Goal: Information Seeking & Learning: Learn about a topic

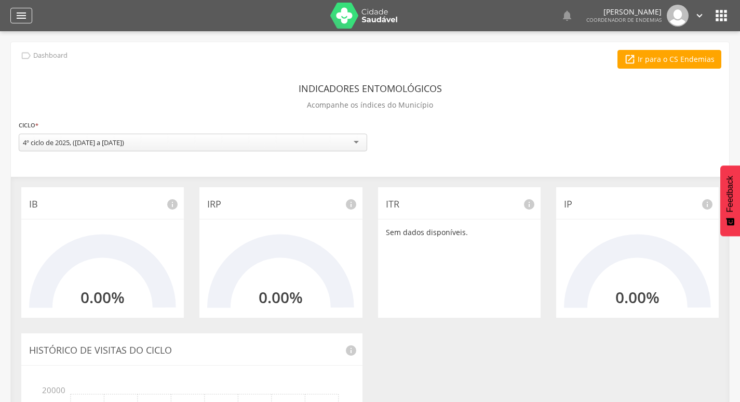
click at [15, 15] on icon "" at bounding box center [21, 15] width 12 height 12
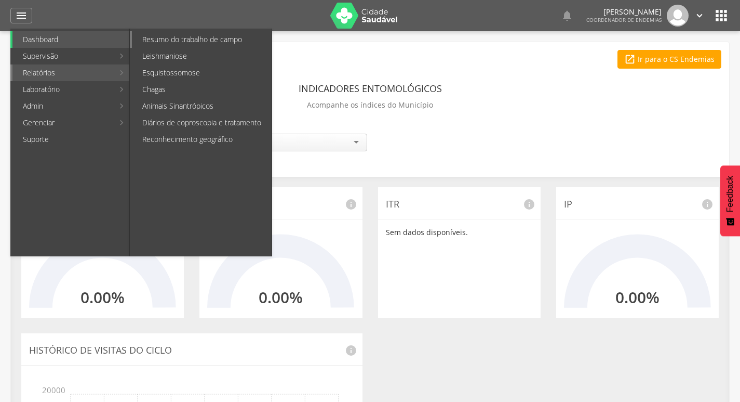
click at [214, 37] on link "Resumo do trabalho de campo" at bounding box center [202, 39] width 140 height 17
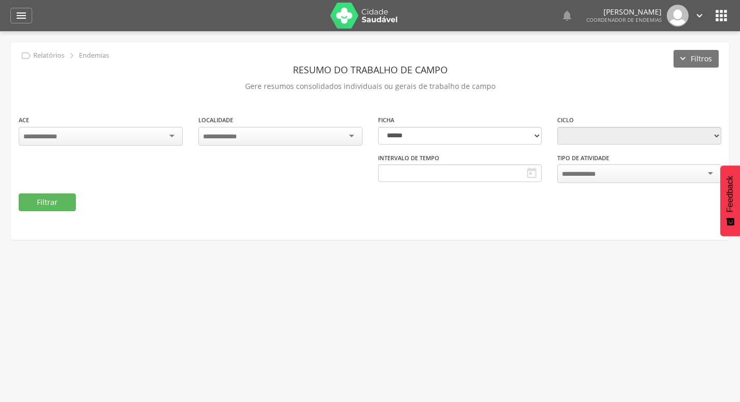
type input "**********"
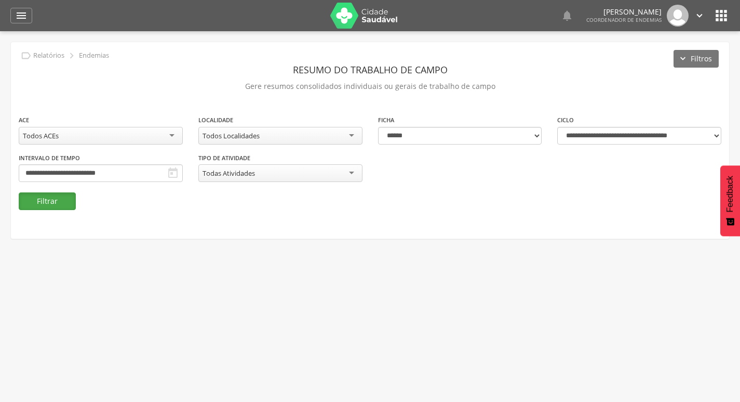
click at [71, 197] on button "Filtrar" at bounding box center [47, 201] width 57 height 18
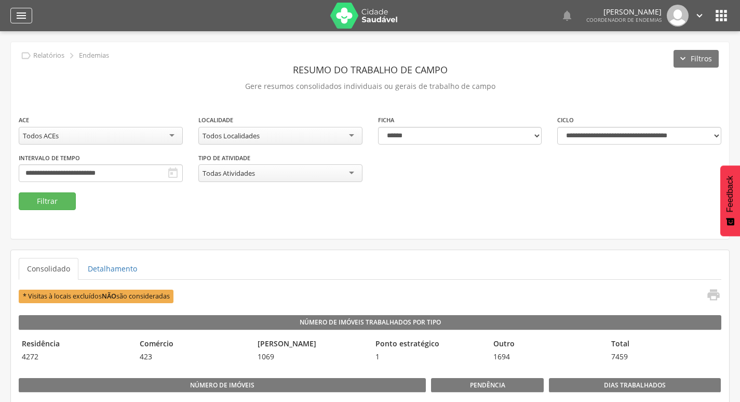
click at [26, 9] on icon "" at bounding box center [21, 15] width 12 height 12
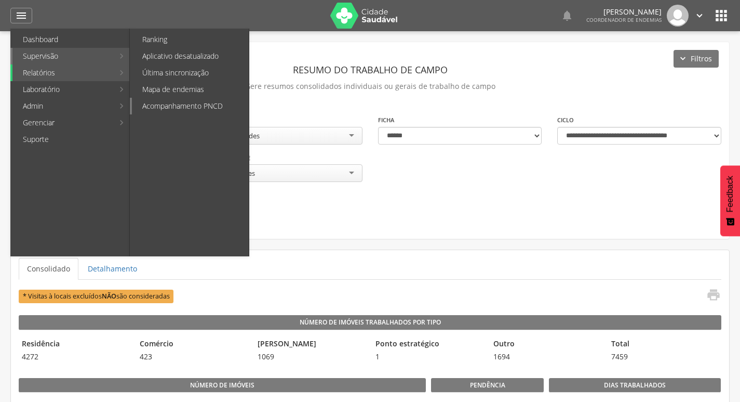
click at [192, 104] on link "Acompanhamento PNCD" at bounding box center [190, 106] width 117 height 17
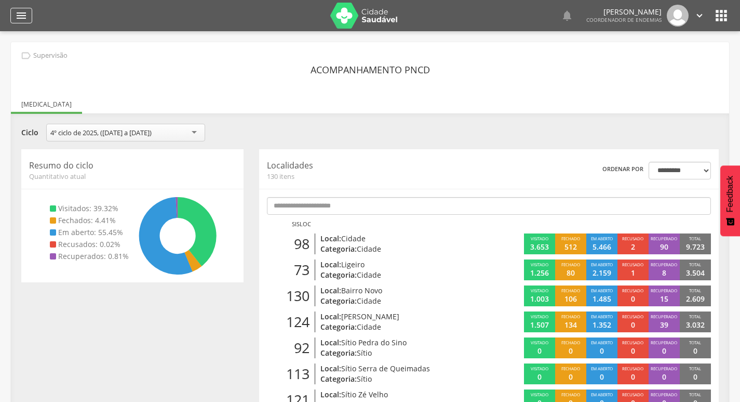
click at [22, 16] on icon "" at bounding box center [21, 15] width 12 height 12
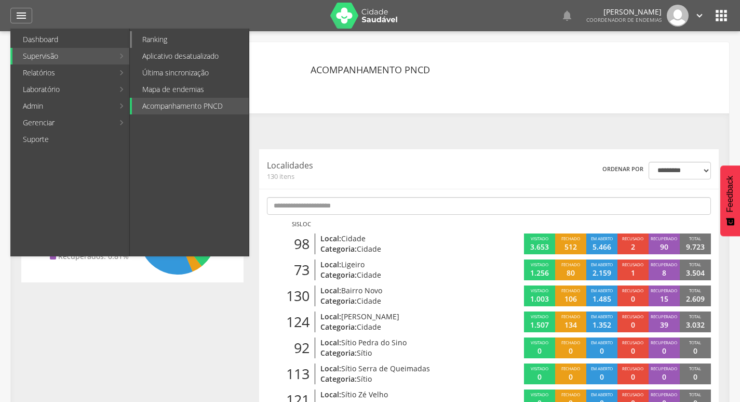
click at [172, 42] on link "Ranking" at bounding box center [190, 39] width 117 height 17
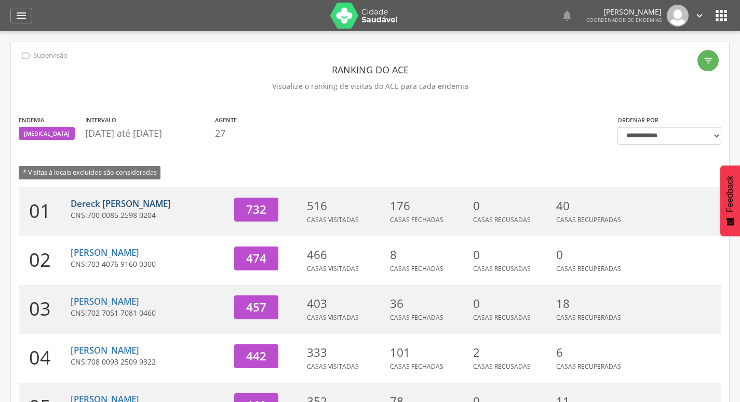
click at [140, 199] on link "Dereck [PERSON_NAME]" at bounding box center [121, 203] width 100 height 12
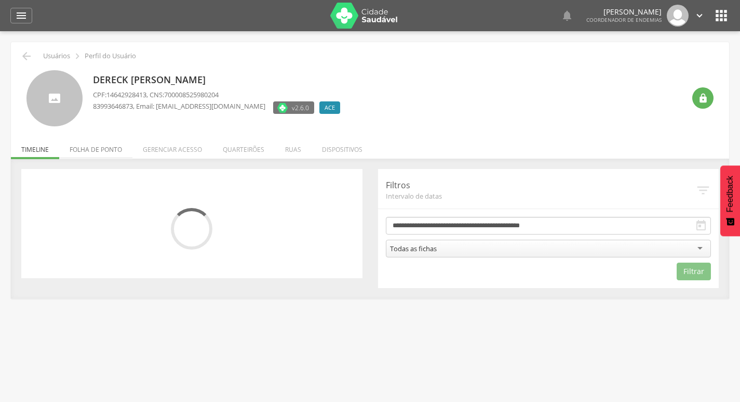
click at [115, 146] on li "Folha de ponto" at bounding box center [95, 147] width 73 height 24
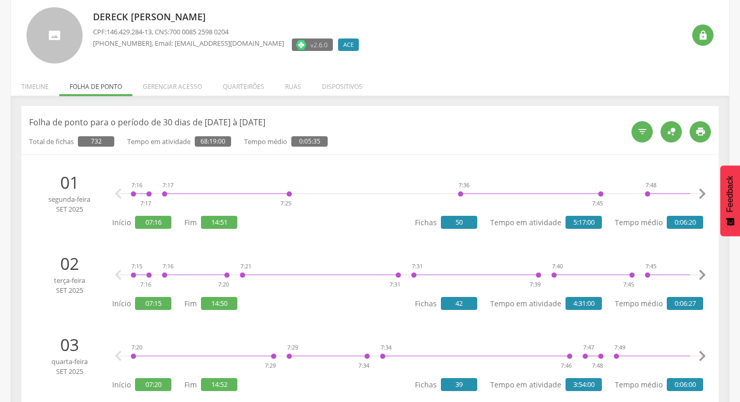
scroll to position [52, 0]
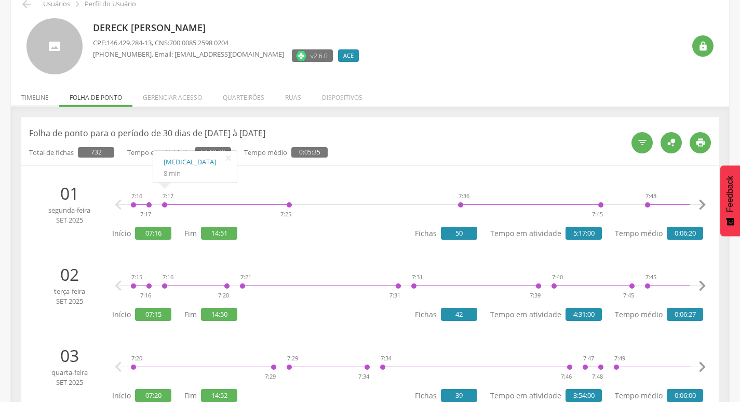
click at [30, 96] on li "Timeline" at bounding box center [35, 95] width 48 height 24
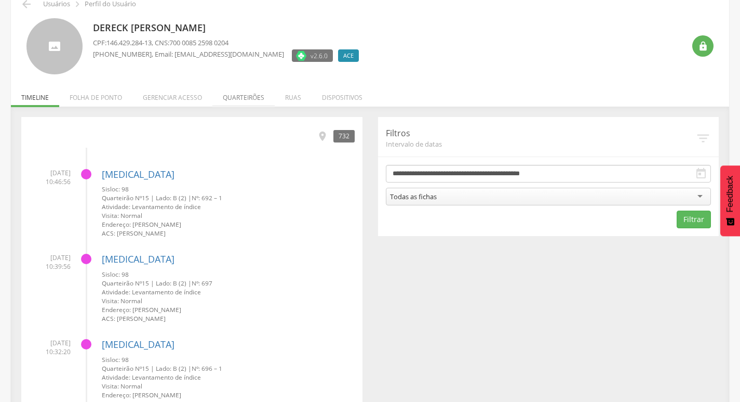
click at [254, 101] on li "Quarteirões" at bounding box center [243, 95] width 62 height 24
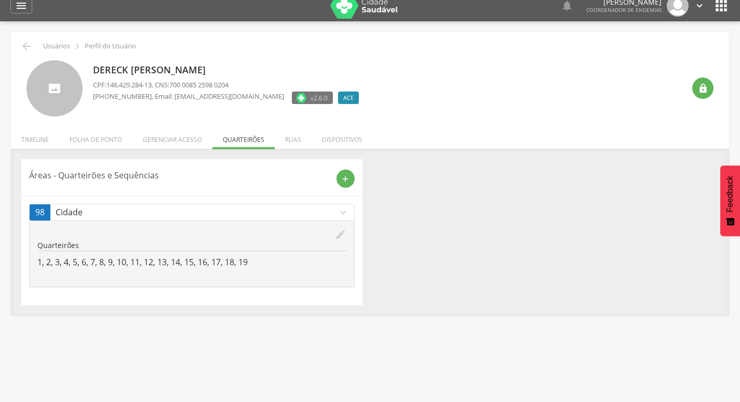
scroll to position [0, 0]
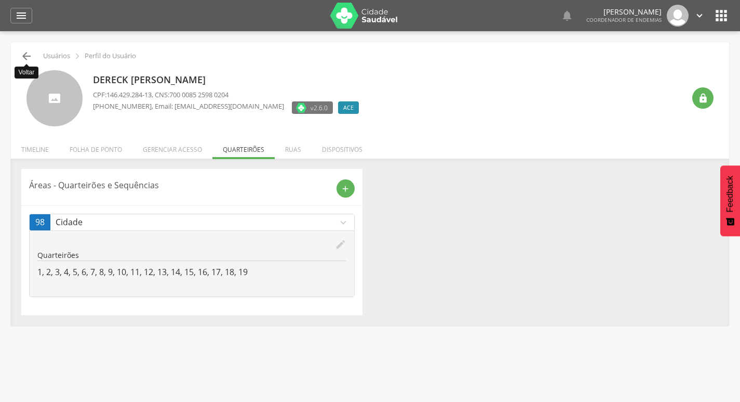
click at [23, 56] on icon "" at bounding box center [26, 56] width 12 height 12
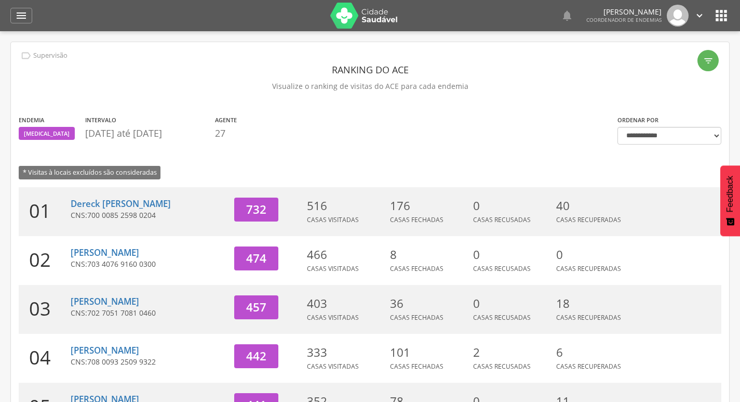
scroll to position [104, 0]
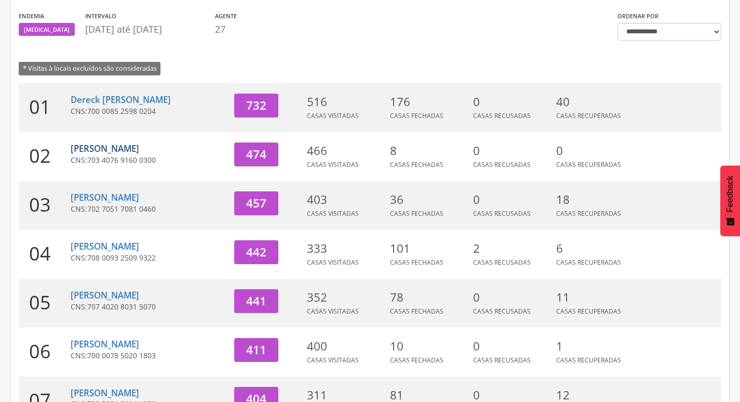
click at [92, 150] on link "[PERSON_NAME]" at bounding box center [105, 148] width 69 height 12
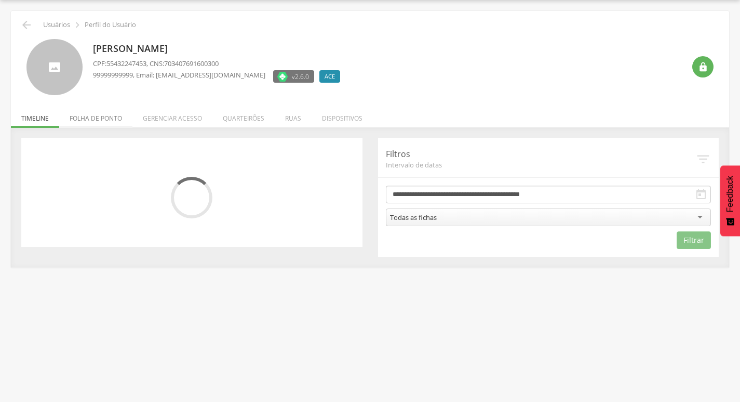
click at [98, 121] on li "Folha de ponto" at bounding box center [95, 115] width 73 height 24
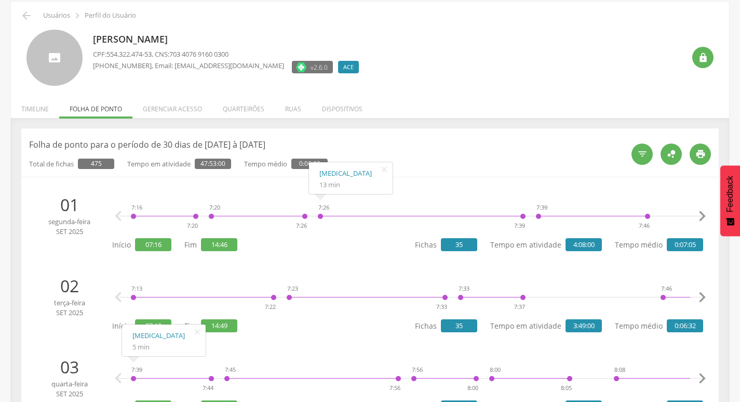
scroll to position [0, 0]
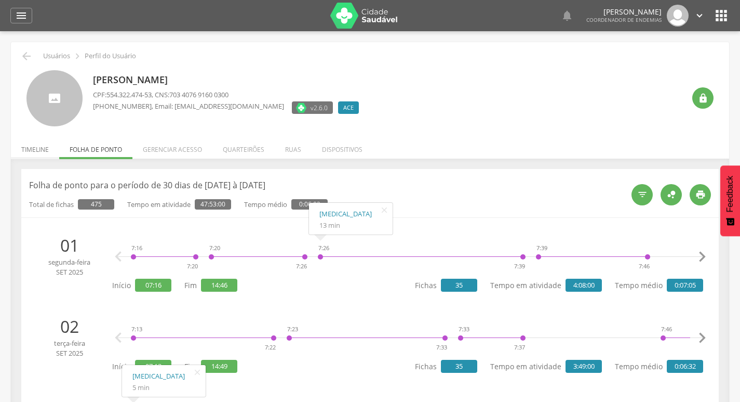
click at [49, 152] on li "Timeline" at bounding box center [35, 147] width 48 height 24
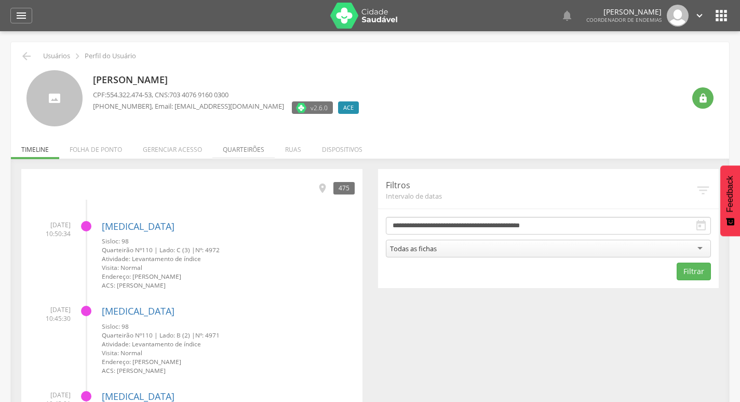
click at [231, 154] on li "Quarteirões" at bounding box center [243, 147] width 62 height 24
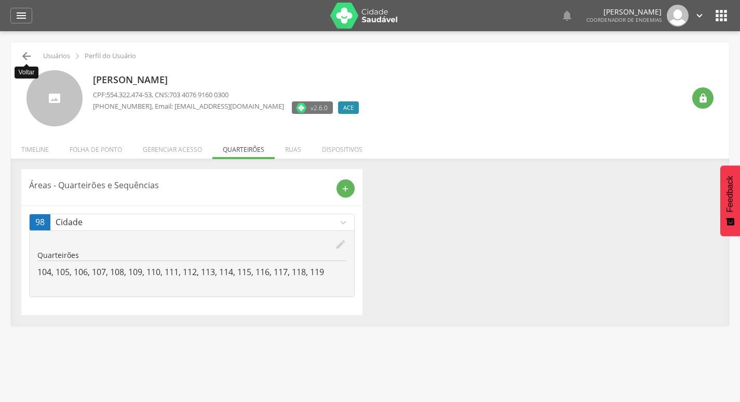
click at [28, 54] on icon "" at bounding box center [26, 56] width 12 height 12
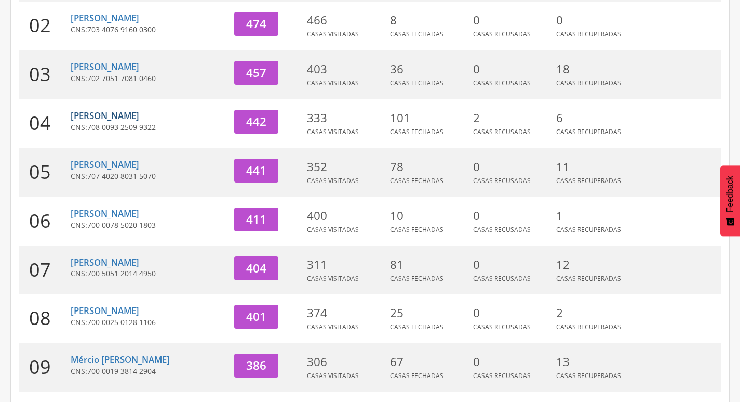
scroll to position [187, 0]
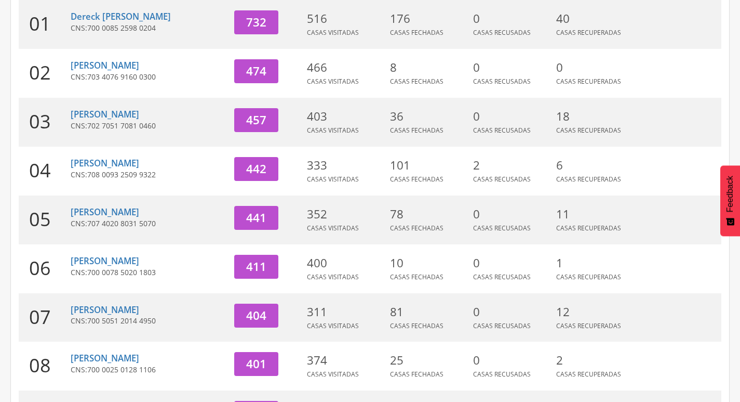
click at [103, 124] on span "702 7051 7081 0460" at bounding box center [121, 126] width 69 height 10
click at [108, 113] on link "[PERSON_NAME]" at bounding box center [105, 114] width 69 height 12
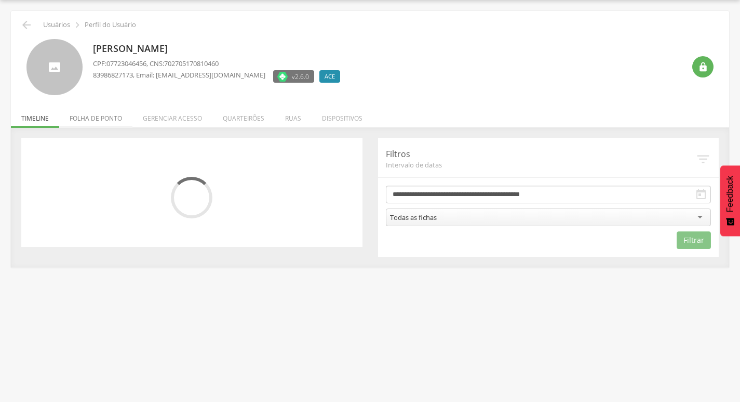
click at [105, 116] on li "Folha de ponto" at bounding box center [95, 115] width 73 height 24
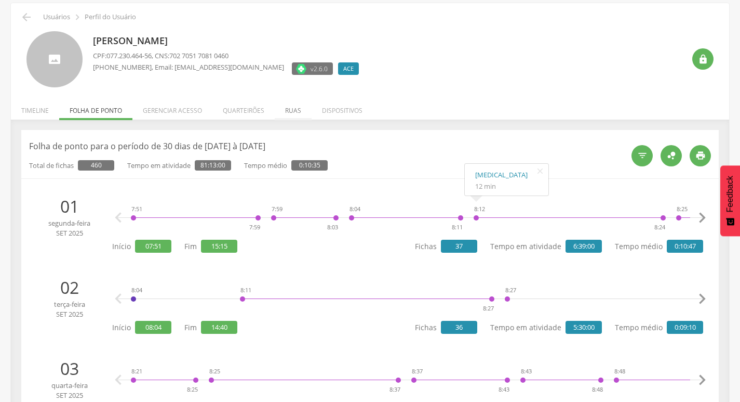
scroll to position [0, 0]
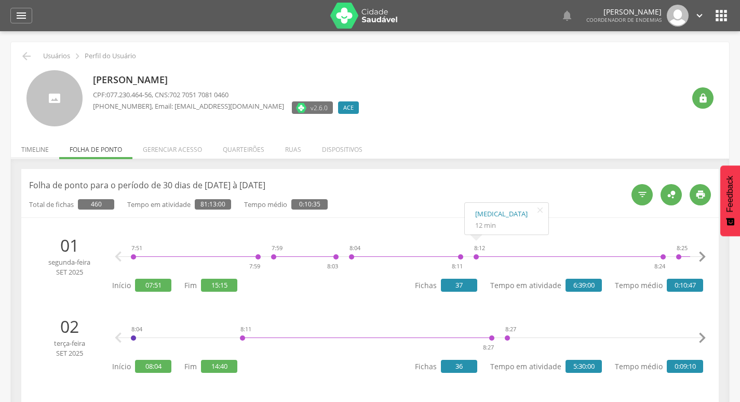
click at [29, 150] on li "Timeline" at bounding box center [35, 147] width 48 height 24
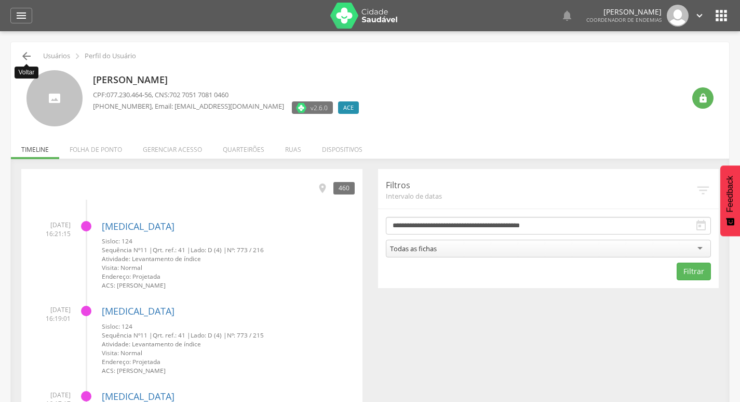
click at [29, 51] on icon "" at bounding box center [26, 56] width 12 height 12
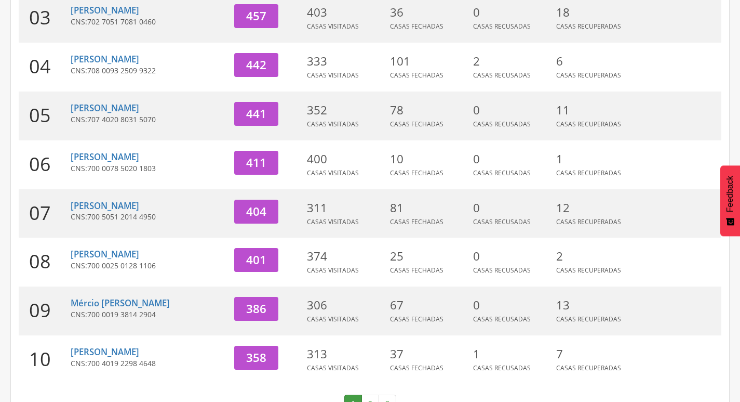
scroll to position [187, 0]
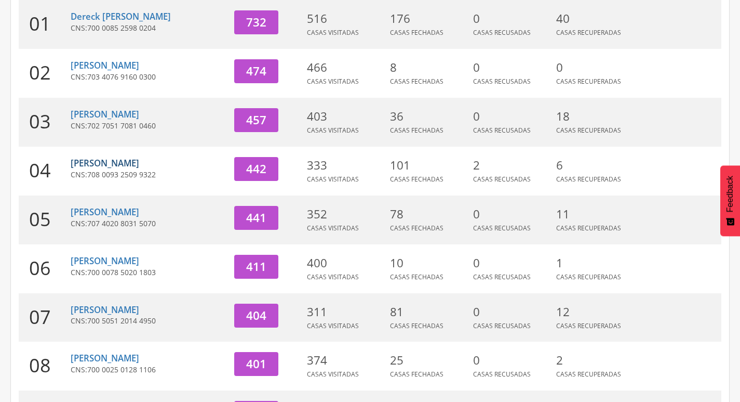
click at [95, 164] on link "[PERSON_NAME]" at bounding box center [105, 163] width 69 height 12
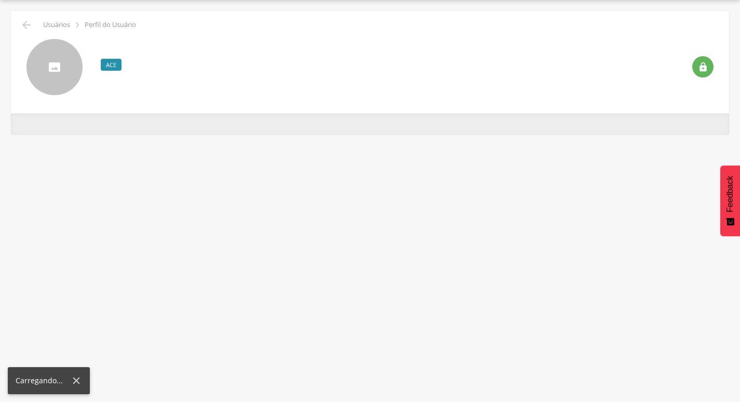
scroll to position [31, 0]
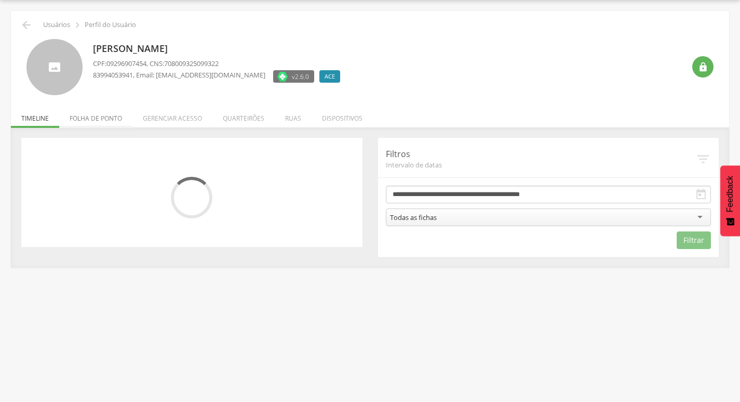
click at [105, 121] on li "Folha de ponto" at bounding box center [95, 115] width 73 height 24
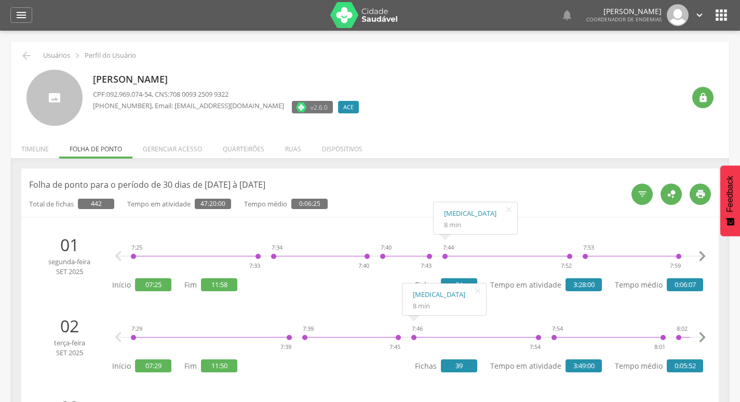
scroll to position [0, 0]
click at [26, 57] on icon "" at bounding box center [26, 56] width 12 height 12
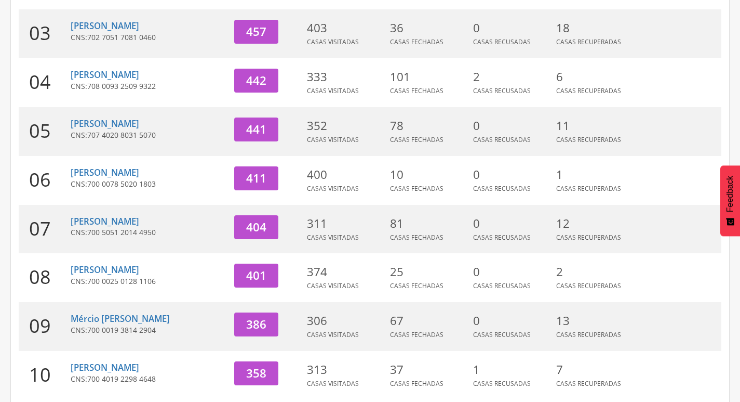
scroll to position [291, 0]
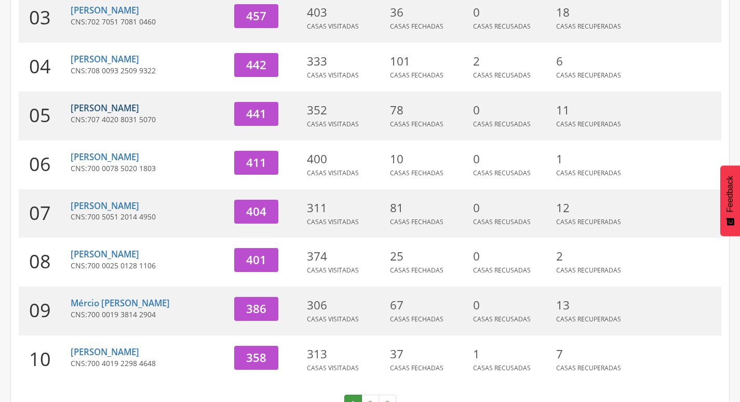
click at [123, 107] on link "[PERSON_NAME]" at bounding box center [105, 108] width 69 height 12
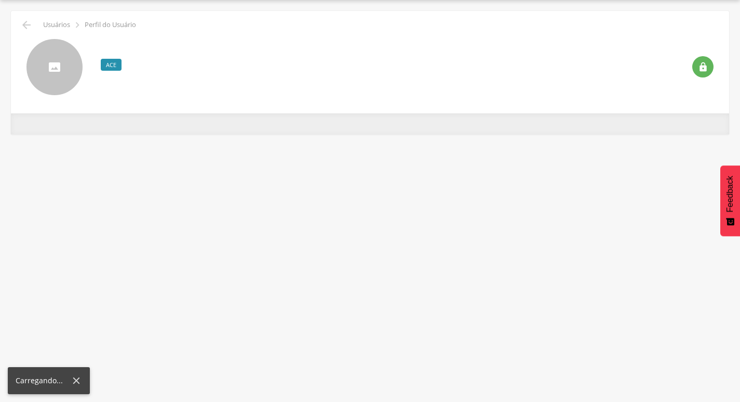
scroll to position [31, 0]
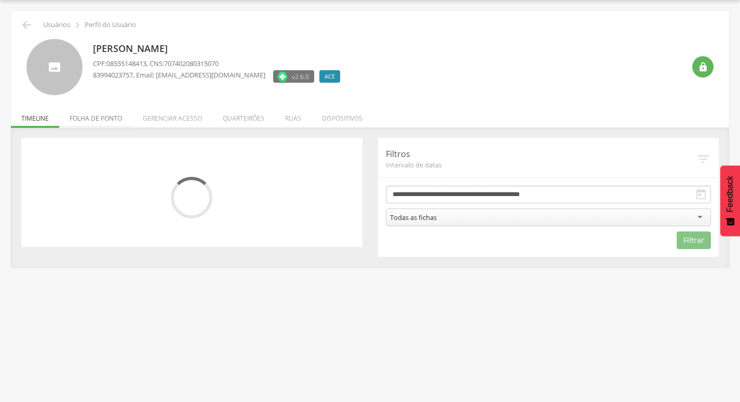
click at [84, 115] on li "Folha de ponto" at bounding box center [95, 115] width 73 height 24
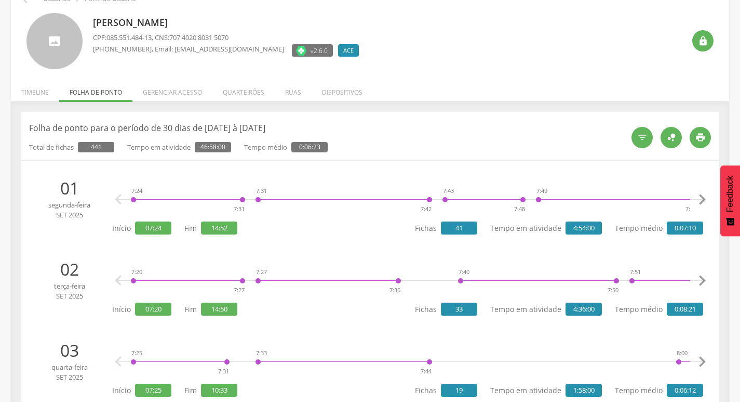
scroll to position [0, 0]
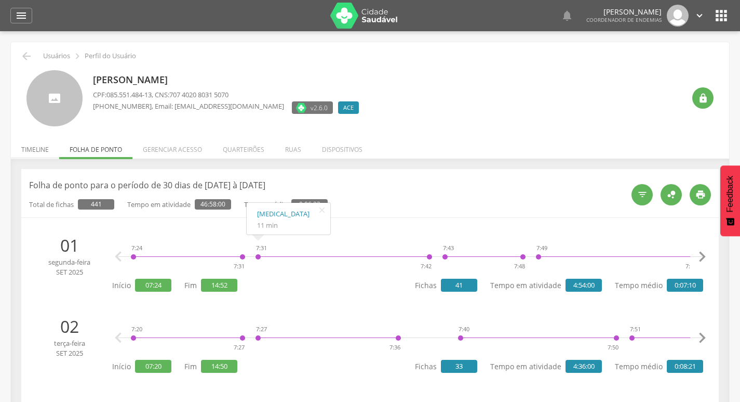
click at [34, 151] on li "Timeline" at bounding box center [35, 147] width 48 height 24
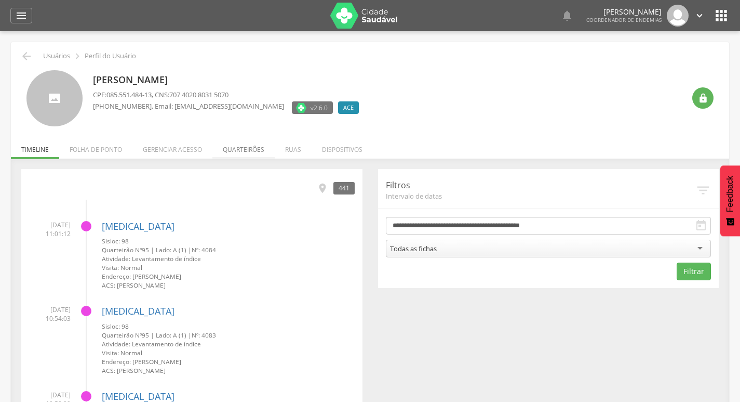
click at [238, 153] on li "Quarteirões" at bounding box center [243, 147] width 62 height 24
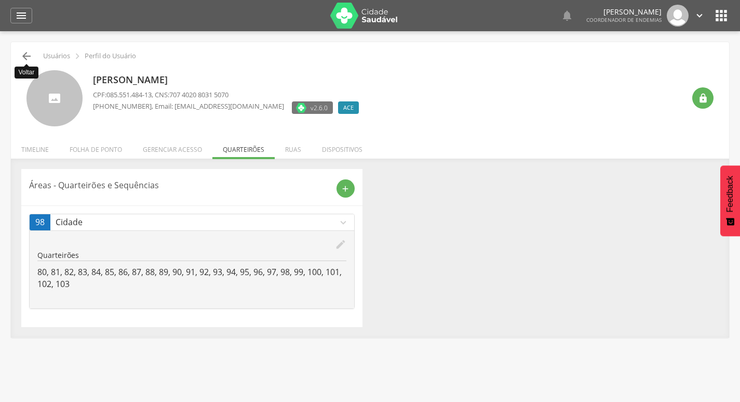
click at [25, 58] on icon "" at bounding box center [26, 56] width 12 height 12
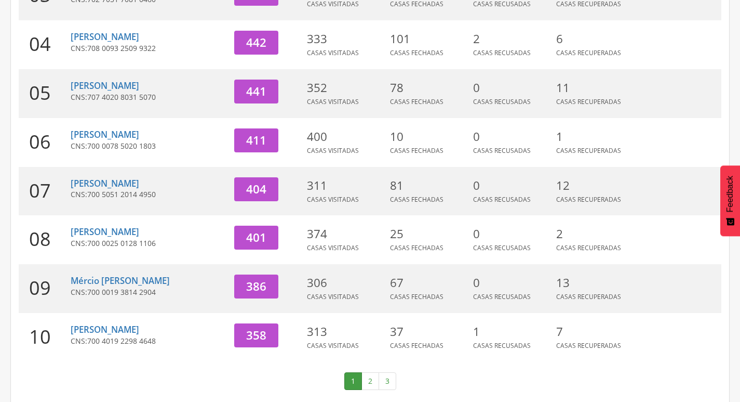
scroll to position [320, 0]
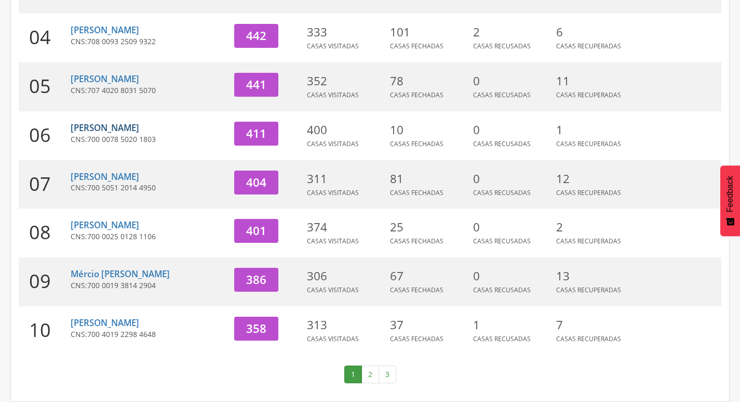
click at [113, 129] on link "[PERSON_NAME]" at bounding box center [105, 128] width 69 height 12
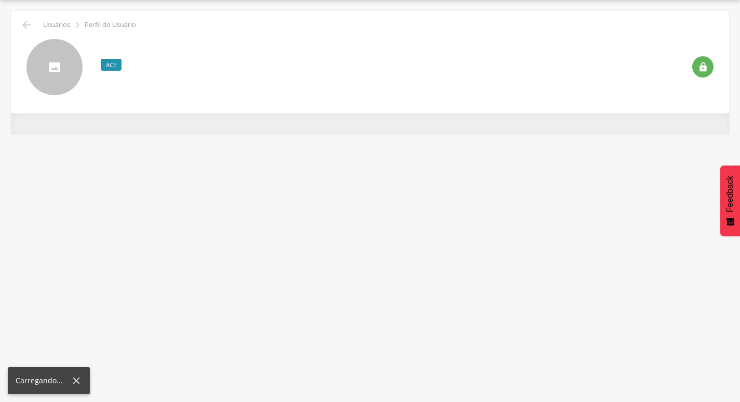
scroll to position [31, 0]
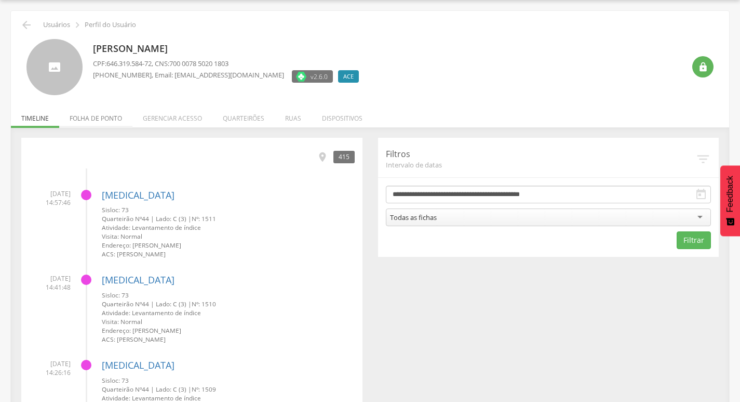
click at [109, 118] on li "Folha de ponto" at bounding box center [95, 115] width 73 height 24
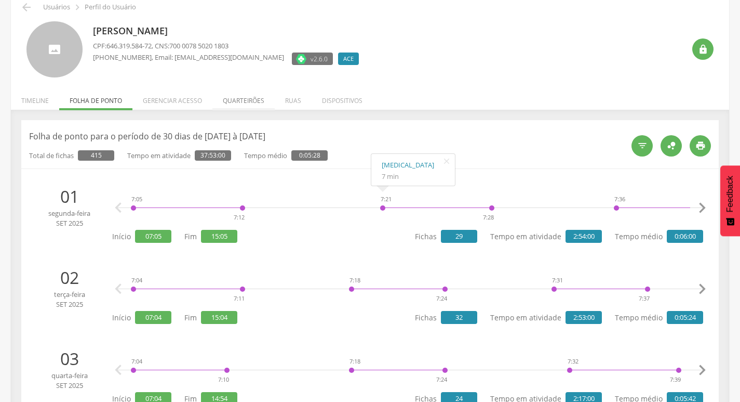
scroll to position [0, 0]
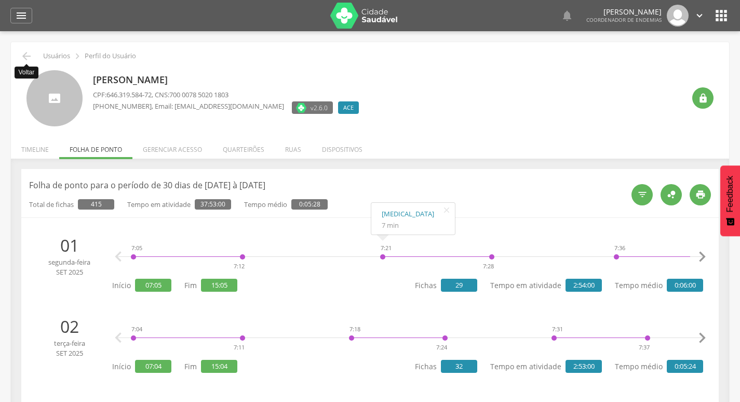
click at [29, 57] on icon "" at bounding box center [26, 56] width 12 height 12
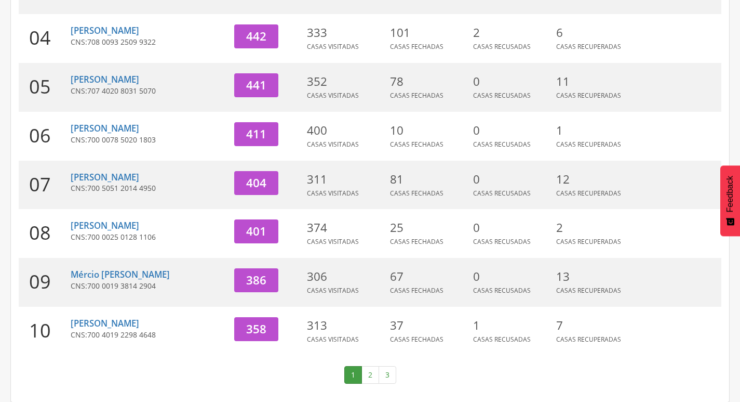
scroll to position [320, 0]
click at [93, 176] on link "[PERSON_NAME]" at bounding box center [105, 176] width 69 height 12
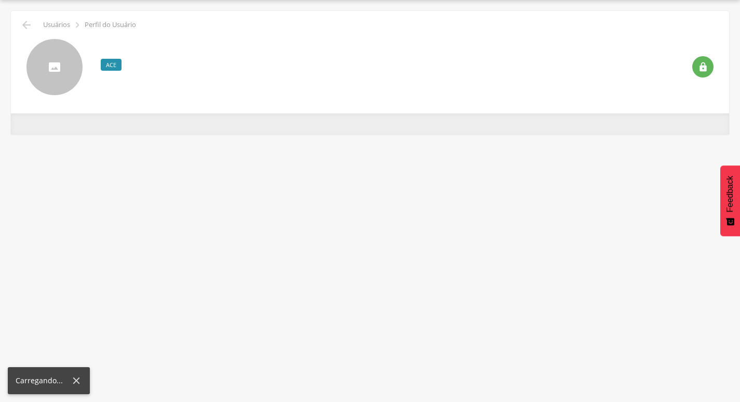
scroll to position [31, 0]
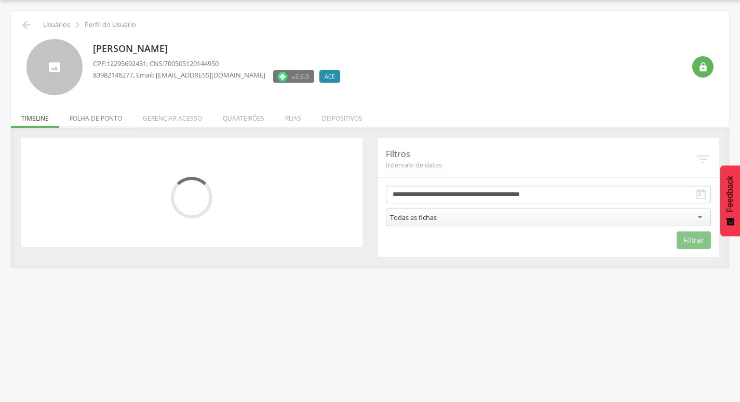
click at [105, 117] on li "Folha de ponto" at bounding box center [95, 115] width 73 height 24
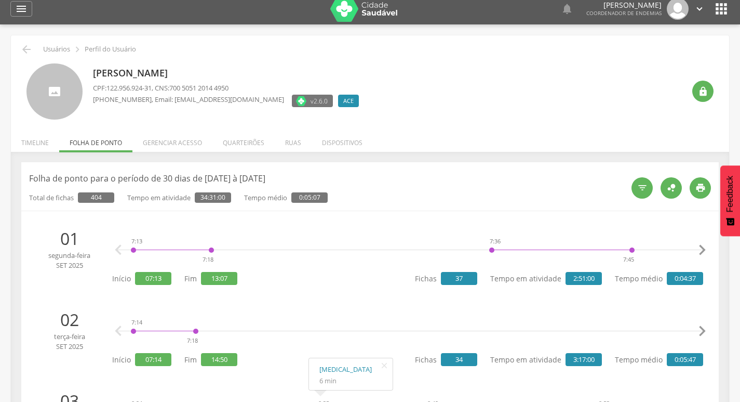
scroll to position [0, 0]
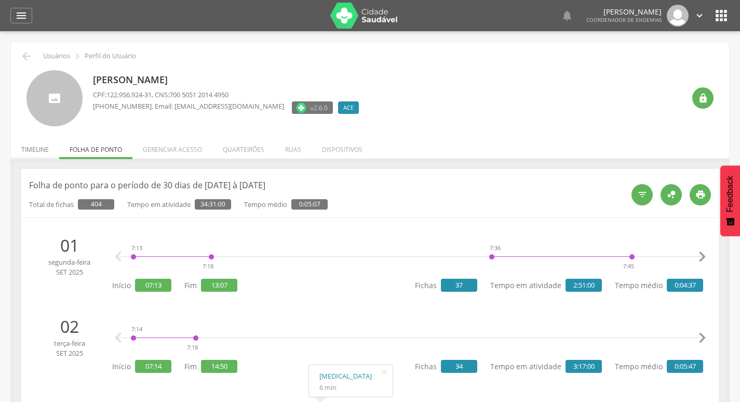
click at [34, 153] on li "Timeline" at bounding box center [35, 147] width 48 height 24
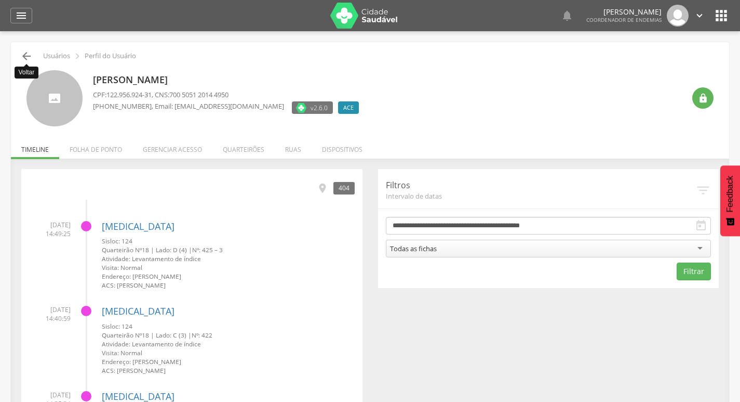
click at [29, 54] on icon "" at bounding box center [26, 56] width 12 height 12
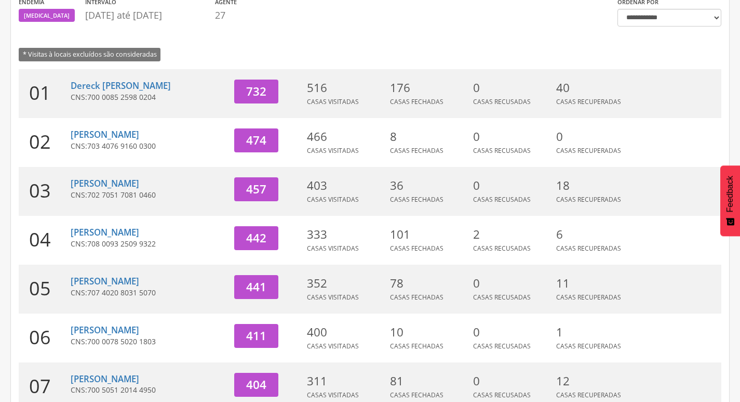
scroll to position [320, 0]
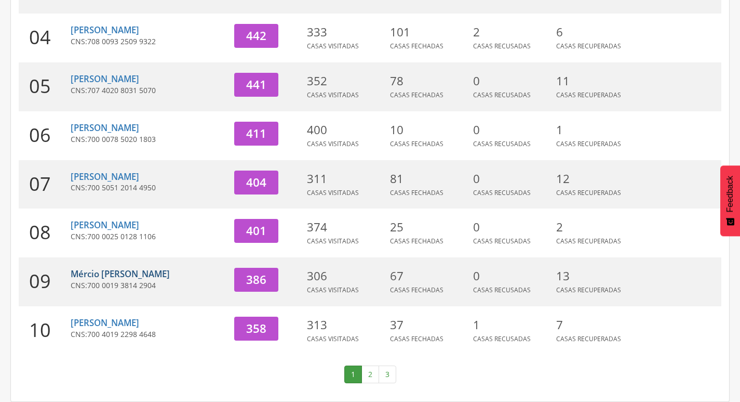
click at [153, 276] on link "Mércio [PERSON_NAME]" at bounding box center [120, 274] width 99 height 12
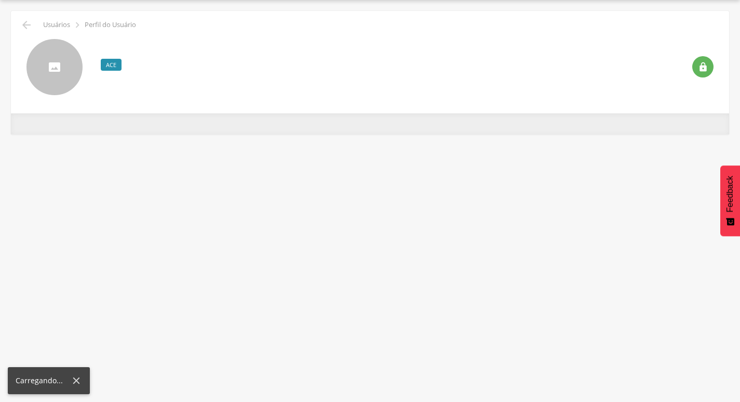
scroll to position [31, 0]
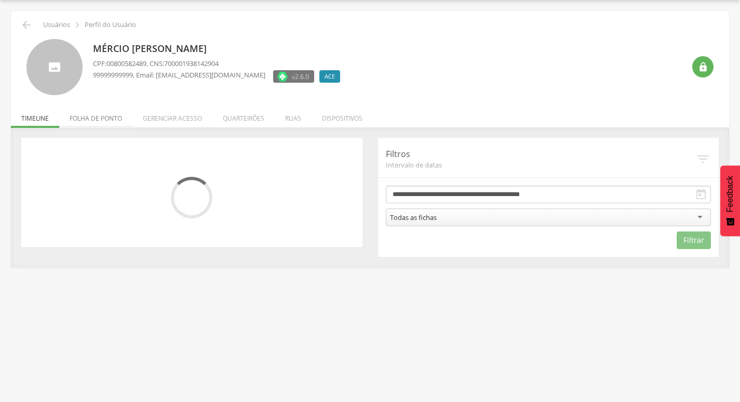
click at [103, 116] on li "Folha de ponto" at bounding box center [95, 115] width 73 height 24
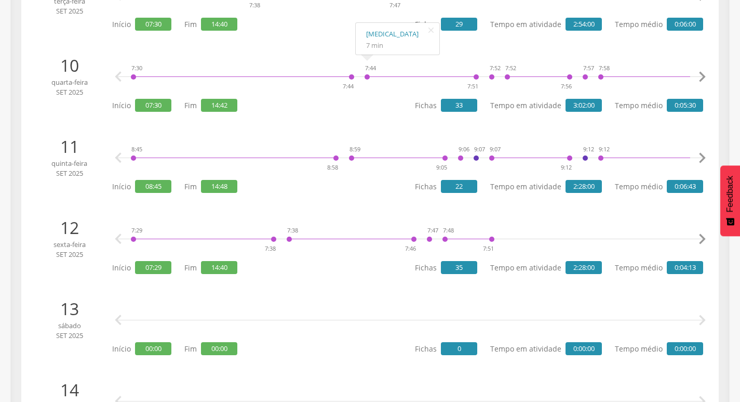
scroll to position [914, 0]
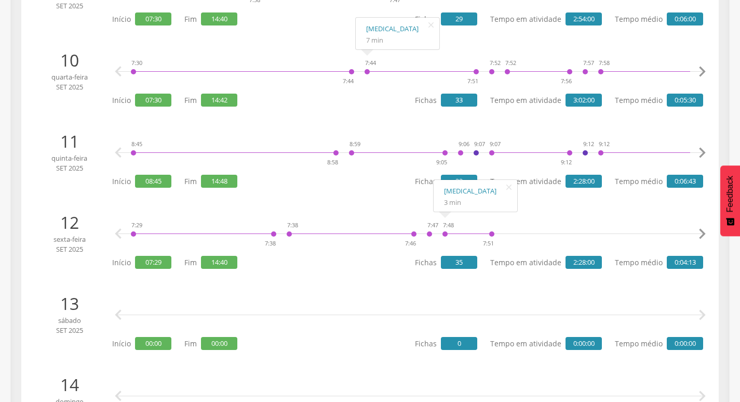
click at [706, 232] on icon "" at bounding box center [702, 233] width 21 height 21
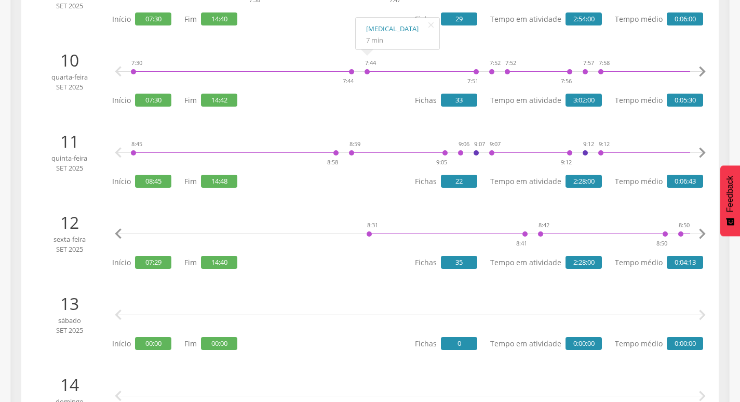
click at [706, 232] on icon "" at bounding box center [702, 233] width 21 height 21
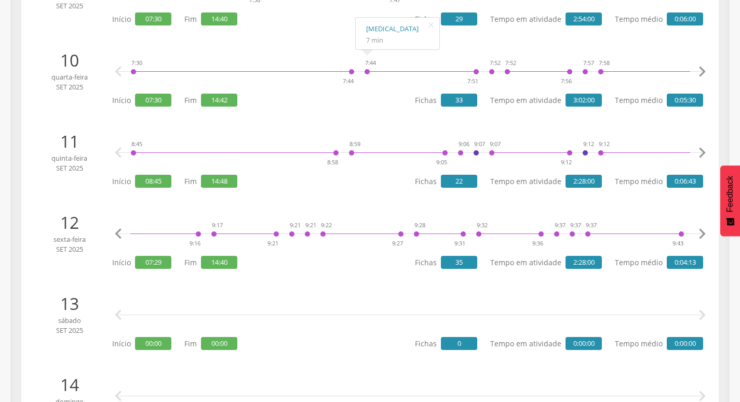
scroll to position [0, 1679]
click at [706, 232] on icon "" at bounding box center [702, 233] width 21 height 21
click at [705, 233] on icon "" at bounding box center [702, 233] width 21 height 21
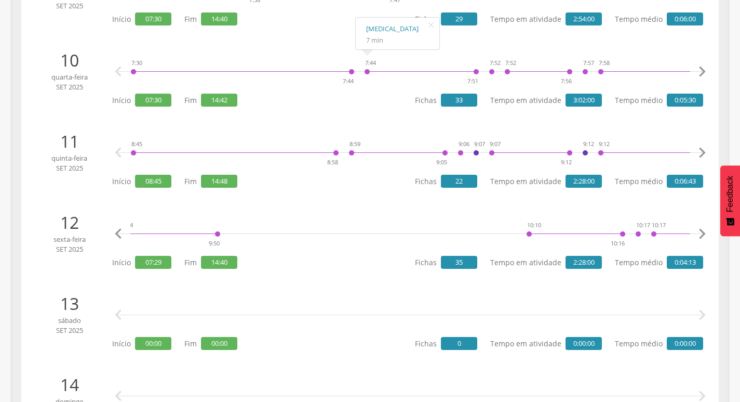
click at [705, 233] on icon "" at bounding box center [702, 233] width 21 height 21
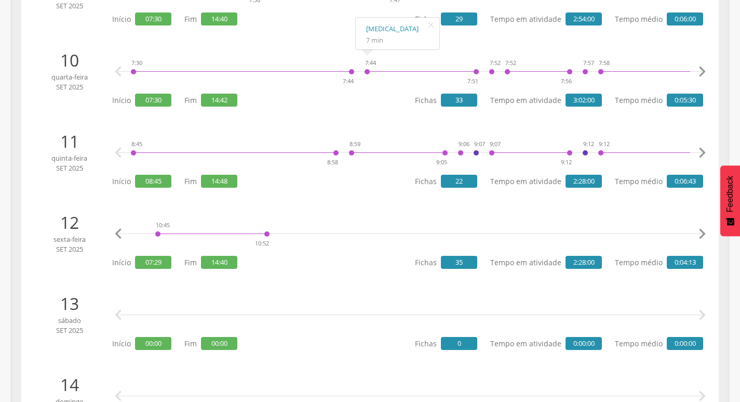
click at [705, 233] on icon "" at bounding box center [702, 233] width 21 height 21
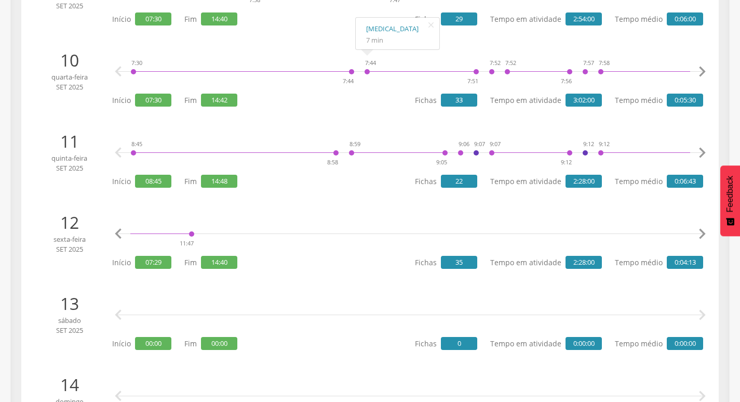
click at [705, 233] on icon "" at bounding box center [702, 233] width 21 height 21
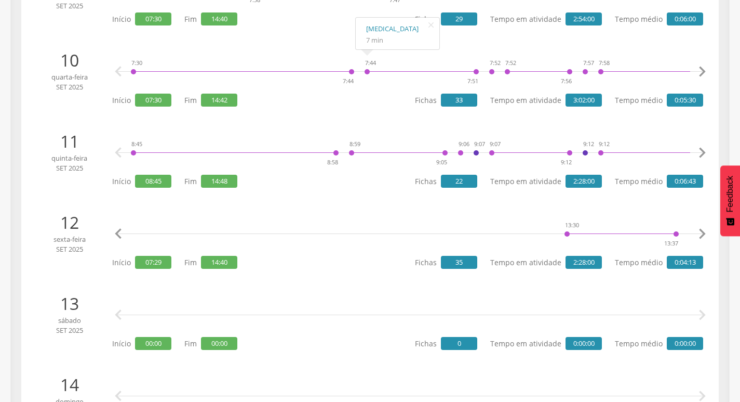
click at [705, 233] on icon "" at bounding box center [702, 233] width 21 height 21
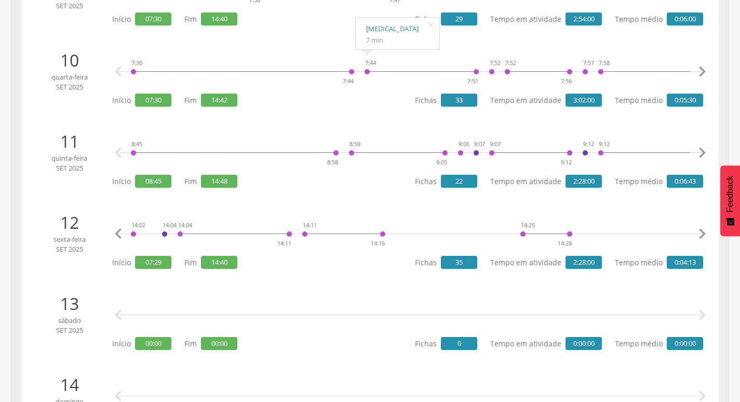
click at [705, 233] on icon "" at bounding box center [702, 233] width 21 height 21
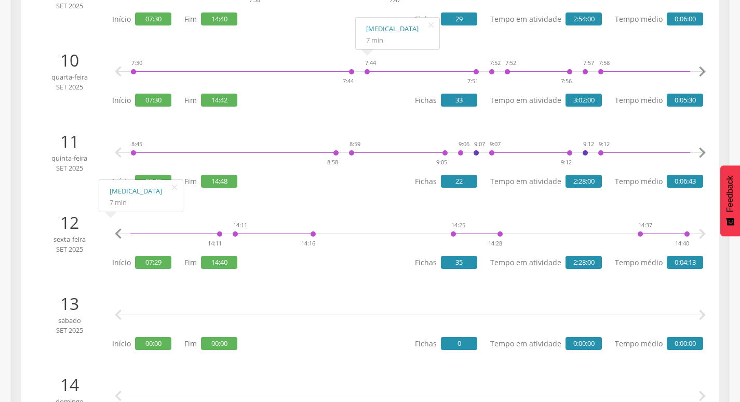
click at [117, 236] on icon "" at bounding box center [118, 233] width 21 height 21
click at [118, 236] on icon "" at bounding box center [118, 233] width 21 height 21
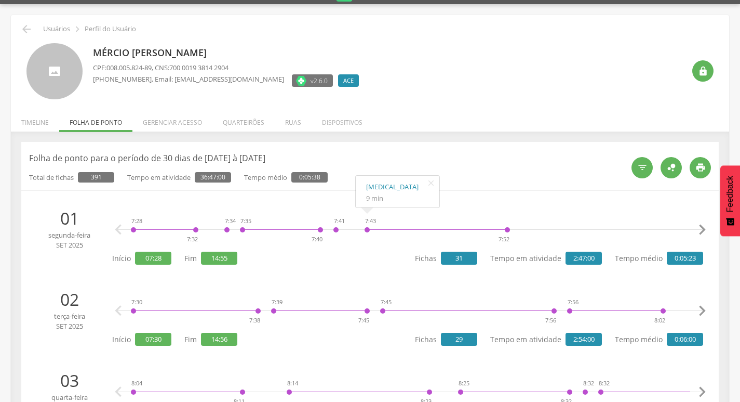
scroll to position [0, 0]
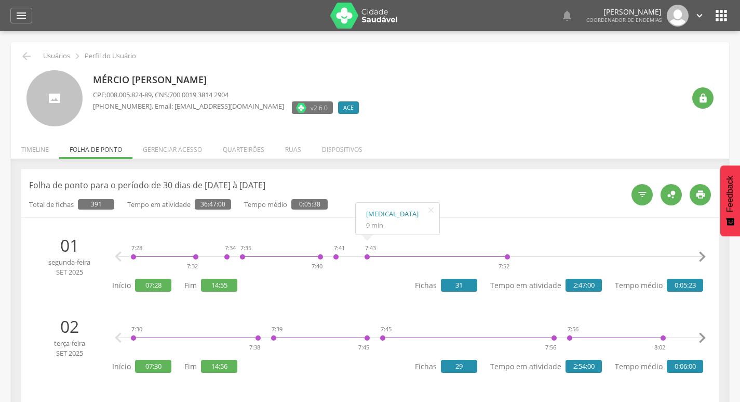
click at [22, 145] on li "Timeline" at bounding box center [35, 147] width 48 height 24
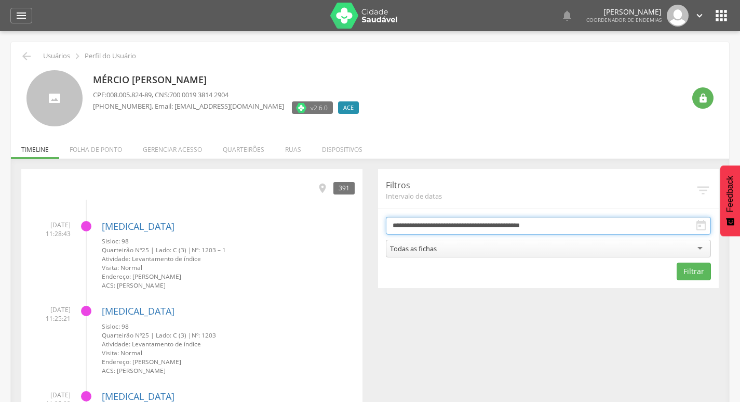
click at [484, 221] on input "**********" at bounding box center [549, 226] width 326 height 18
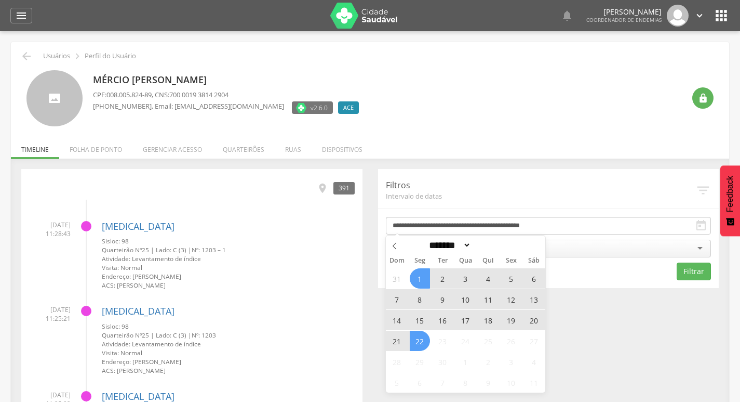
click at [510, 320] on span "19" at bounding box center [511, 320] width 20 height 20
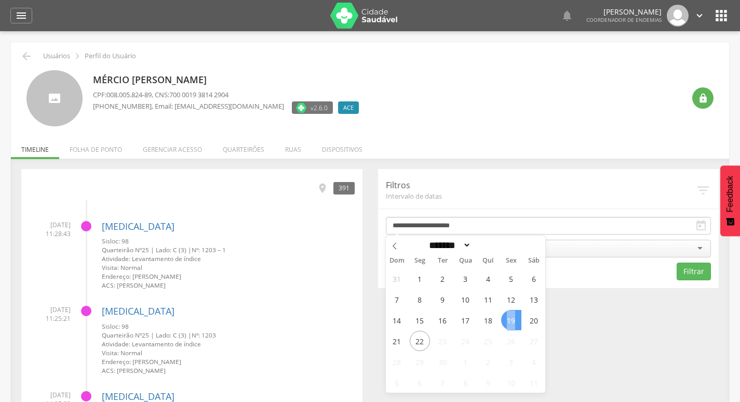
click at [510, 320] on span "19" at bounding box center [511, 320] width 20 height 20
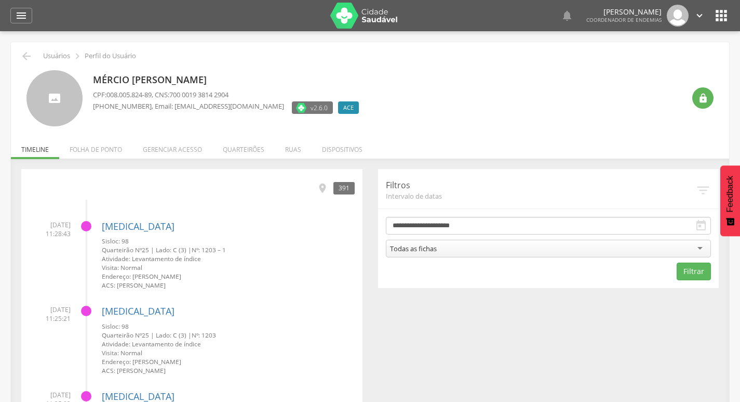
click at [509, 251] on div "Todas as fichas" at bounding box center [549, 249] width 326 height 18
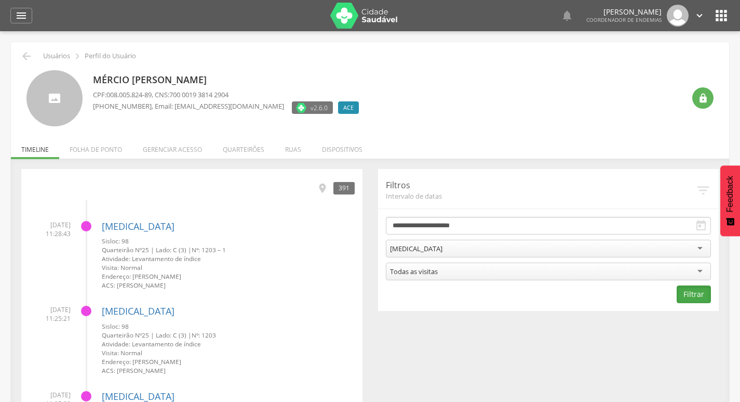
click at [710, 294] on button "Filtrar" at bounding box center [694, 294] width 34 height 18
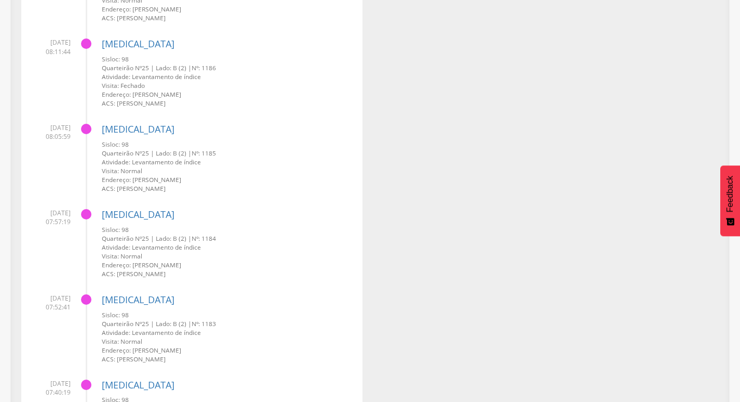
scroll to position [2398, 0]
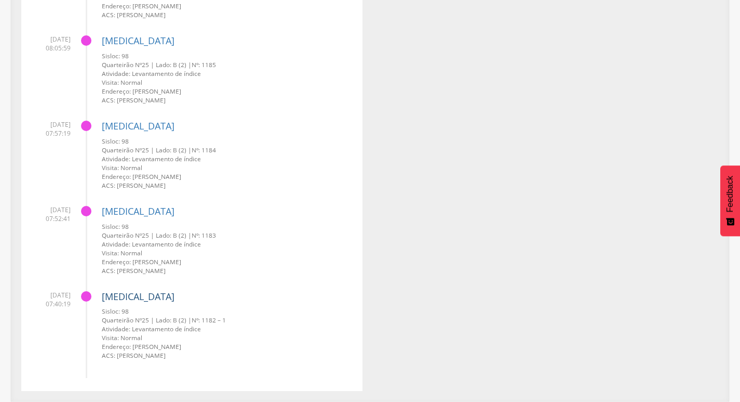
click at [116, 292] on link "[MEDICAL_DATA]" at bounding box center [138, 296] width 73 height 12
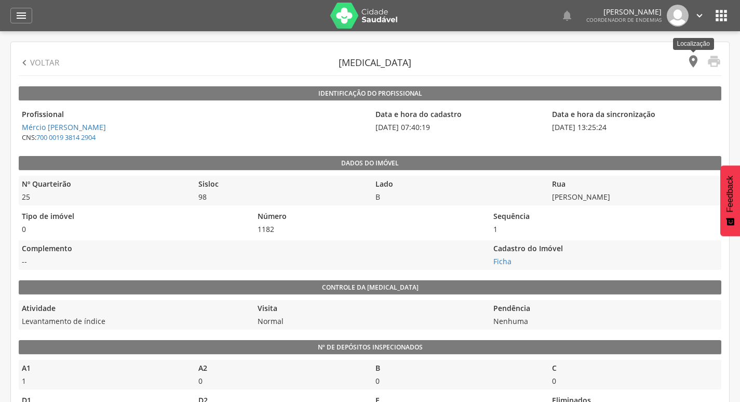
click at [696, 57] on icon "" at bounding box center [693, 61] width 15 height 15
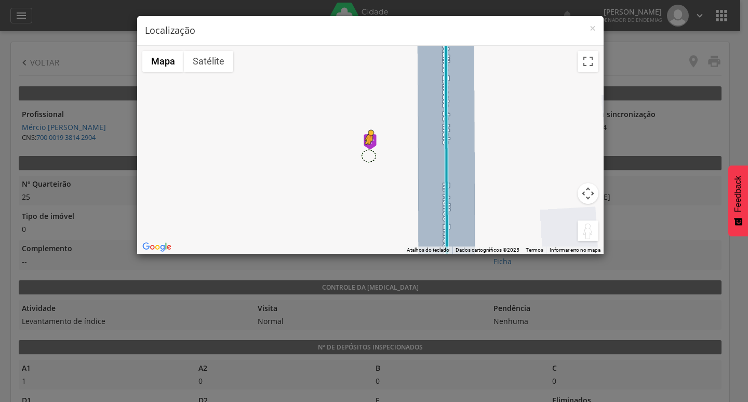
drag, startPoint x: 582, startPoint y: 235, endPoint x: 369, endPoint y: 154, distance: 227.9
click at [369, 154] on div "Pressione as teclas Alt + Enter para ativar o recurso de arrastar com o teclado…" at bounding box center [370, 150] width 467 height 208
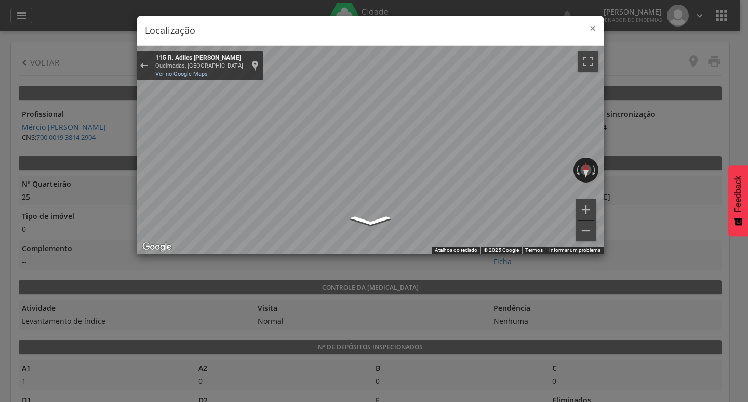
click at [591, 29] on span "×" at bounding box center [593, 28] width 6 height 15
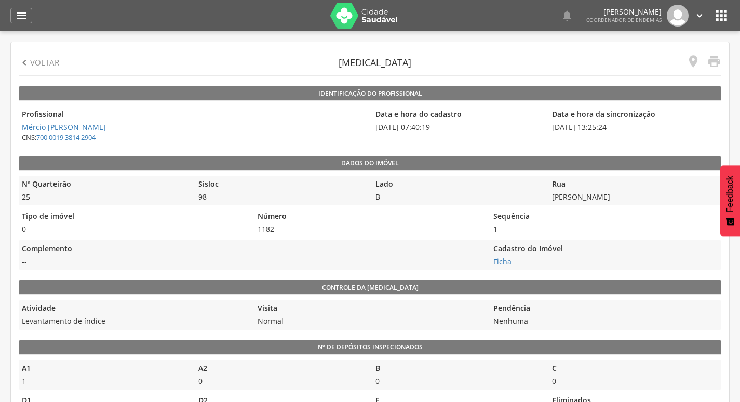
click at [54, 60] on p "Voltar" at bounding box center [44, 62] width 29 height 11
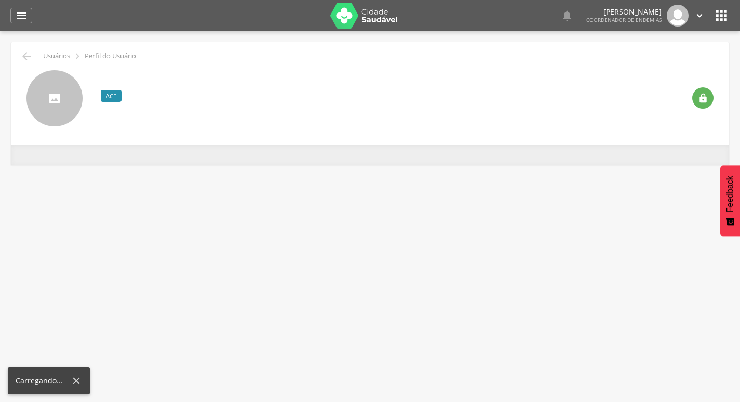
scroll to position [31, 0]
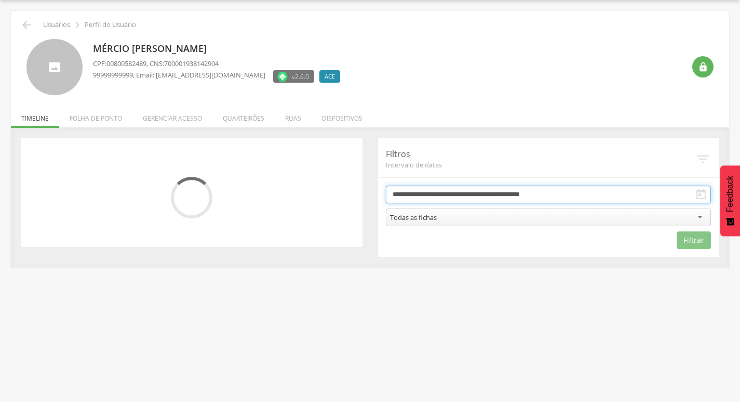
click at [434, 192] on input "**********" at bounding box center [549, 194] width 326 height 18
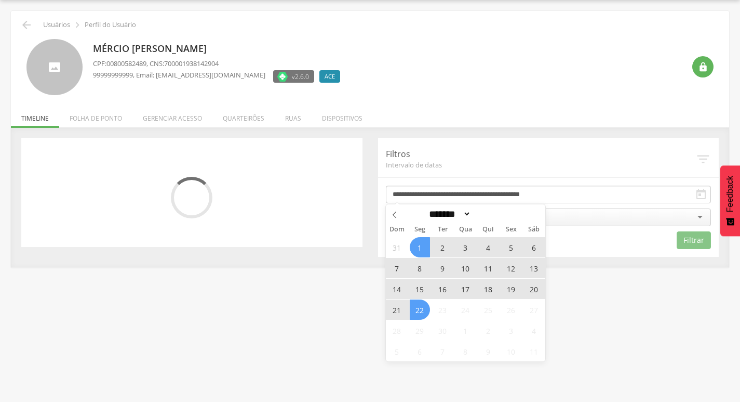
click at [509, 287] on span "19" at bounding box center [511, 288] width 20 height 20
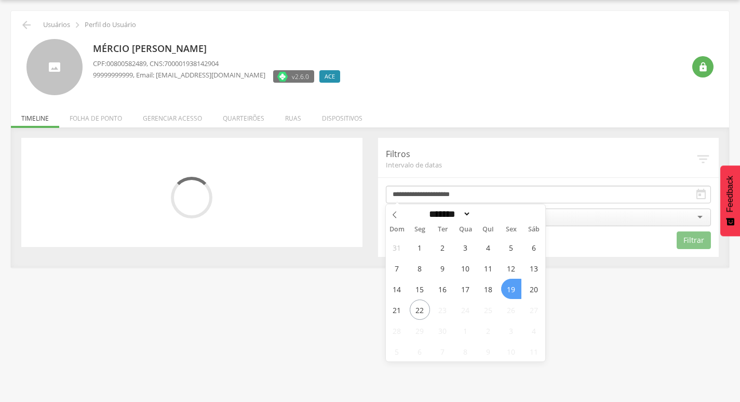
click at [509, 287] on span "19" at bounding box center [511, 288] width 20 height 20
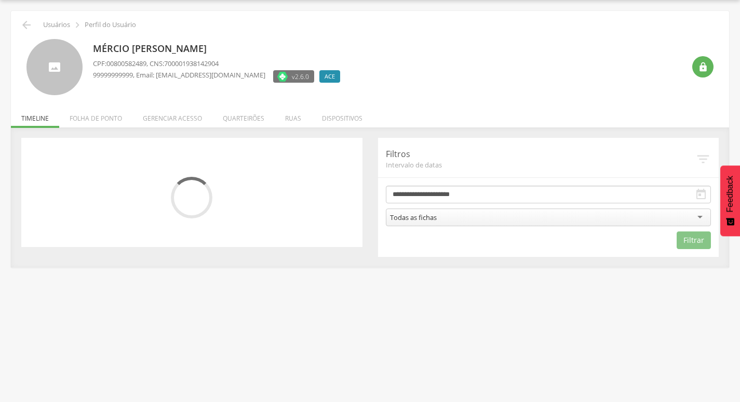
click at [557, 217] on div "Todas as fichas" at bounding box center [549, 217] width 326 height 18
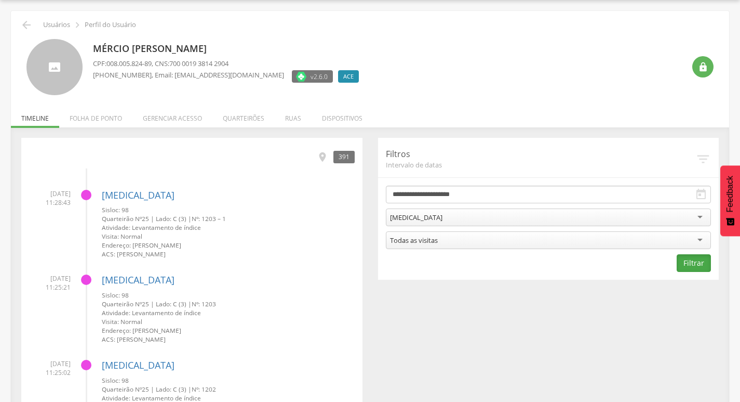
click at [679, 266] on button "Filtrar" at bounding box center [694, 263] width 34 height 18
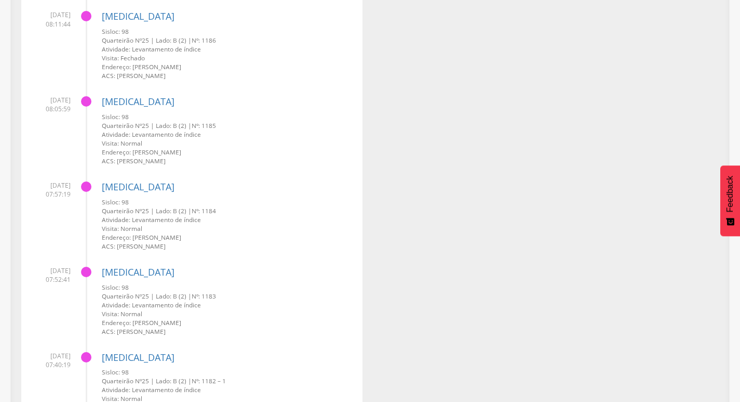
scroll to position [2242, 0]
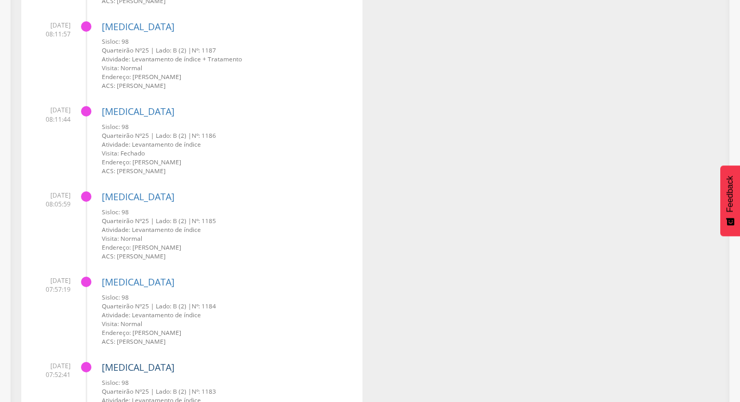
click at [111, 365] on link "[MEDICAL_DATA]" at bounding box center [138, 367] width 73 height 12
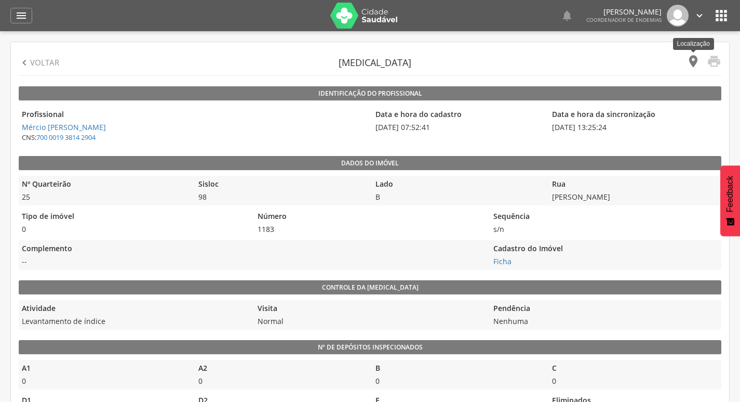
click at [699, 56] on icon "" at bounding box center [693, 61] width 15 height 15
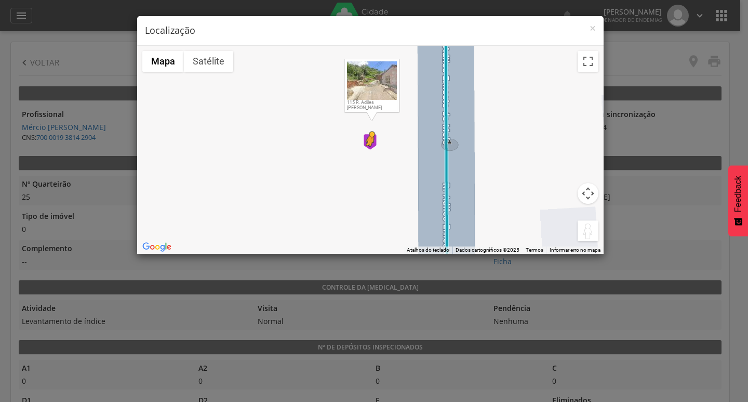
drag, startPoint x: 587, startPoint y: 229, endPoint x: 369, endPoint y: 156, distance: 229.4
click at [369, 156] on div "Pressione as teclas Alt + Enter para ativar o recurso de arrastar com o teclado…" at bounding box center [370, 150] width 467 height 208
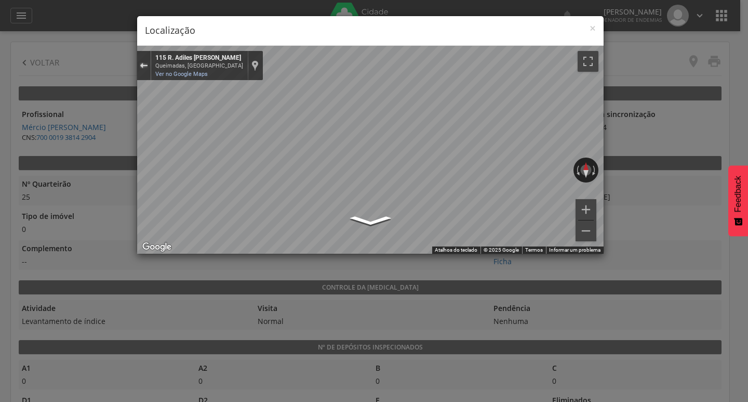
click at [140, 68] on div "Sair do Street View" at bounding box center [144, 65] width 8 height 6
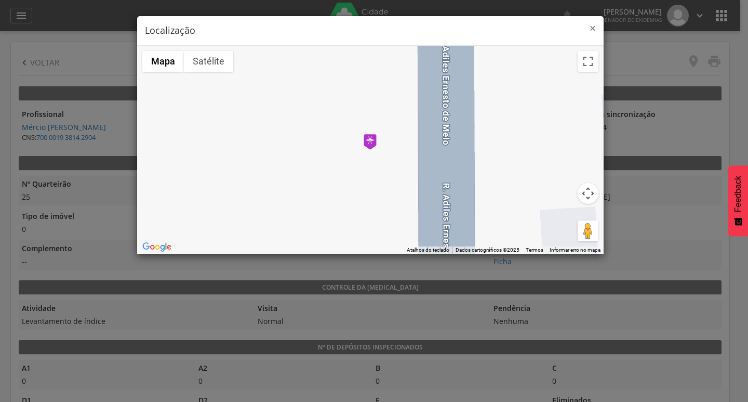
click at [594, 28] on span "×" at bounding box center [593, 28] width 6 height 15
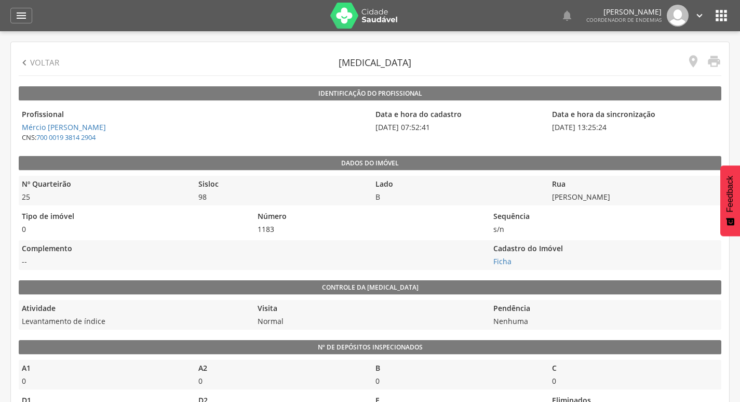
click at [37, 61] on p "Voltar" at bounding box center [44, 62] width 29 height 11
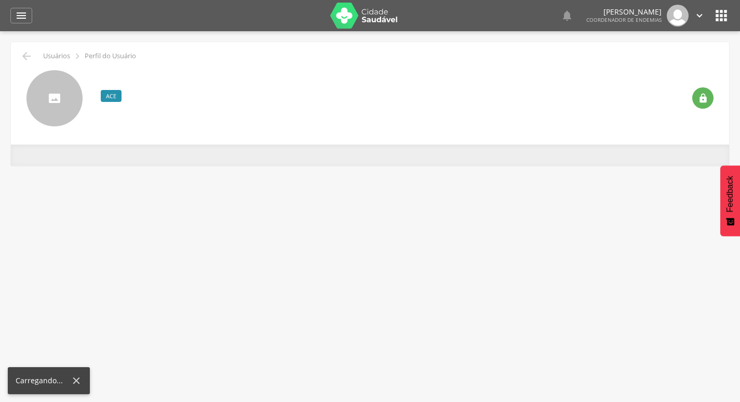
scroll to position [31, 0]
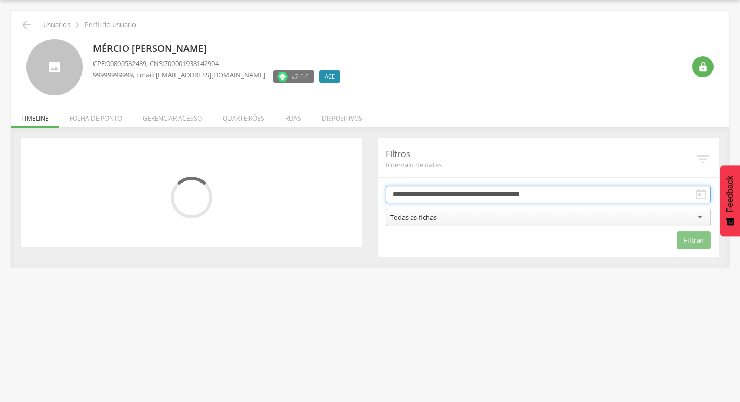
click at [450, 192] on input "**********" at bounding box center [549, 194] width 326 height 18
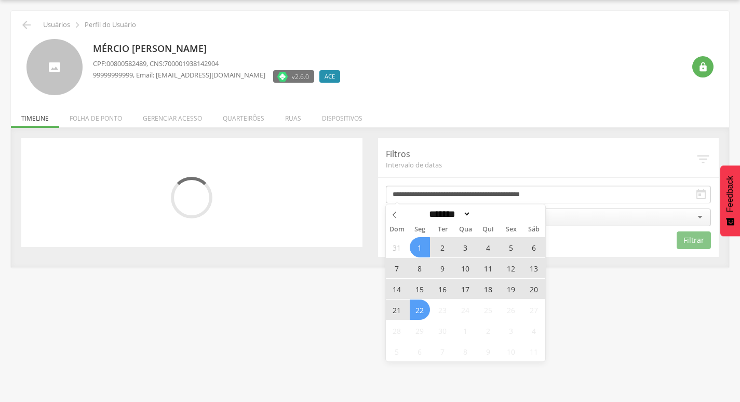
click at [516, 288] on span "19" at bounding box center [511, 288] width 20 height 20
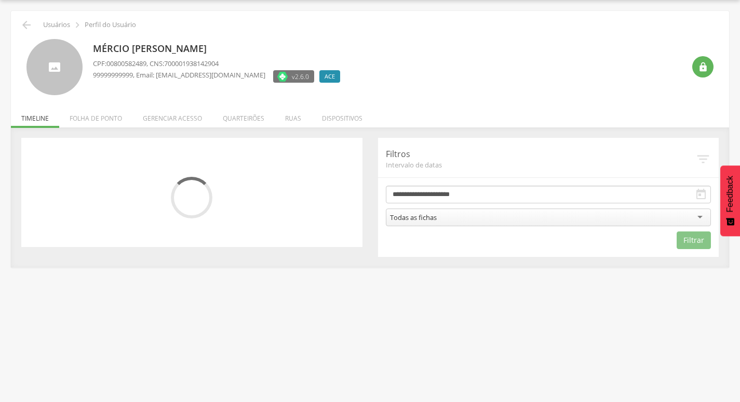
click at [527, 209] on div "Todas as fichas" at bounding box center [549, 217] width 326 height 18
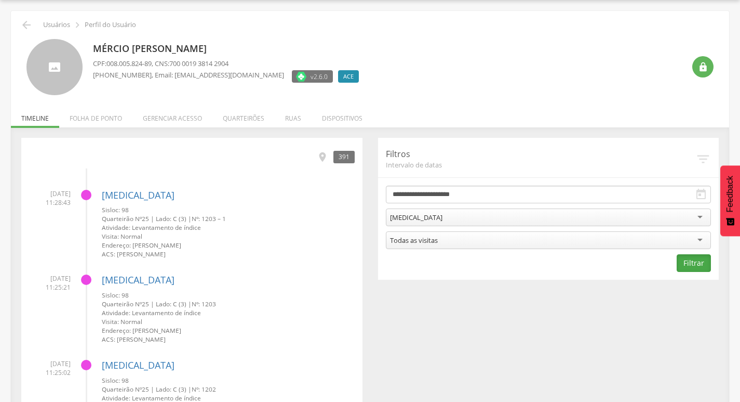
click at [698, 266] on button "Filtrar" at bounding box center [694, 263] width 34 height 18
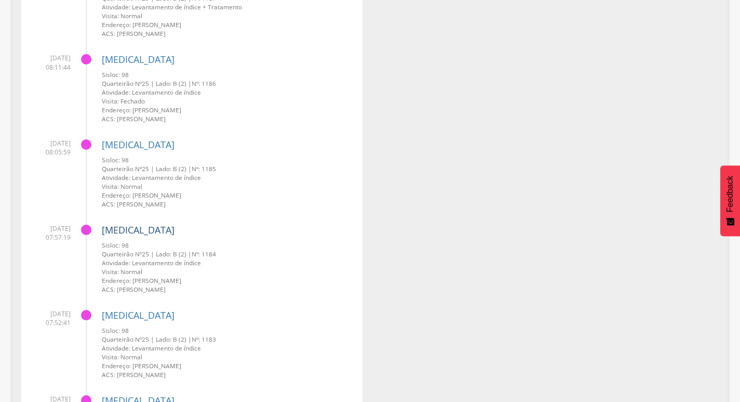
click at [118, 229] on link "[MEDICAL_DATA]" at bounding box center [138, 229] width 73 height 12
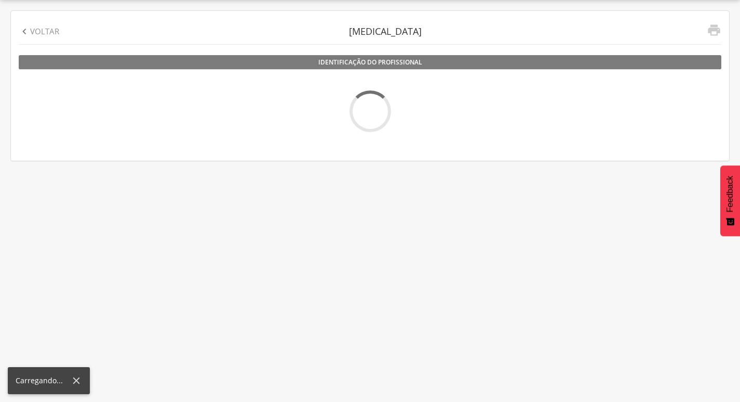
scroll to position [31, 0]
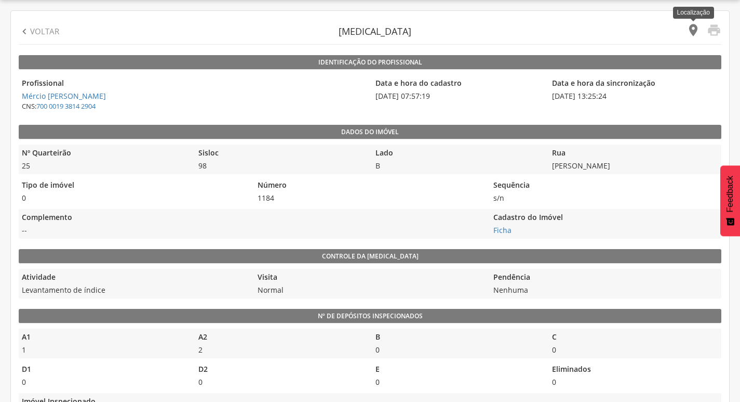
click at [696, 24] on icon "" at bounding box center [693, 30] width 15 height 15
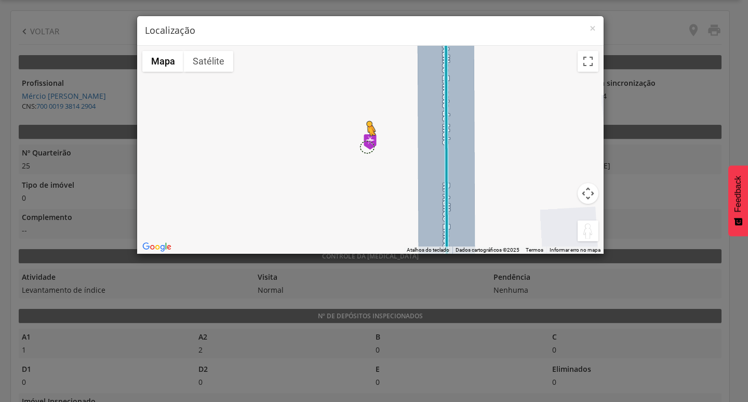
drag, startPoint x: 586, startPoint y: 232, endPoint x: 367, endPoint y: 145, distance: 235.1
click at [367, 145] on div "Pressione as teclas Alt + Enter para ativar o recurso de arrastar com o teclado…" at bounding box center [370, 150] width 467 height 208
click at [594, 28] on span "×" at bounding box center [593, 28] width 6 height 15
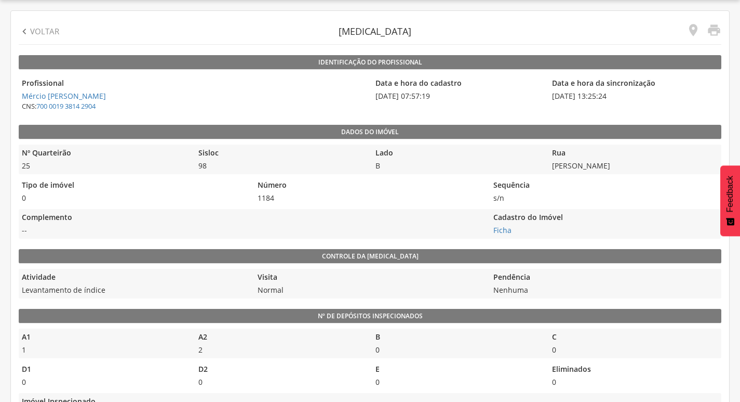
click at [29, 32] on icon "" at bounding box center [24, 31] width 11 height 11
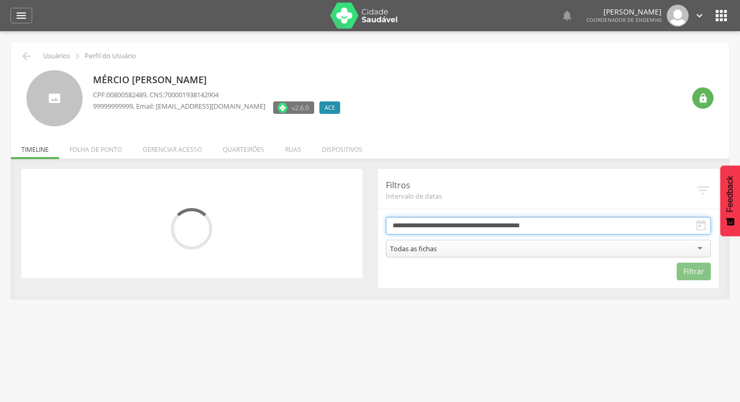
click at [491, 224] on input "**********" at bounding box center [549, 226] width 326 height 18
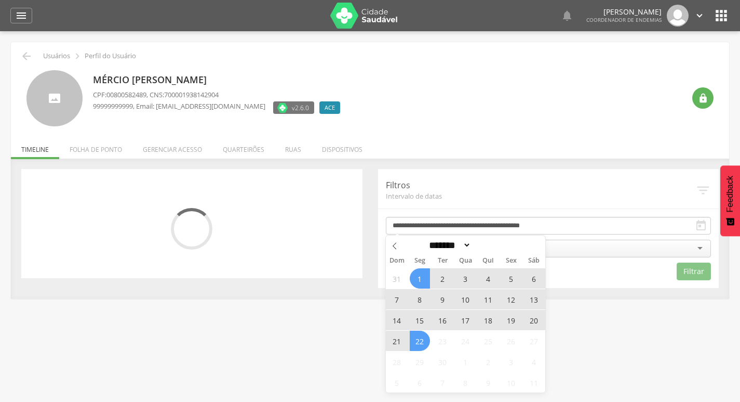
click at [510, 312] on span "19" at bounding box center [511, 320] width 20 height 20
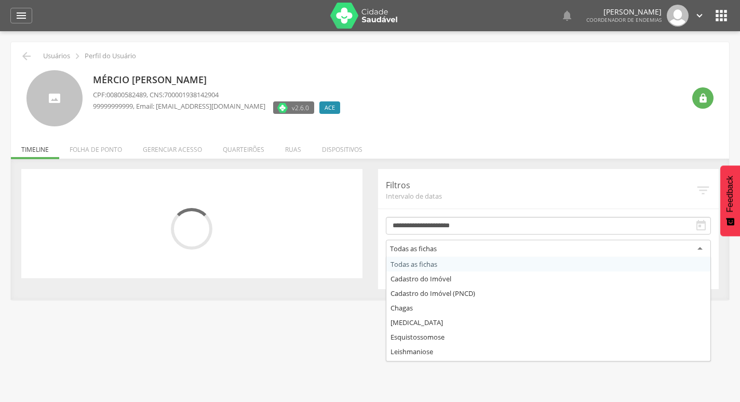
click at [536, 246] on div "Todas as fichas" at bounding box center [549, 249] width 326 height 19
drag, startPoint x: 463, startPoint y: 319, endPoint x: 601, endPoint y: 276, distance: 144.3
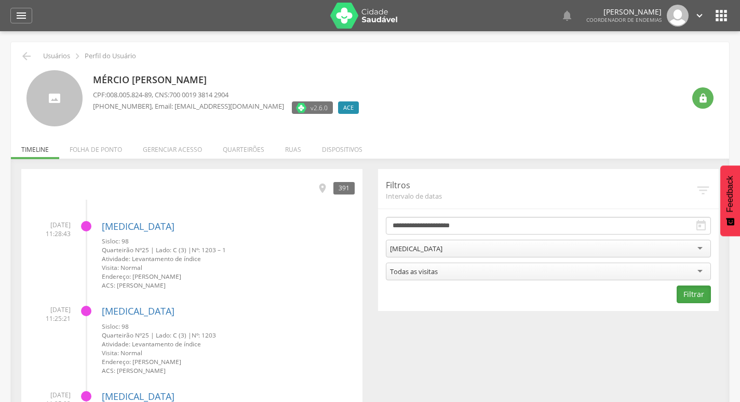
click at [690, 294] on button "Filtrar" at bounding box center [694, 294] width 34 height 18
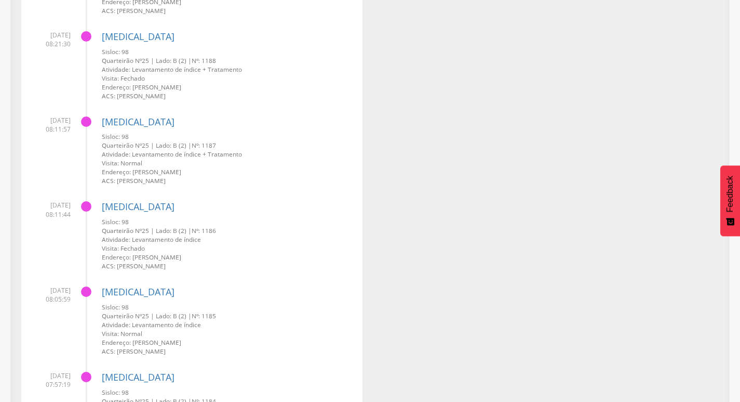
scroll to position [2138, 0]
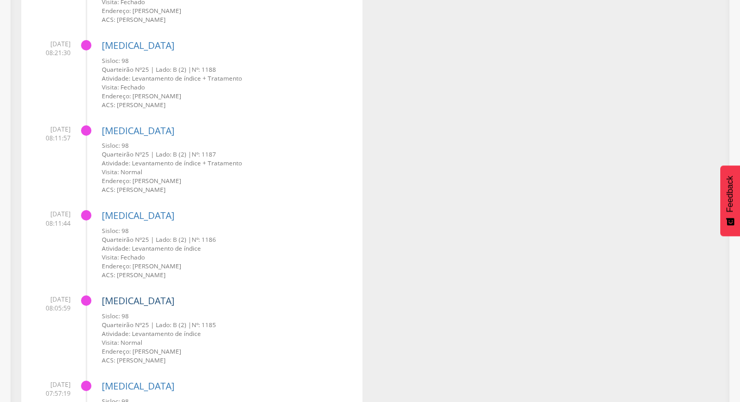
click at [124, 299] on link "[MEDICAL_DATA]" at bounding box center [138, 300] width 73 height 12
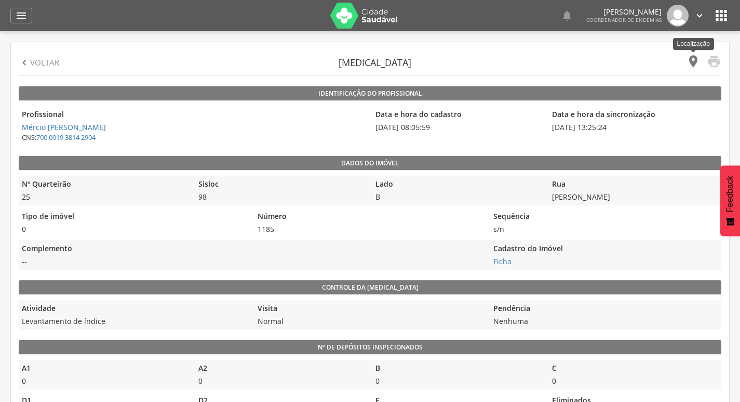
click at [688, 61] on icon "" at bounding box center [693, 61] width 15 height 15
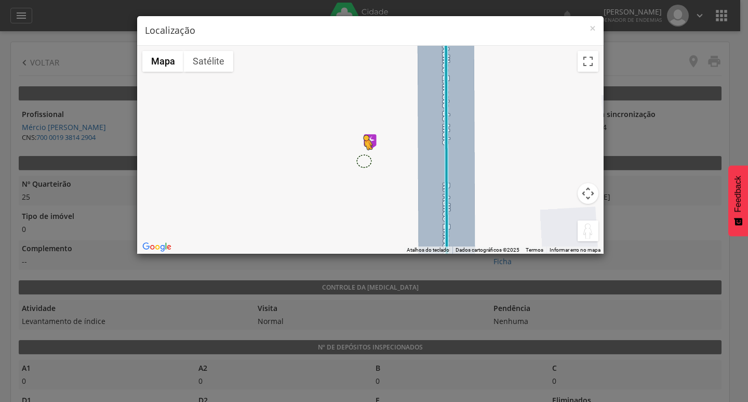
drag, startPoint x: 588, startPoint y: 240, endPoint x: 366, endPoint y: 155, distance: 237.3
click at [366, 156] on div "Pressione as teclas Alt + Enter para ativar o recurso de arrastar com o teclado…" at bounding box center [370, 150] width 467 height 208
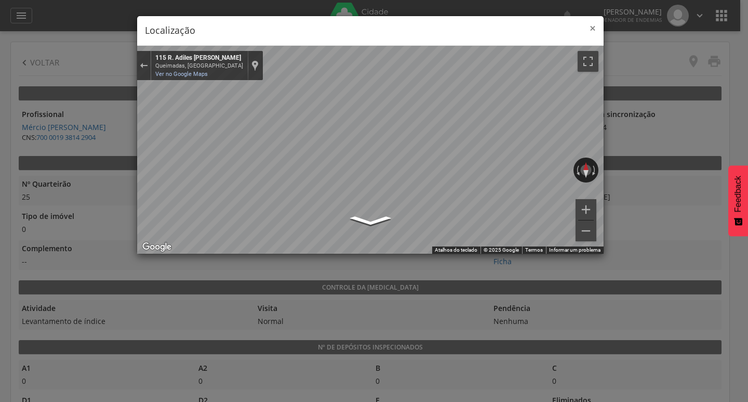
click at [592, 28] on span "×" at bounding box center [593, 28] width 6 height 15
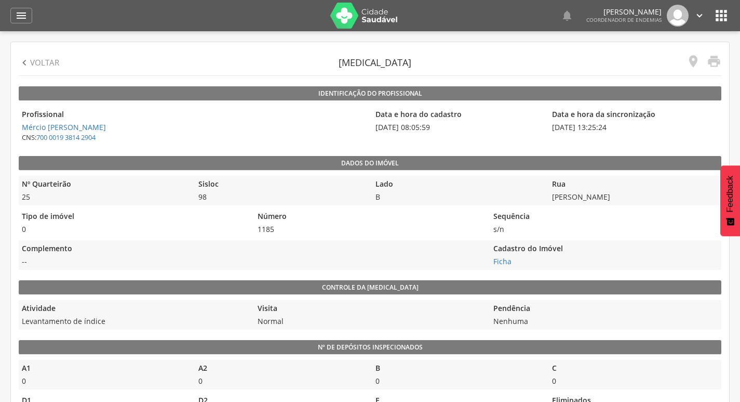
click at [34, 65] on p "Voltar" at bounding box center [44, 62] width 29 height 11
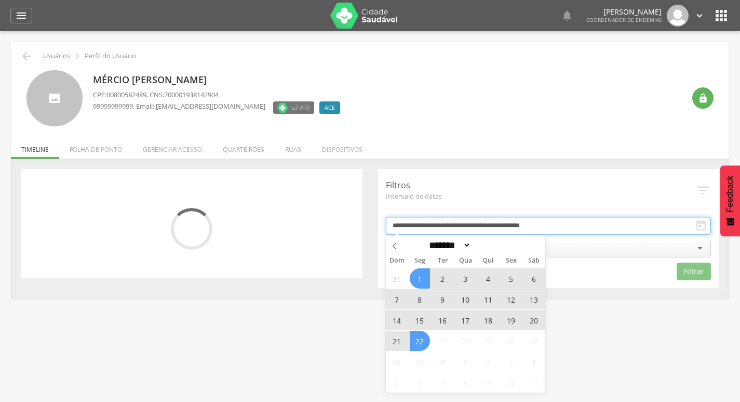
click at [515, 231] on input "**********" at bounding box center [549, 226] width 326 height 18
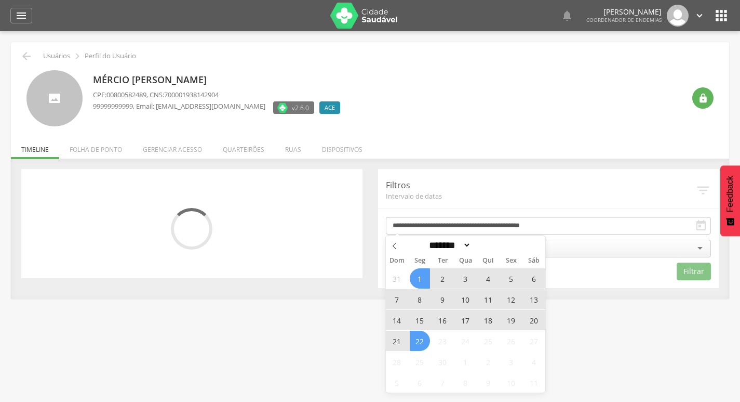
click at [513, 320] on span "19" at bounding box center [511, 320] width 20 height 20
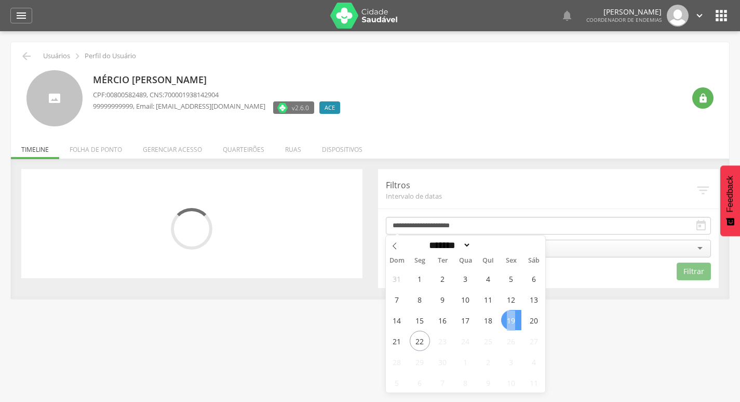
click at [513, 320] on span "19" at bounding box center [511, 320] width 20 height 20
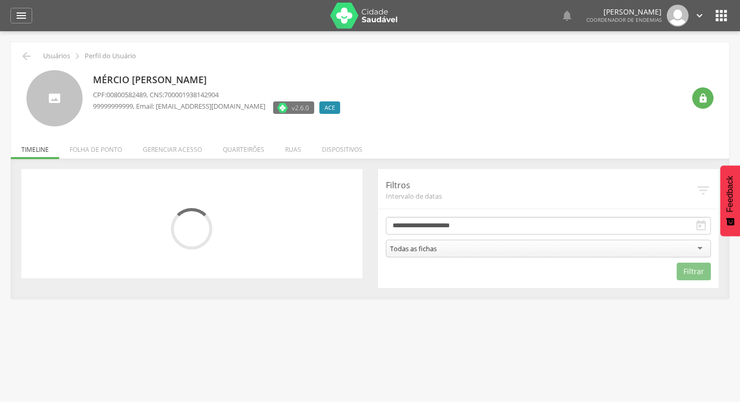
click at [552, 253] on div "Todas as fichas" at bounding box center [549, 249] width 326 height 18
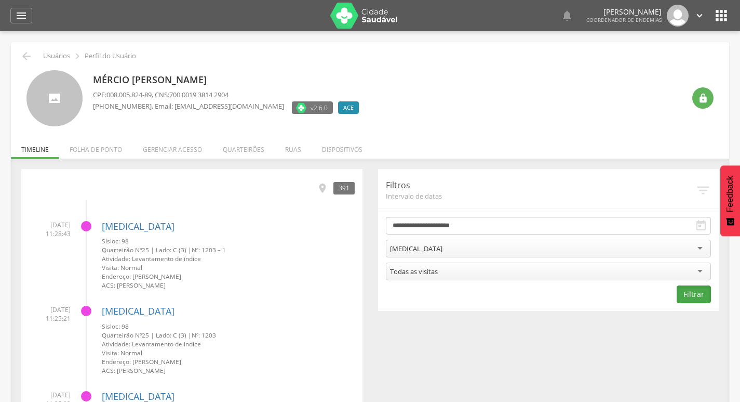
click at [688, 296] on button "Filtrar" at bounding box center [694, 294] width 34 height 18
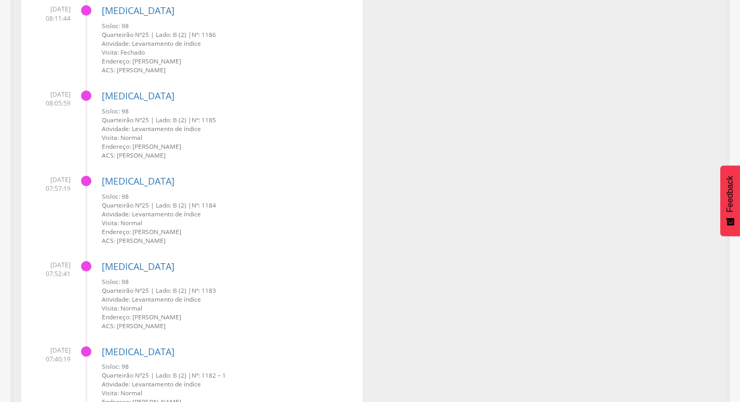
scroll to position [2138, 0]
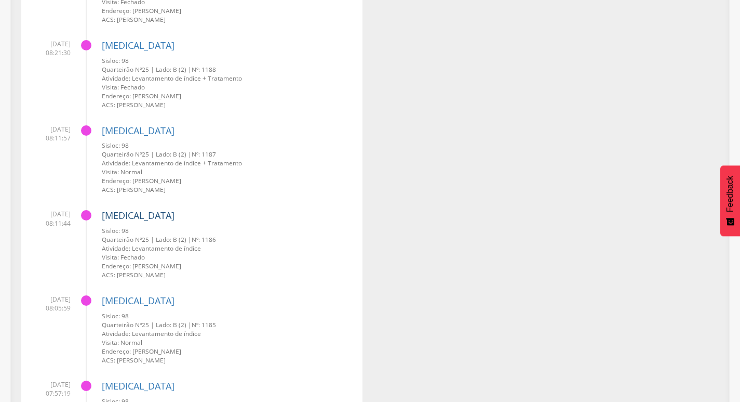
click at [115, 212] on link "[MEDICAL_DATA]" at bounding box center [138, 215] width 73 height 12
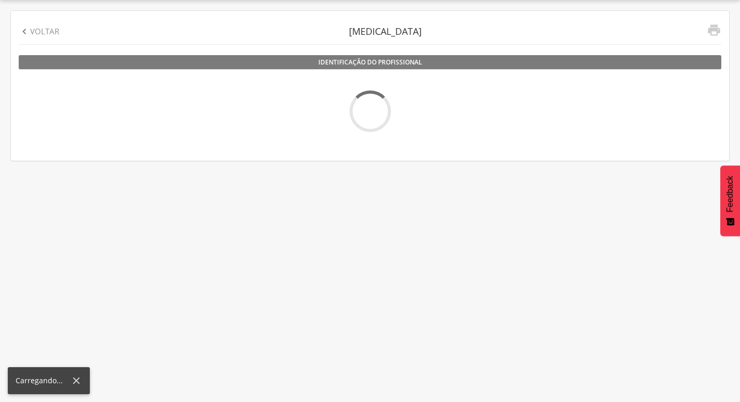
scroll to position [31, 0]
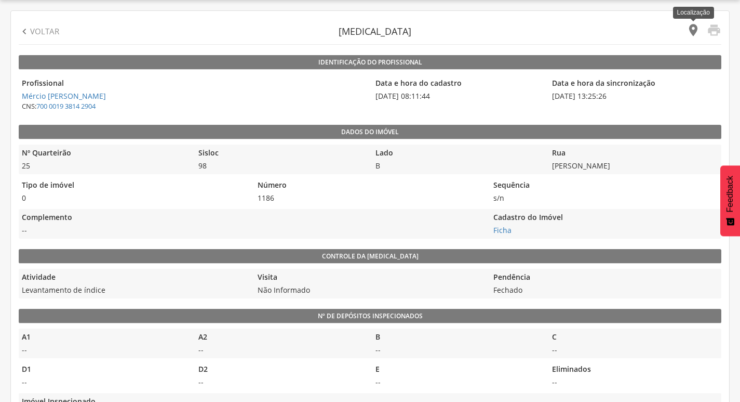
click at [698, 30] on icon "" at bounding box center [693, 30] width 15 height 15
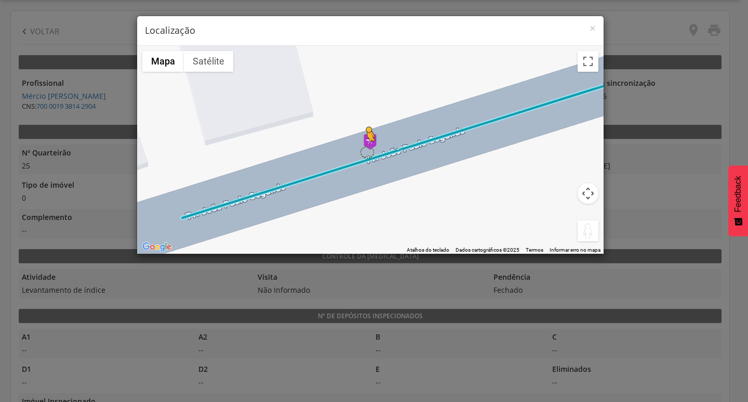
drag, startPoint x: 583, startPoint y: 233, endPoint x: 366, endPoint y: 152, distance: 231.8
click at [366, 152] on div "Pressione as teclas Alt + Enter para ativar o recurso de arrastar com o teclado…" at bounding box center [370, 150] width 467 height 208
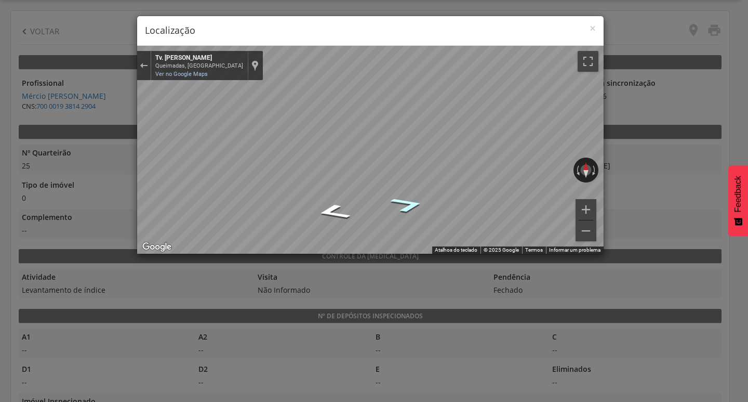
click at [414, 206] on icon "Ir para o leste, Tv. João Paulo Segundo" at bounding box center [407, 204] width 63 height 23
click at [594, 32] on span "×" at bounding box center [593, 28] width 6 height 15
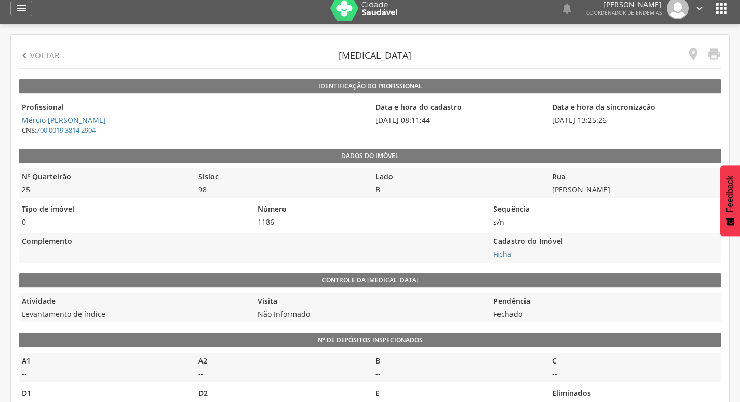
scroll to position [0, 0]
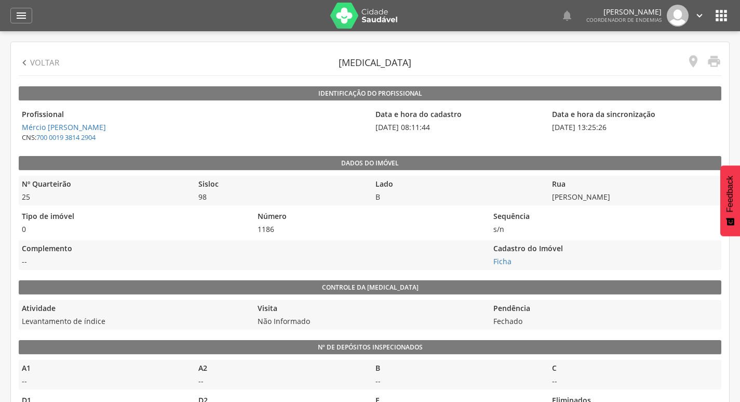
click at [48, 60] on p "Voltar" at bounding box center [44, 62] width 29 height 11
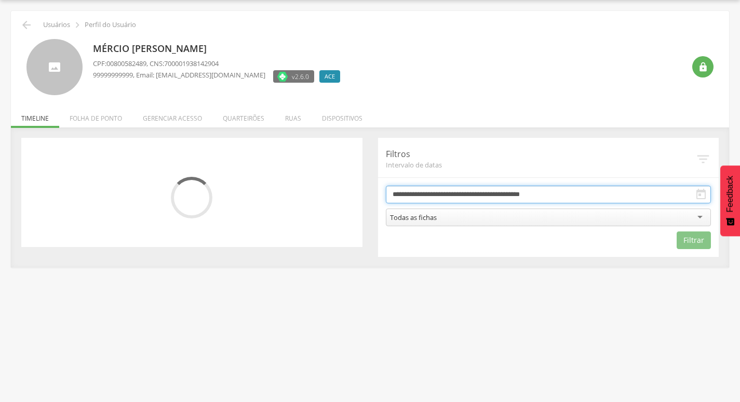
click at [494, 191] on input "**********" at bounding box center [549, 194] width 326 height 18
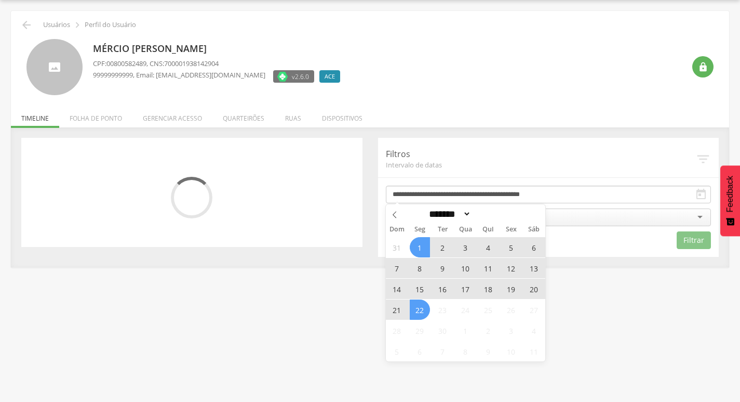
click at [510, 292] on span "19" at bounding box center [511, 288] width 20 height 20
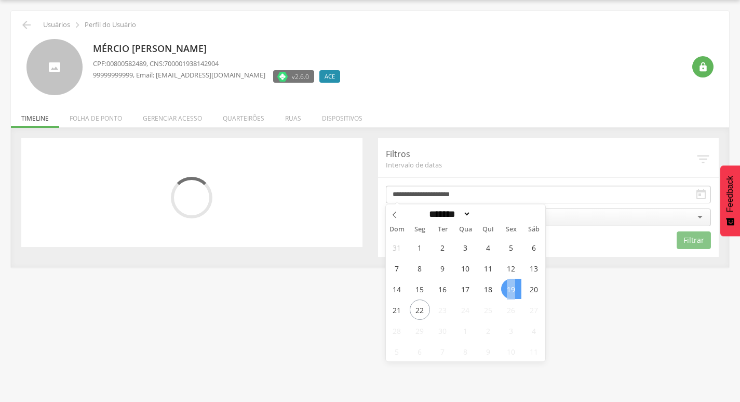
drag, startPoint x: 510, startPoint y: 292, endPoint x: 511, endPoint y: 284, distance: 8.5
click at [510, 291] on span "19" at bounding box center [511, 288] width 20 height 20
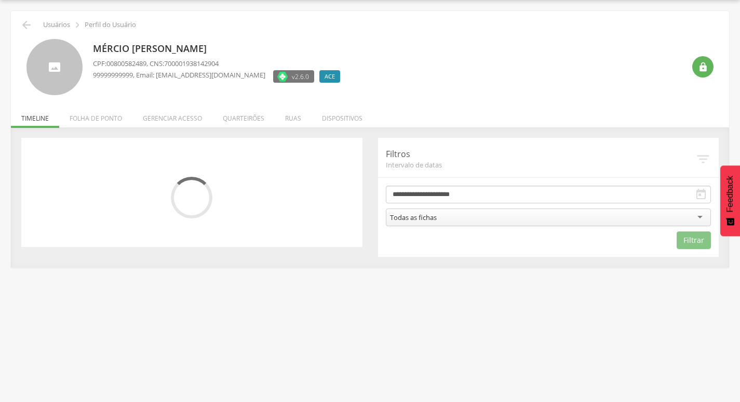
click at [551, 215] on div "Todas as fichas" at bounding box center [549, 217] width 326 height 18
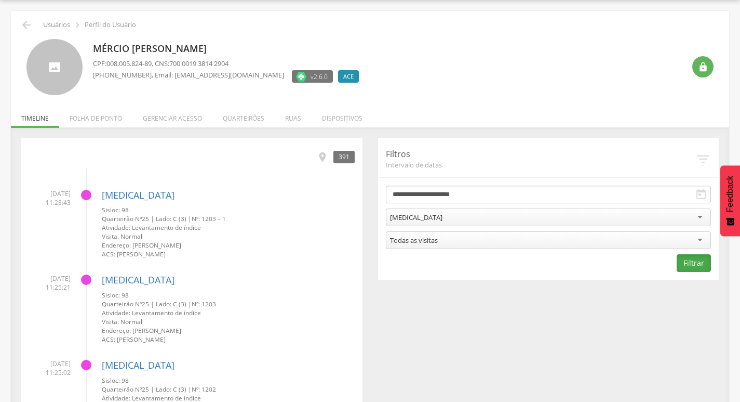
click at [696, 269] on button "Filtrar" at bounding box center [694, 263] width 34 height 18
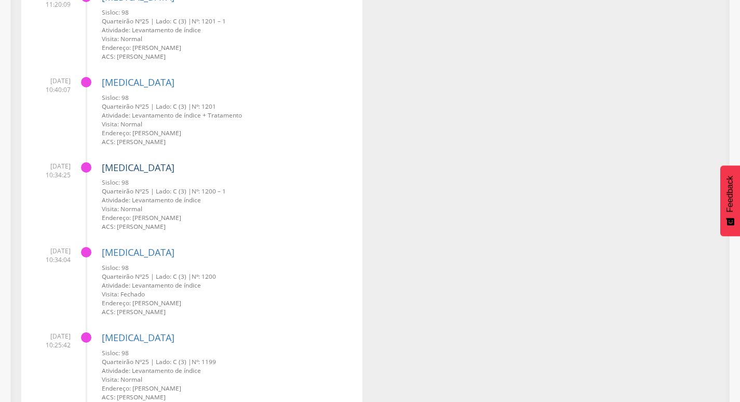
scroll to position [423, 0]
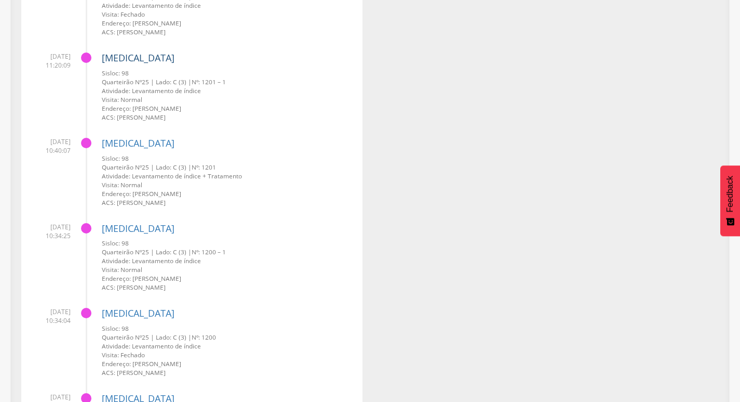
click at [120, 61] on link "[MEDICAL_DATA]" at bounding box center [138, 57] width 73 height 12
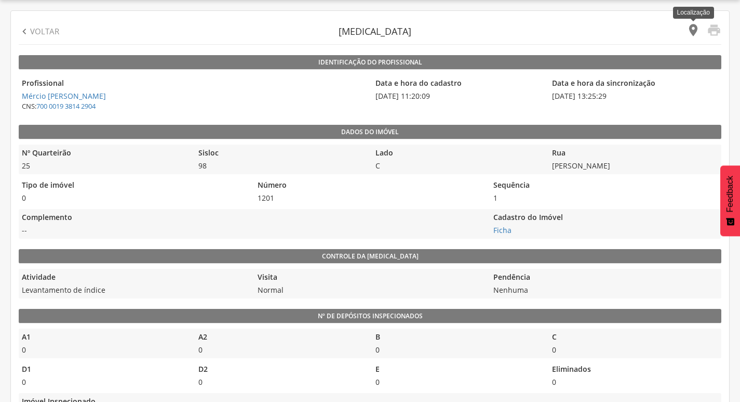
click at [688, 26] on icon "" at bounding box center [693, 30] width 15 height 15
click at [46, 32] on p "Voltar" at bounding box center [44, 31] width 29 height 11
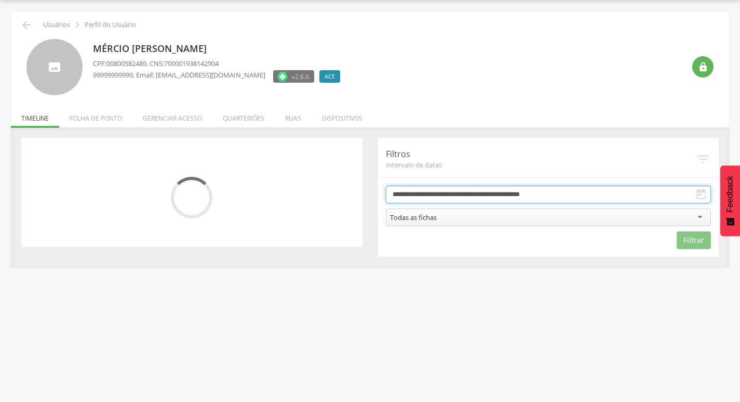
click at [536, 194] on input "**********" at bounding box center [549, 194] width 326 height 18
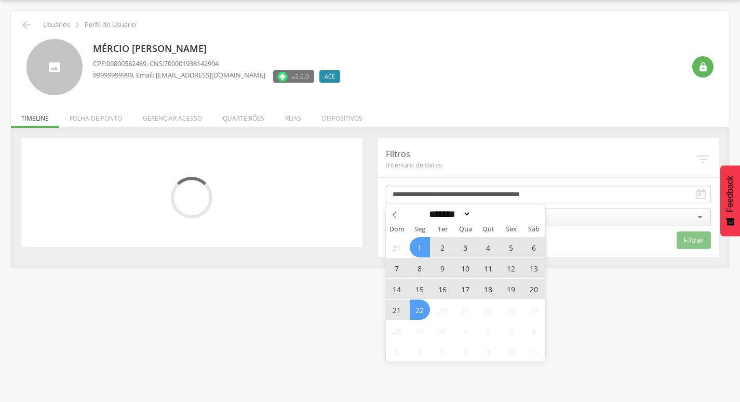
click at [507, 287] on span "19" at bounding box center [511, 288] width 20 height 20
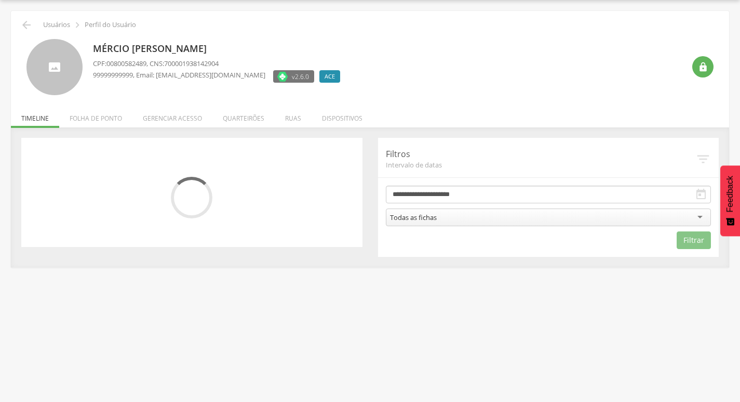
click at [530, 212] on div "Todas as fichas" at bounding box center [549, 217] width 326 height 18
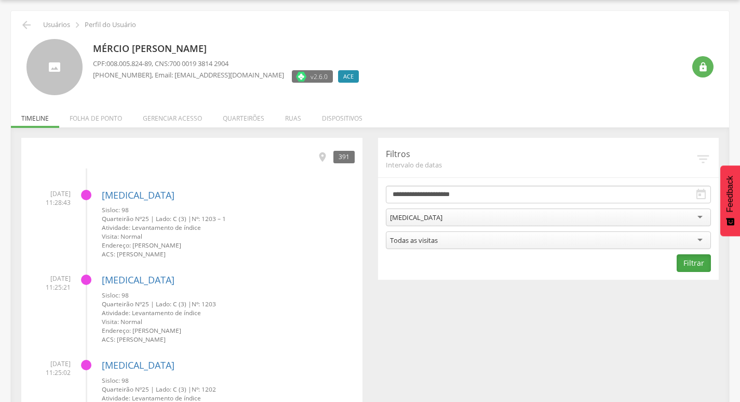
click at [697, 267] on button "Filtrar" at bounding box center [694, 263] width 34 height 18
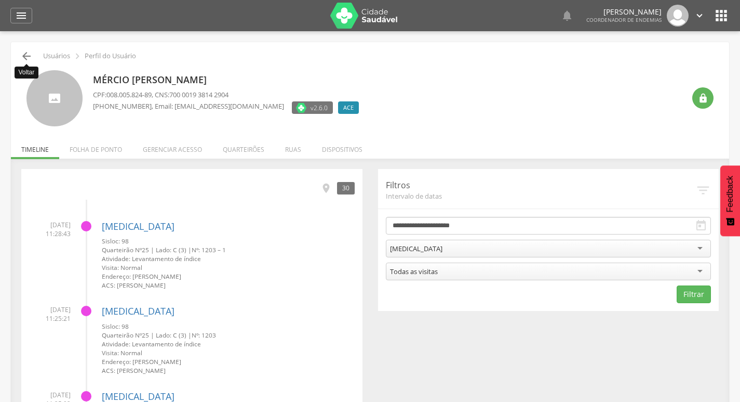
click at [25, 59] on icon "" at bounding box center [26, 56] width 12 height 12
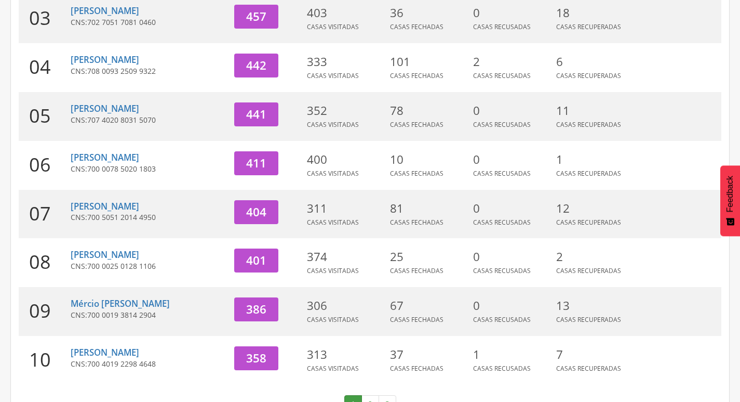
scroll to position [320, 0]
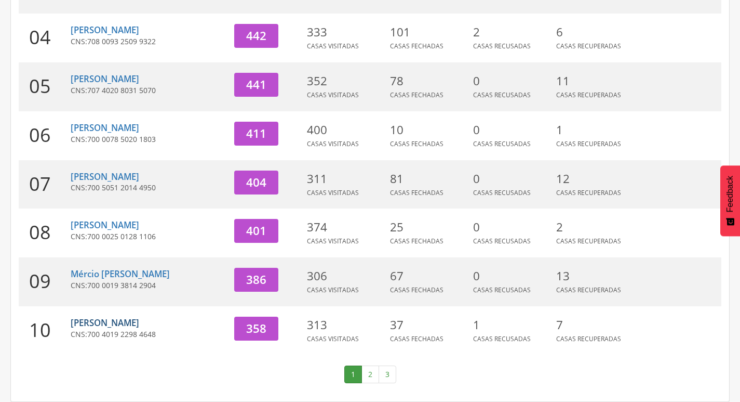
click at [106, 318] on link "[PERSON_NAME]" at bounding box center [105, 322] width 69 height 12
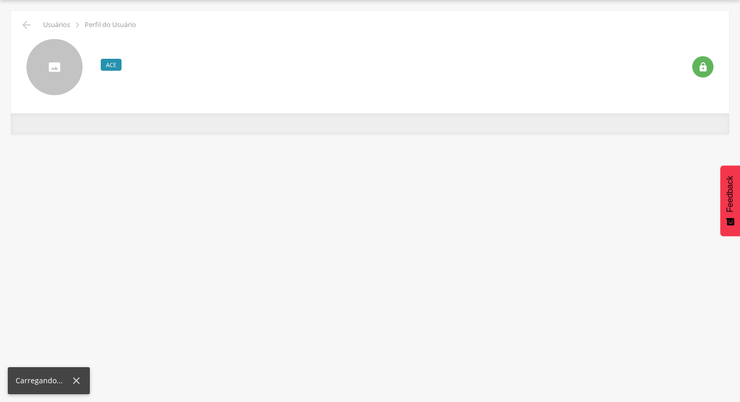
scroll to position [31, 0]
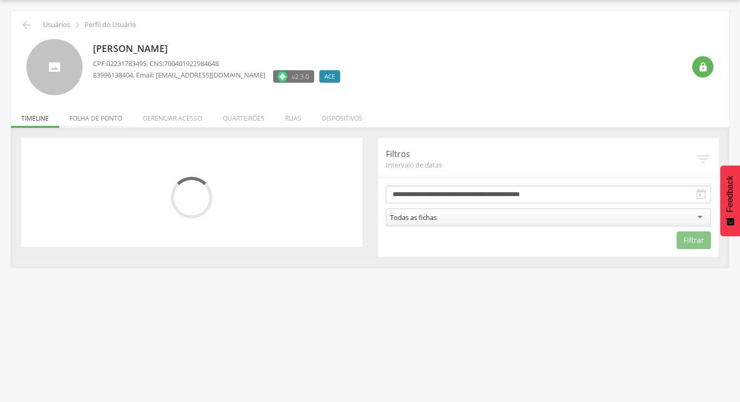
click at [118, 123] on li "Folha de ponto" at bounding box center [95, 115] width 73 height 24
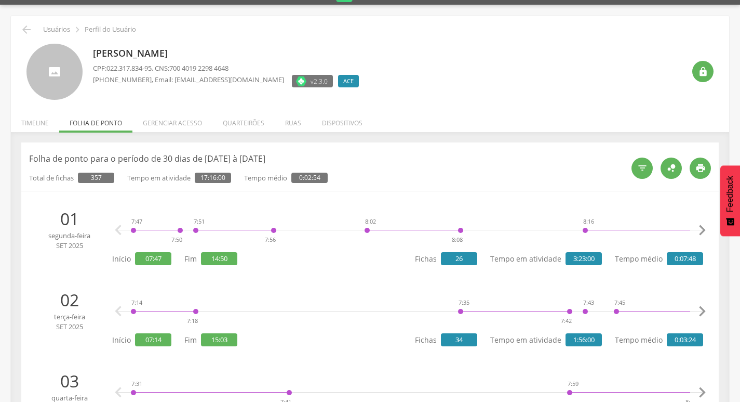
scroll to position [0, 0]
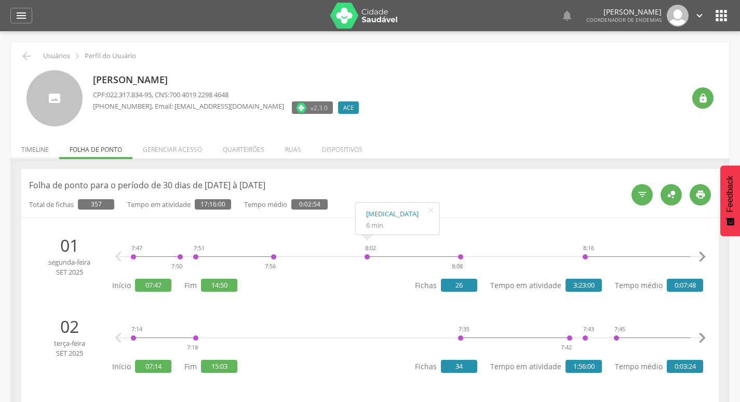
click at [38, 150] on li "Timeline" at bounding box center [35, 147] width 48 height 24
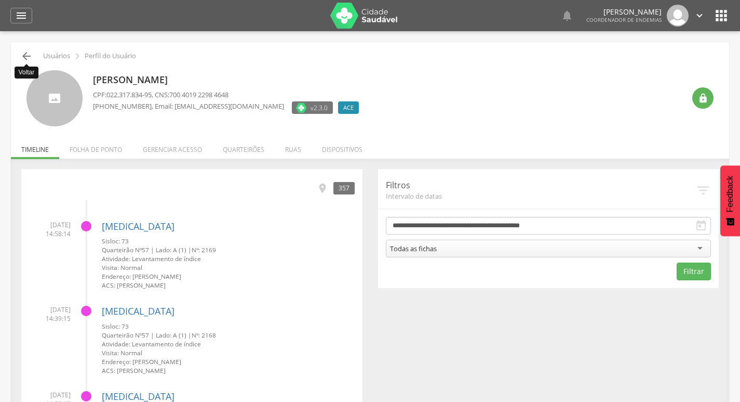
click at [27, 58] on icon "" at bounding box center [26, 56] width 12 height 12
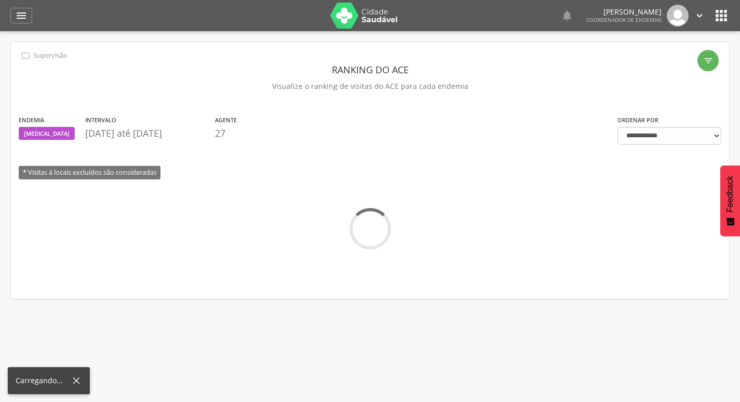
scroll to position [31, 0]
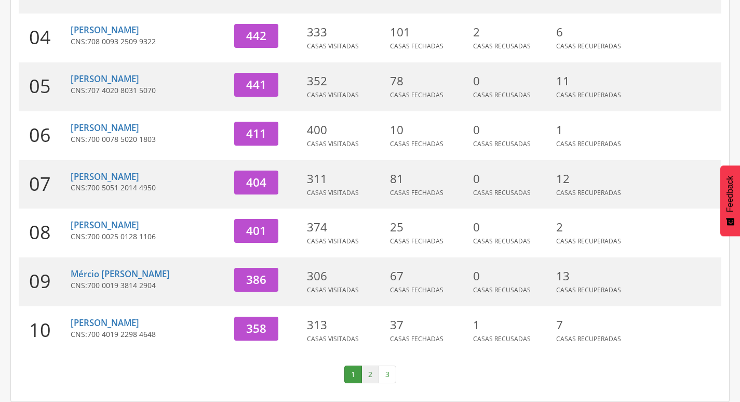
click at [366, 373] on link "2" at bounding box center [371, 374] width 18 height 18
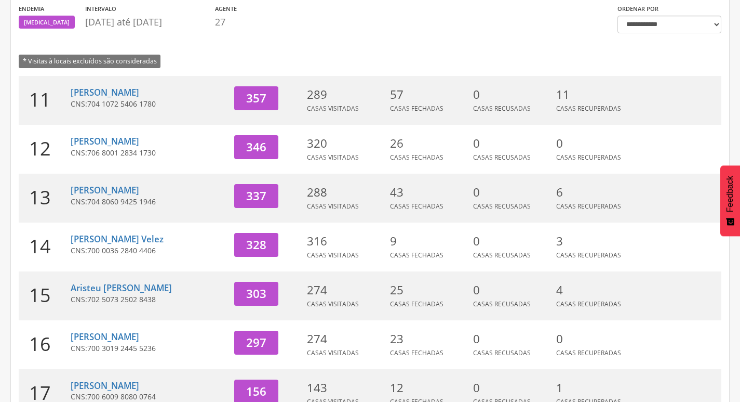
scroll to position [112, 0]
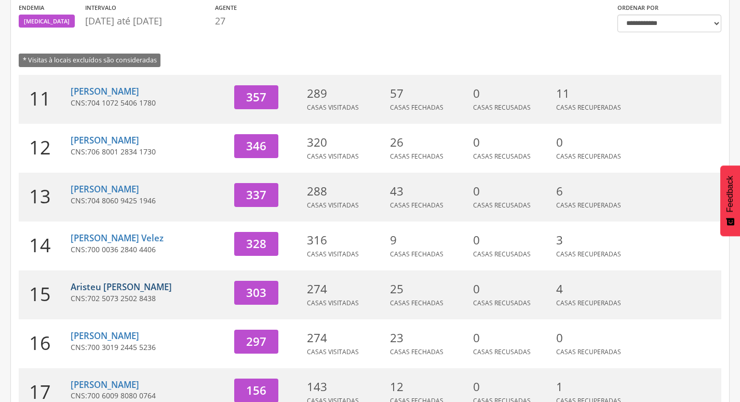
click at [107, 290] on link "Aristeu [PERSON_NAME]" at bounding box center [121, 287] width 101 height 12
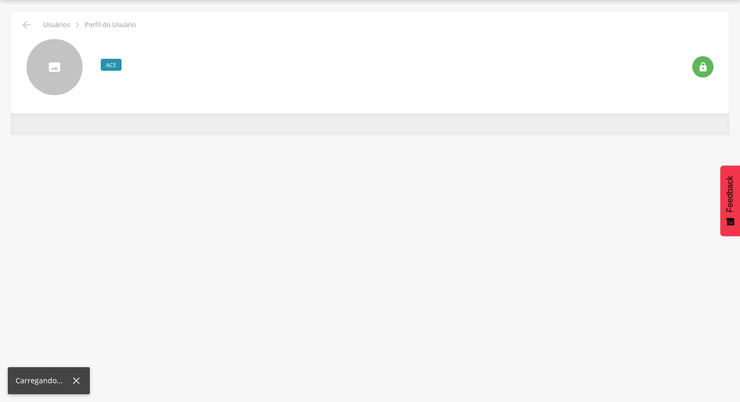
scroll to position [31, 0]
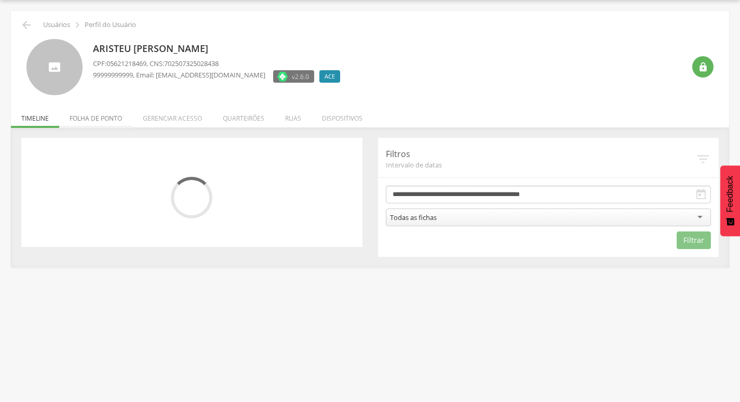
click at [113, 124] on li "Folha de ponto" at bounding box center [95, 115] width 73 height 24
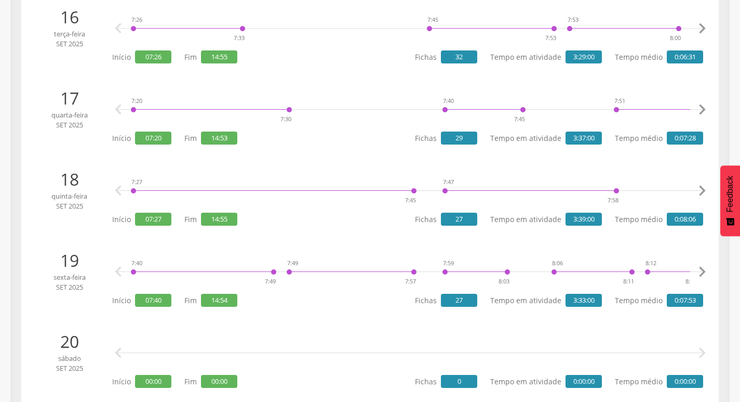
scroll to position [1590, 0]
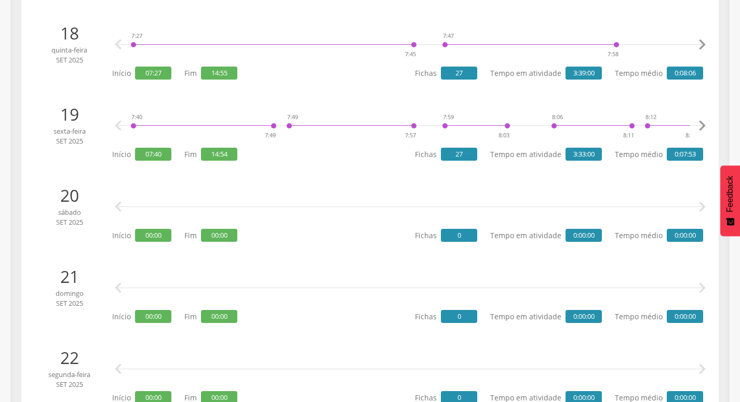
click at [699, 127] on icon "" at bounding box center [702, 125] width 21 height 21
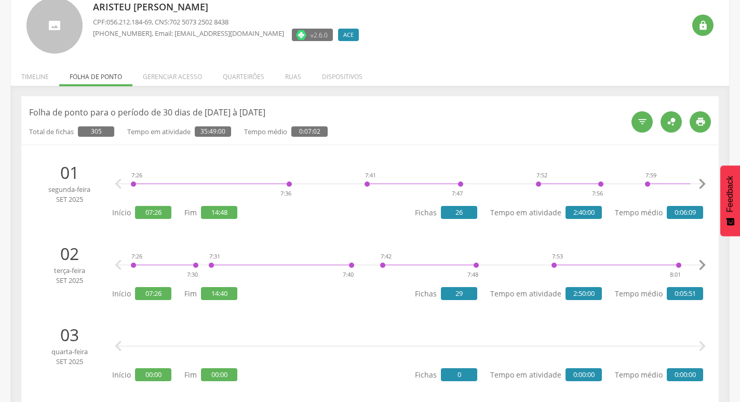
scroll to position [0, 0]
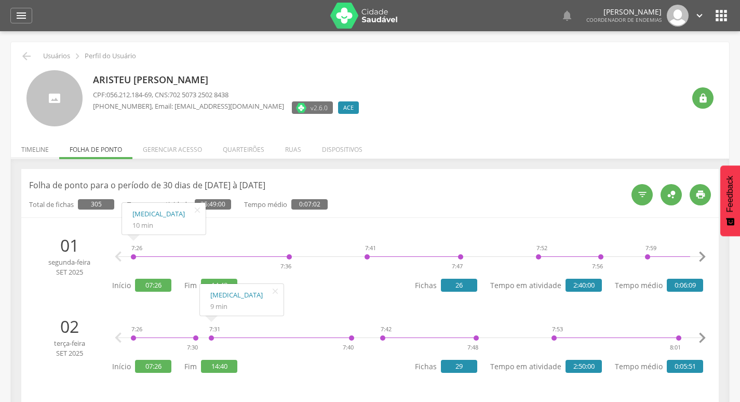
click at [26, 146] on li "Timeline" at bounding box center [35, 147] width 48 height 24
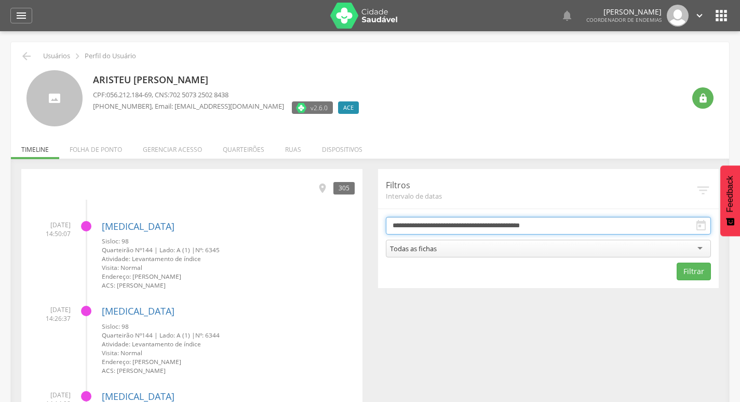
click at [531, 227] on input "**********" at bounding box center [549, 226] width 326 height 18
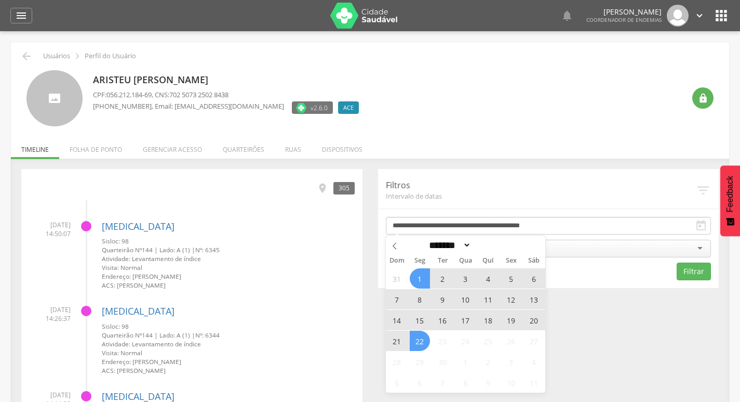
click at [508, 318] on span "19" at bounding box center [511, 320] width 20 height 20
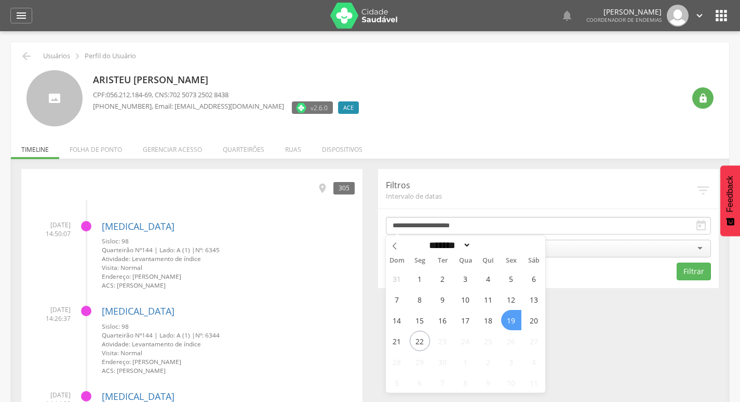
click at [508, 318] on span "19" at bounding box center [511, 320] width 20 height 20
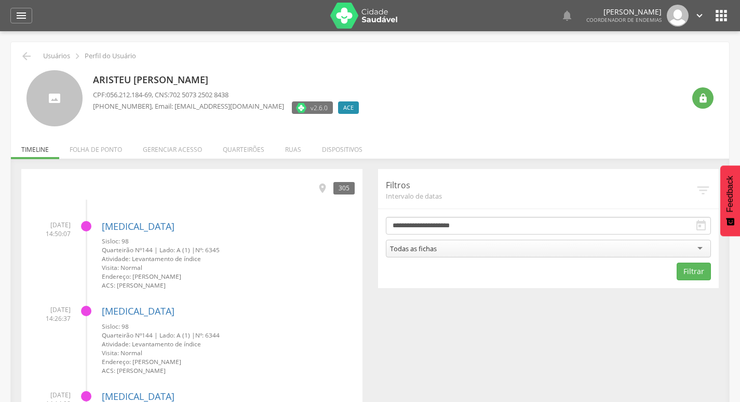
click at [538, 245] on div "Todas as fichas" at bounding box center [549, 249] width 326 height 18
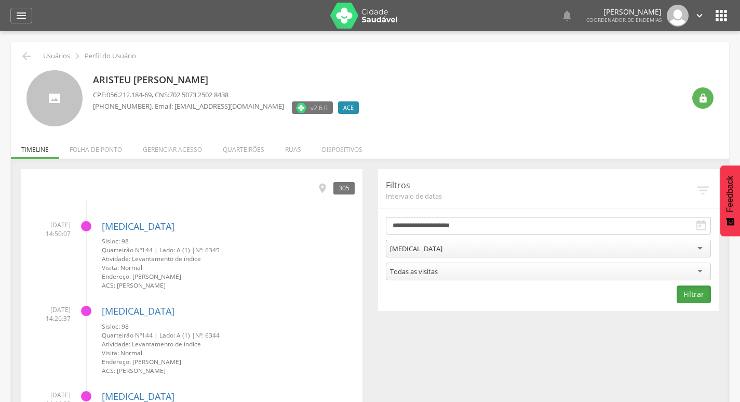
click at [686, 291] on button "Filtrar" at bounding box center [694, 294] width 34 height 18
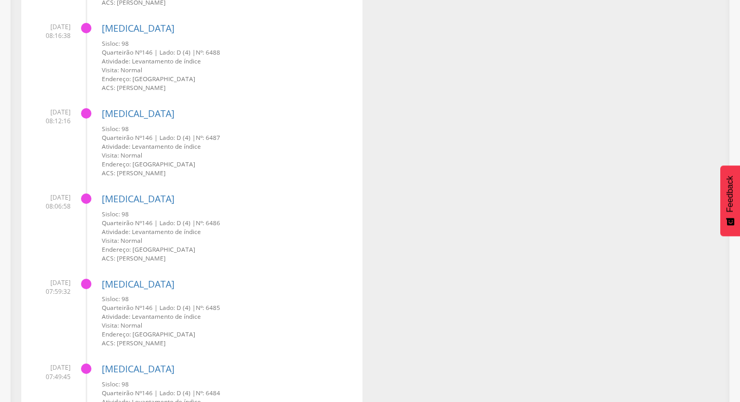
scroll to position [2143, 0]
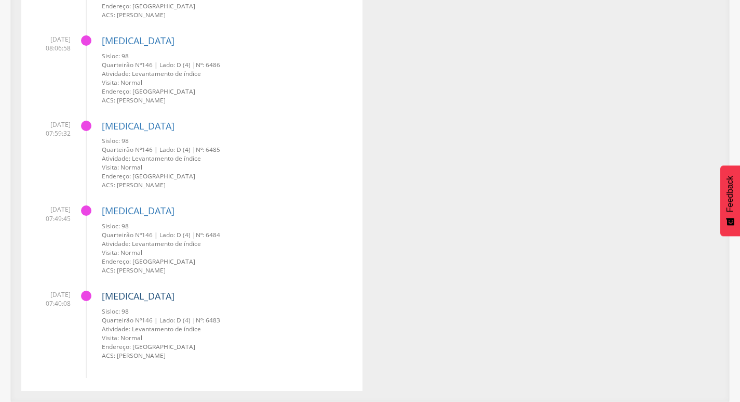
click at [110, 297] on link "[MEDICAL_DATA]" at bounding box center [138, 295] width 73 height 12
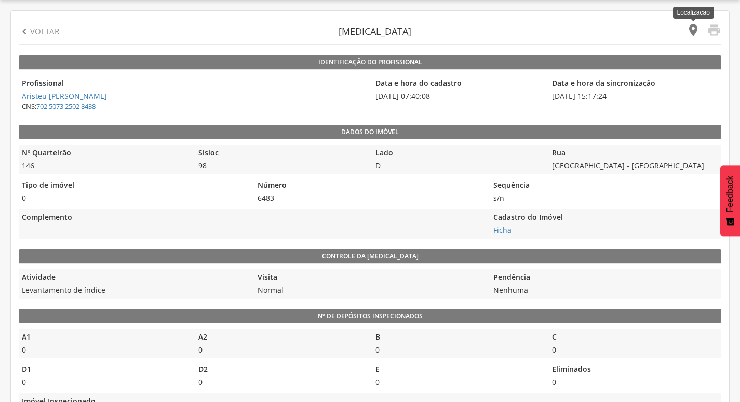
click at [698, 30] on icon "" at bounding box center [693, 30] width 15 height 15
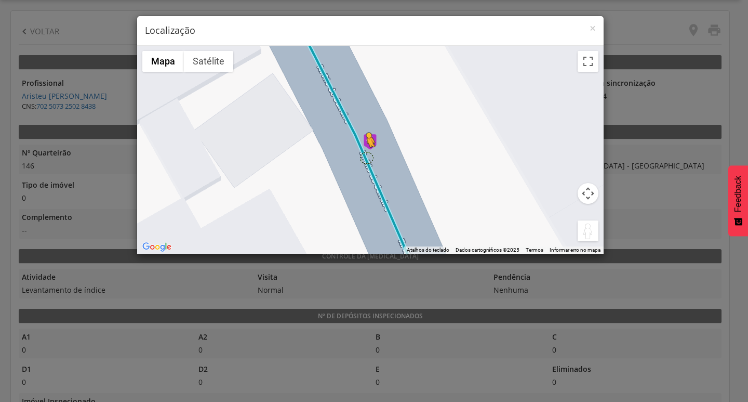
drag, startPoint x: 588, startPoint y: 233, endPoint x: 366, endPoint y: 156, distance: 234.1
click at [366, 156] on div "Pressione as teclas Alt + Enter para ativar o recurso de arrastar com o teclado…" at bounding box center [370, 150] width 467 height 208
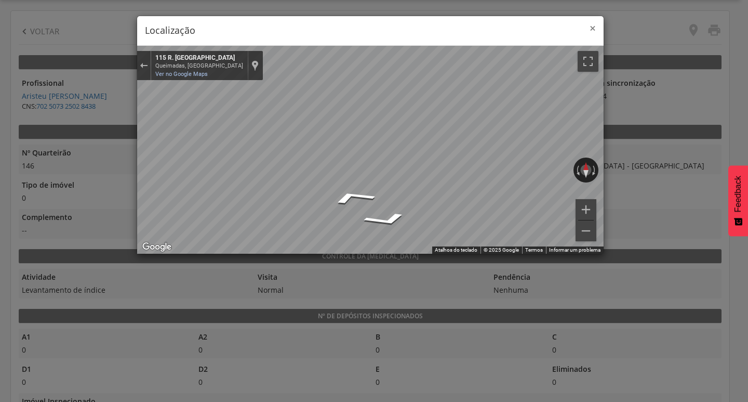
click at [591, 27] on span "×" at bounding box center [593, 28] width 6 height 15
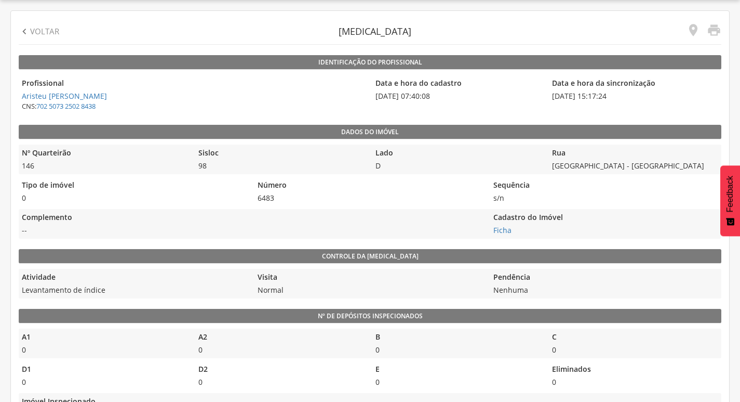
click at [34, 34] on p "Voltar" at bounding box center [44, 31] width 29 height 11
type input "**********"
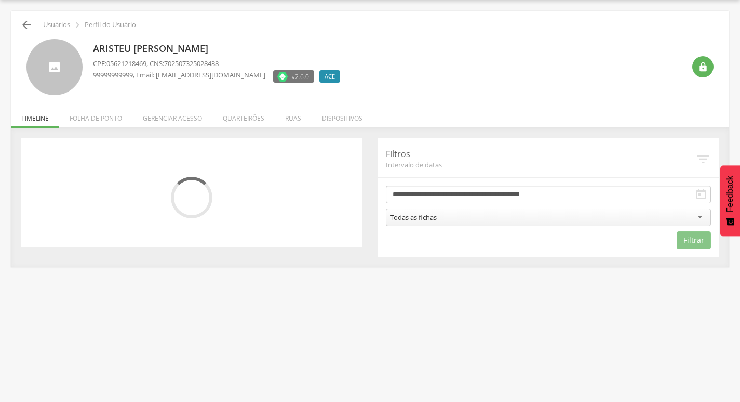
click at [25, 24] on icon "" at bounding box center [26, 25] width 12 height 12
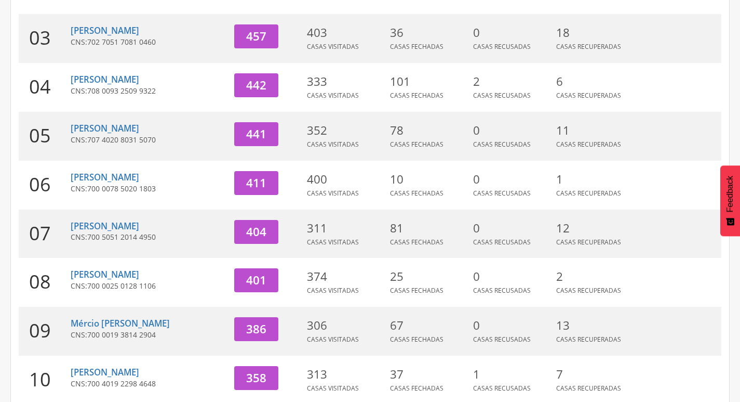
scroll to position [320, 0]
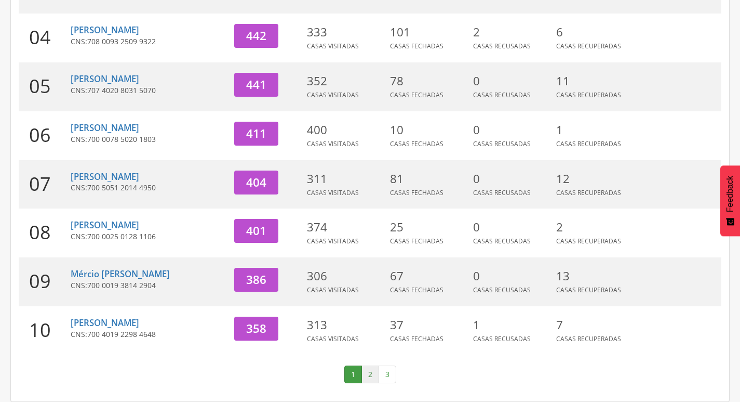
click at [365, 375] on link "2" at bounding box center [371, 374] width 18 height 18
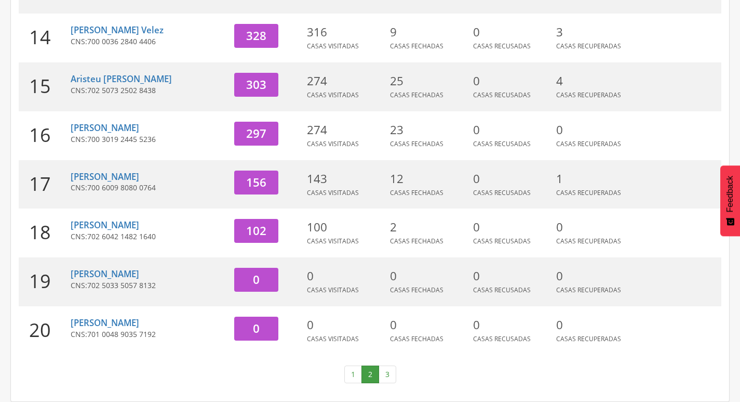
scroll to position [0, 0]
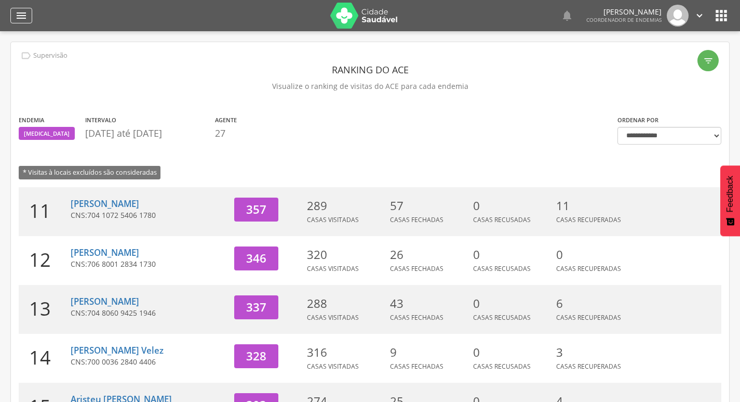
click at [21, 20] on icon "" at bounding box center [21, 15] width 12 height 12
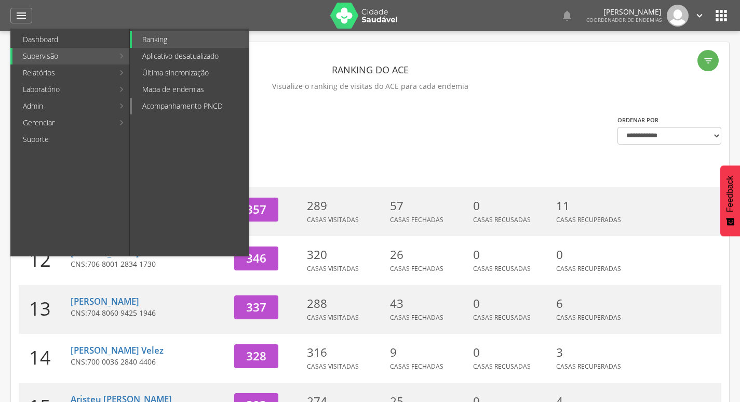
click at [205, 106] on link "Acompanhamento PNCD" at bounding box center [190, 106] width 117 height 17
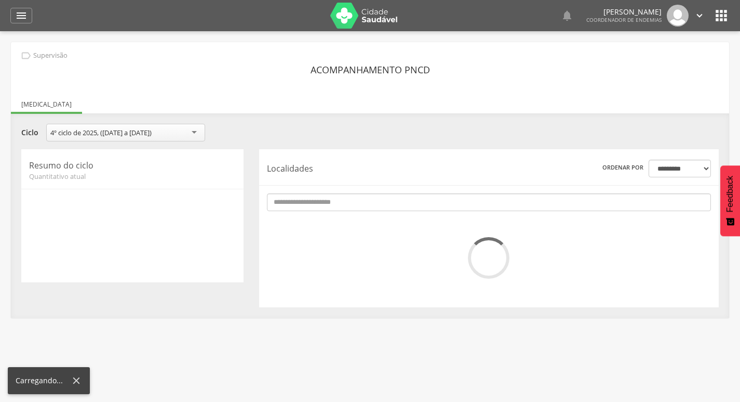
scroll to position [31, 0]
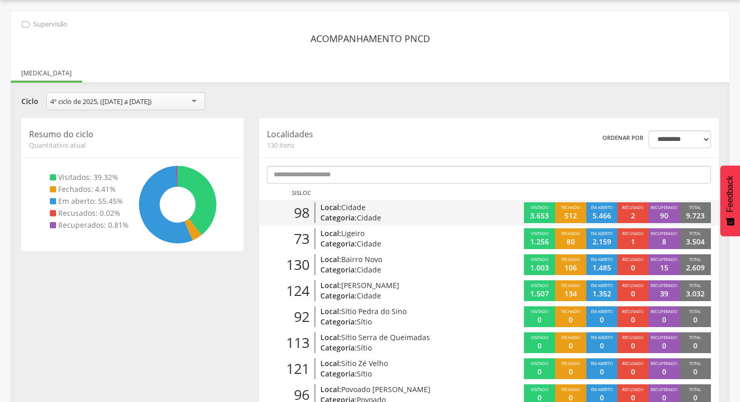
click at [379, 216] on span "Cidade" at bounding box center [369, 217] width 24 height 10
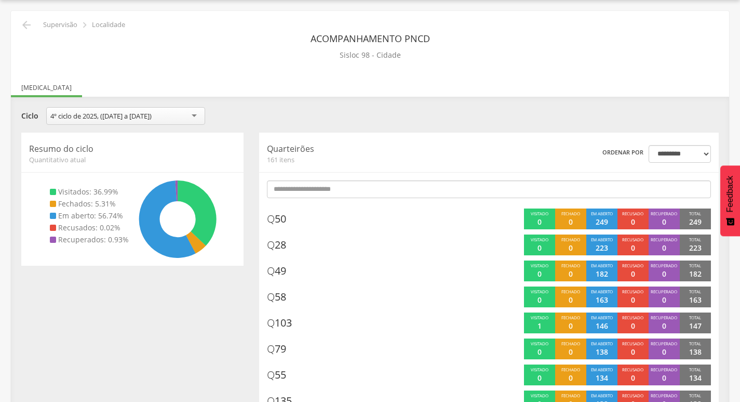
scroll to position [83, 0]
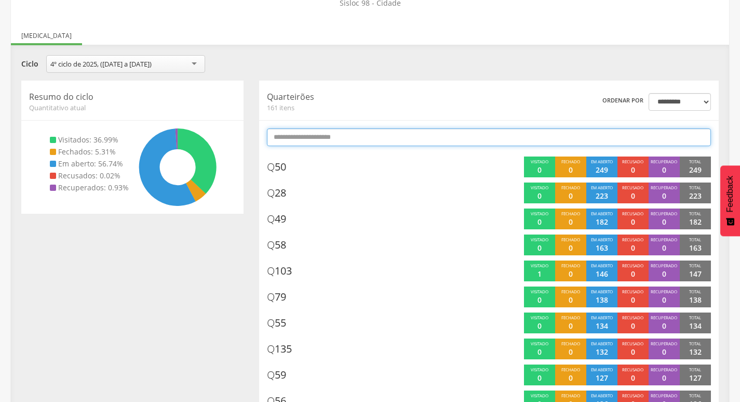
click at [509, 137] on input "text" at bounding box center [489, 137] width 444 height 18
type input "*"
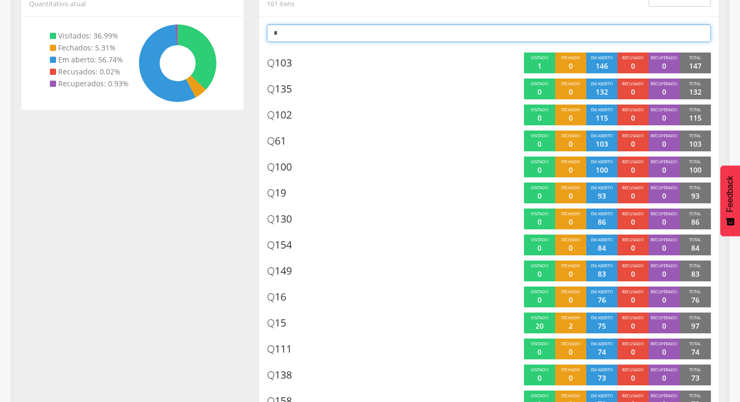
scroll to position [0, 0]
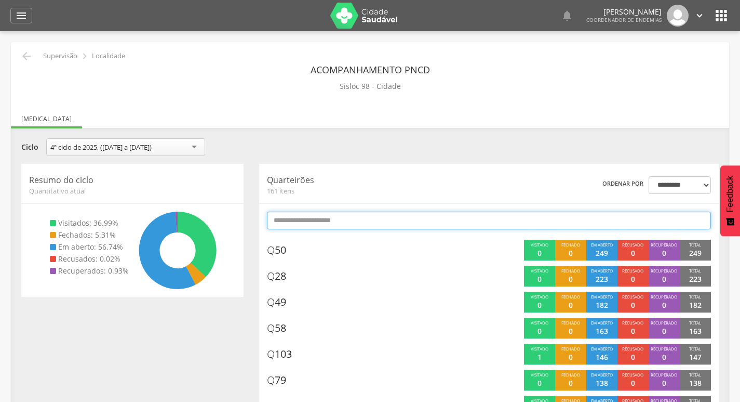
type input "*"
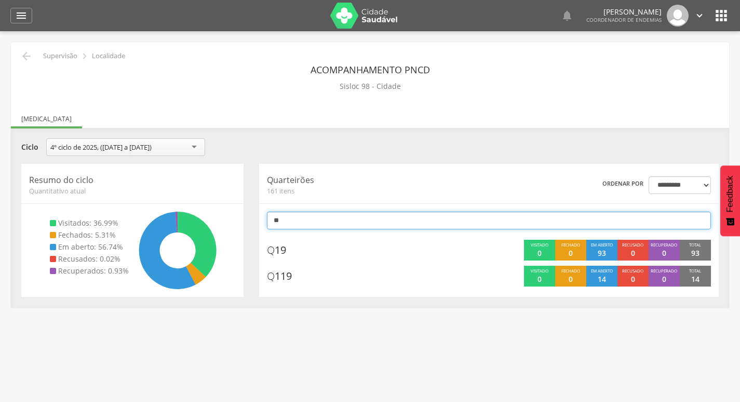
type input "*"
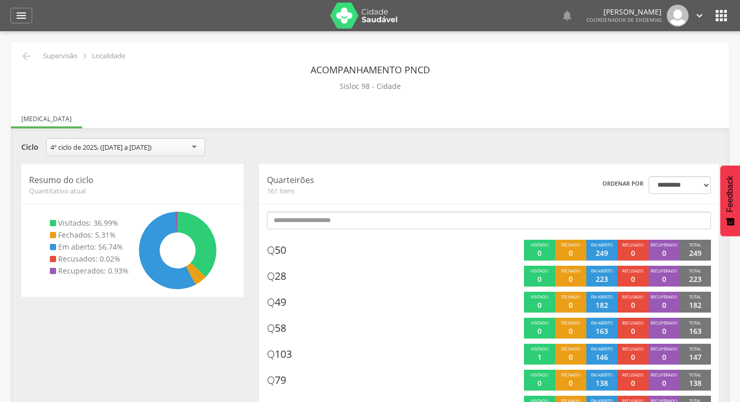
click at [557, 154] on div "**********" at bounding box center [370, 148] width 713 height 20
click at [30, 59] on icon "" at bounding box center [26, 56] width 12 height 12
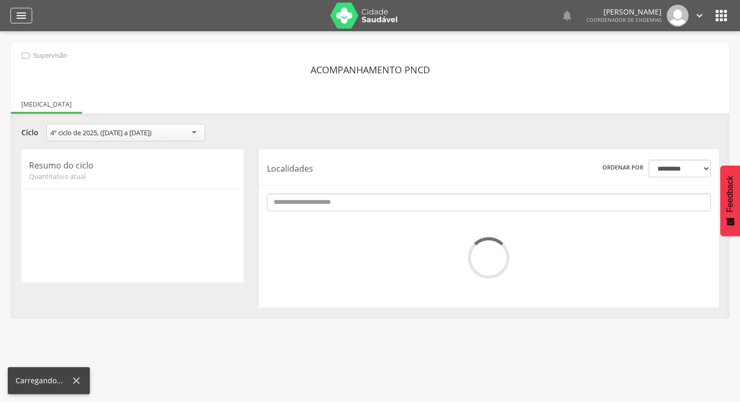
click at [13, 15] on div "" at bounding box center [21, 16] width 22 height 16
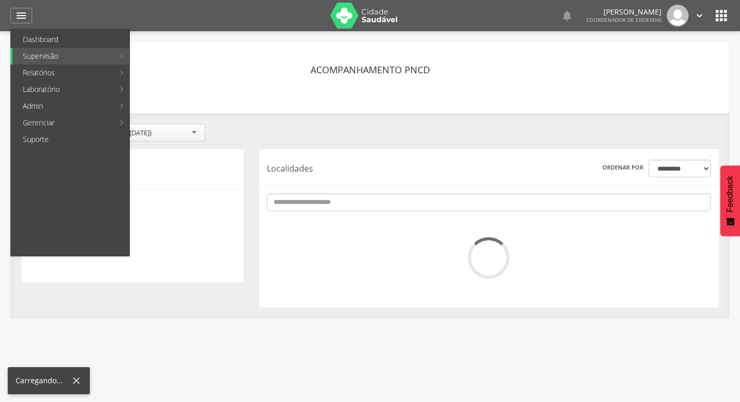
click at [379, 125] on div "**********" at bounding box center [370, 134] width 713 height 20
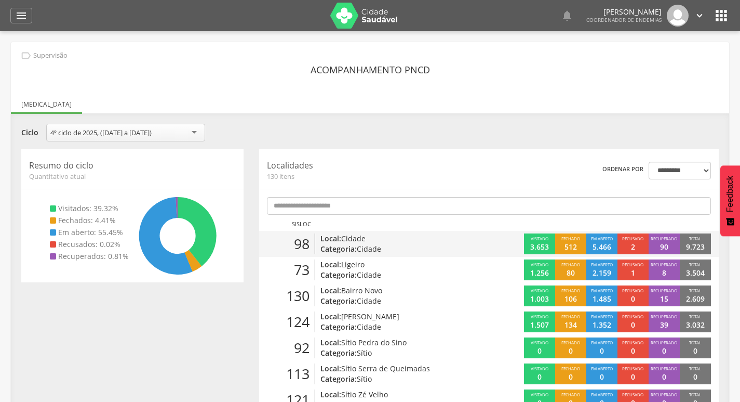
click at [428, 235] on p "Local: Cidade" at bounding box center [394, 238] width 147 height 10
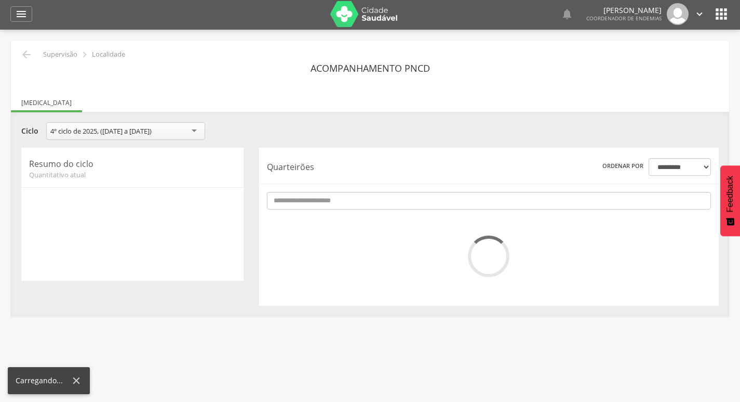
scroll to position [31, 0]
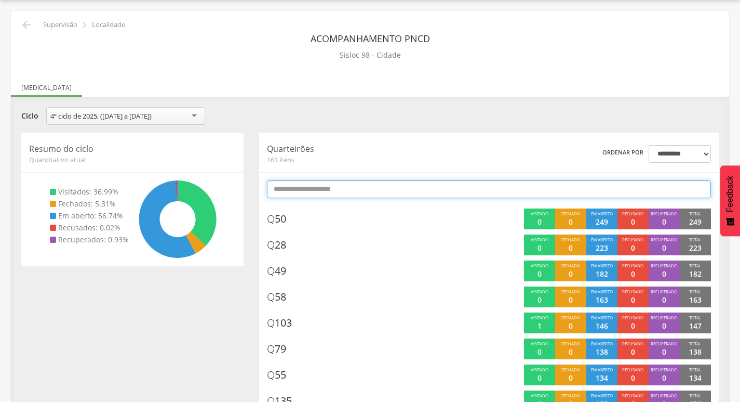
click at [495, 187] on input "text" at bounding box center [489, 189] width 444 height 18
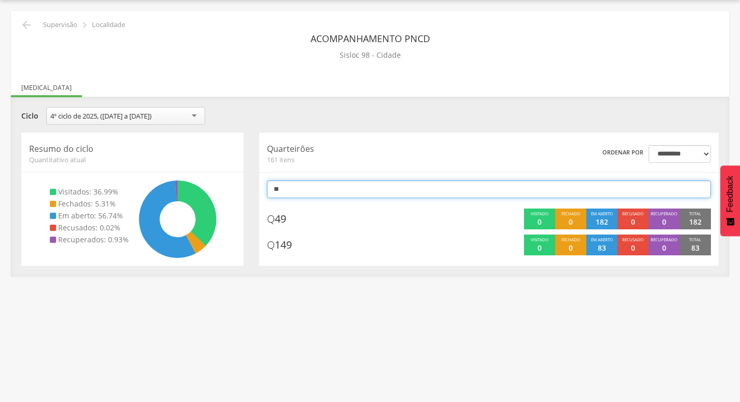
type input "*"
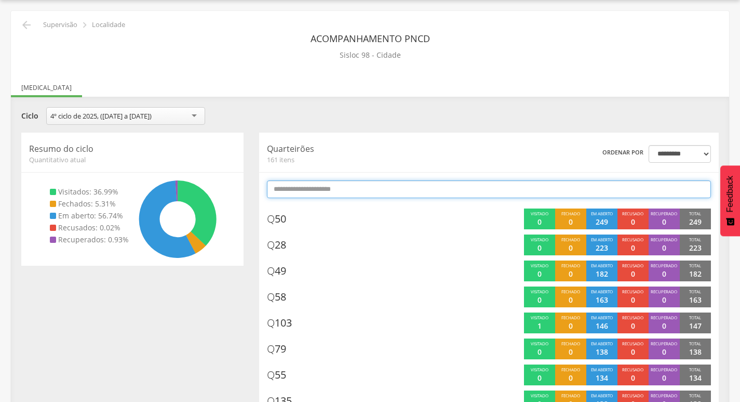
click at [517, 189] on input "text" at bounding box center [489, 189] width 444 height 18
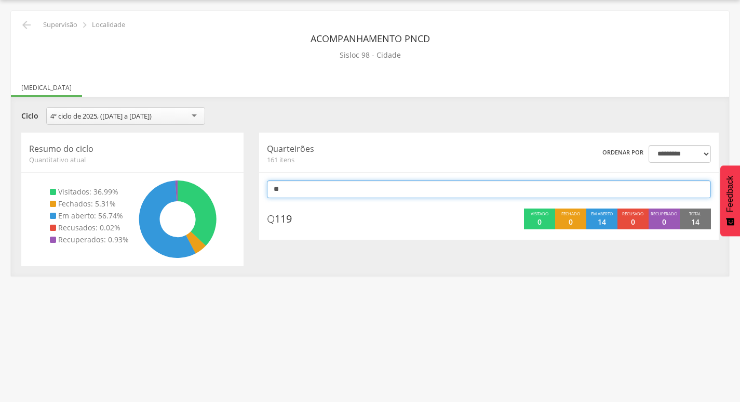
type input "*"
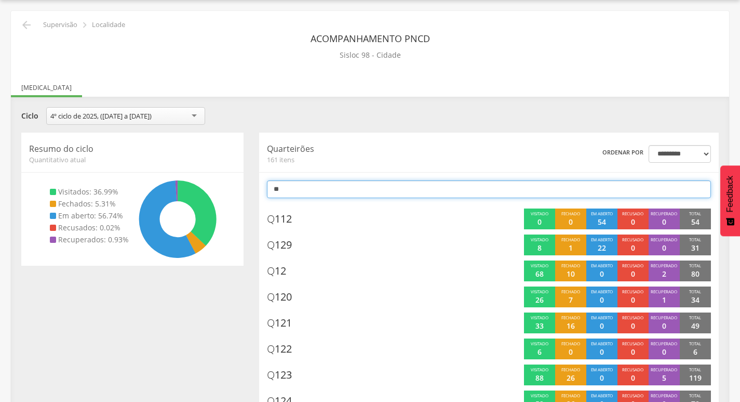
type input "*"
type input "***"
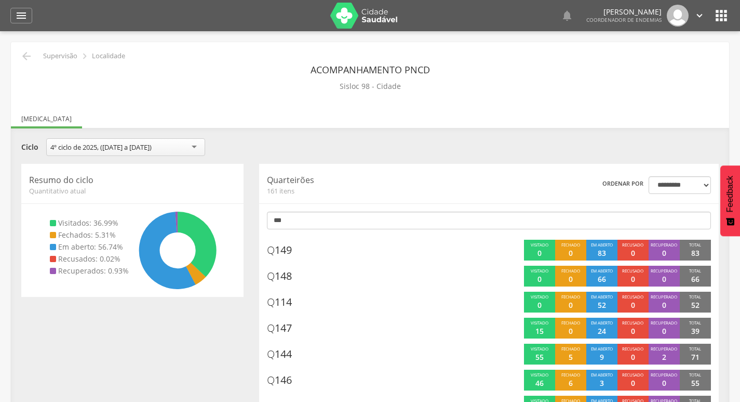
scroll to position [31, 0]
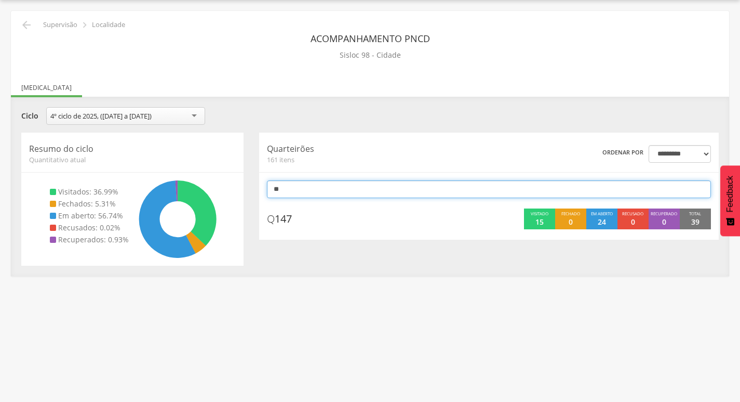
type input "*"
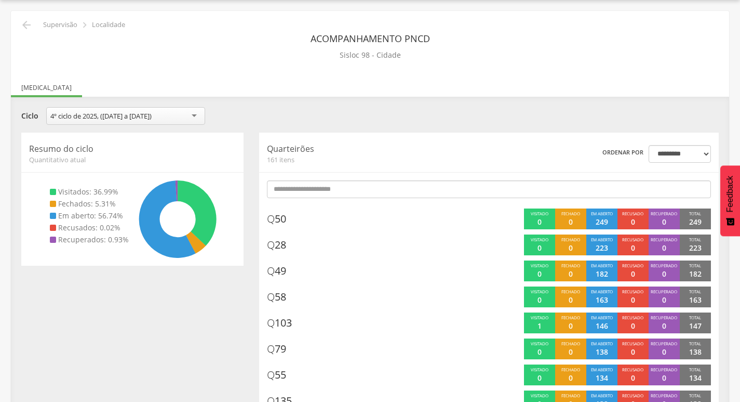
click at [331, 116] on div "**********" at bounding box center [370, 117] width 713 height 20
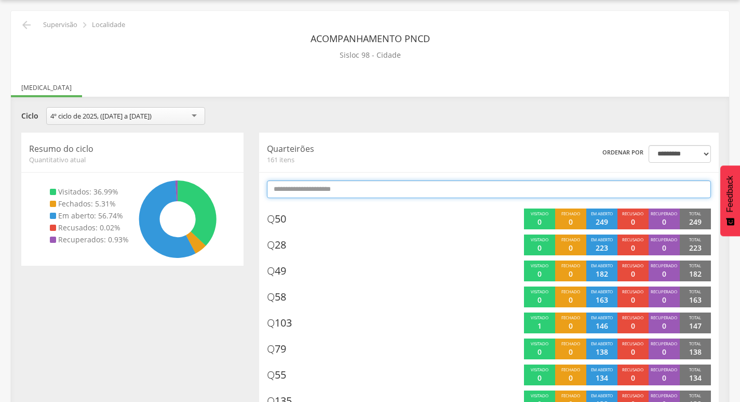
click at [385, 183] on input "text" at bounding box center [489, 189] width 444 height 18
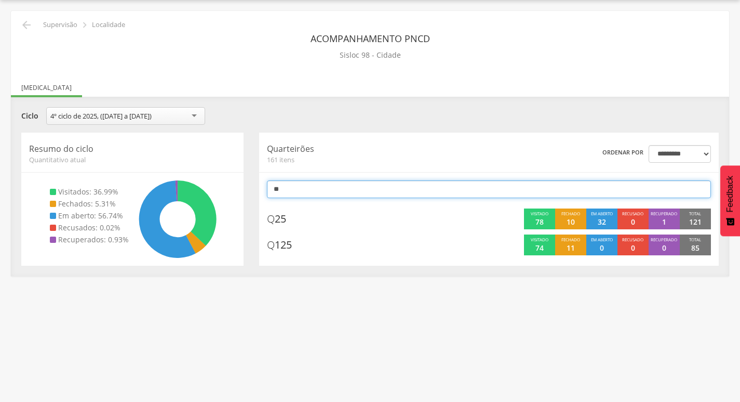
type input "*"
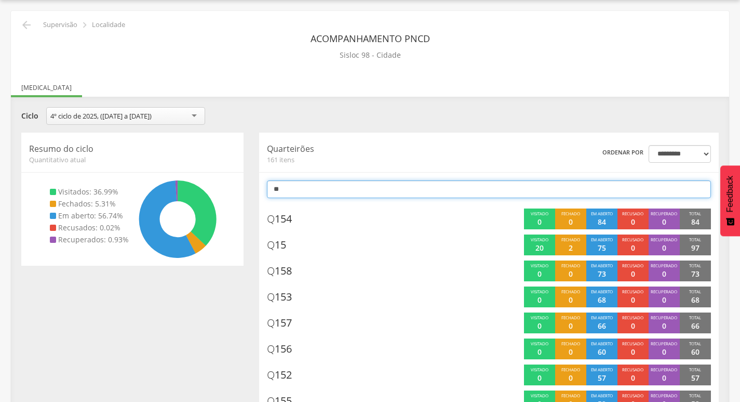
type input "*"
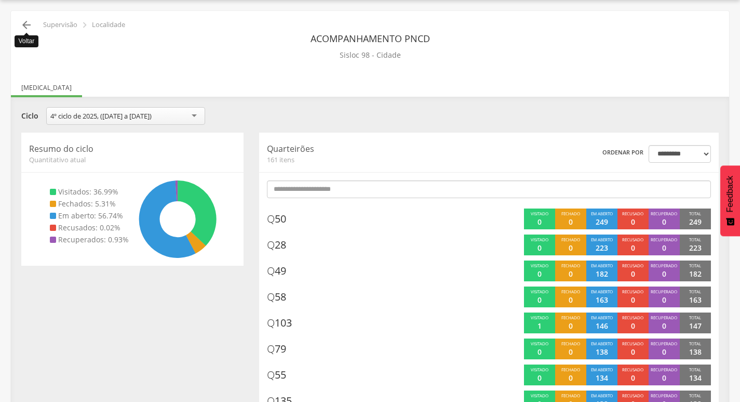
click at [28, 28] on icon "" at bounding box center [26, 25] width 12 height 12
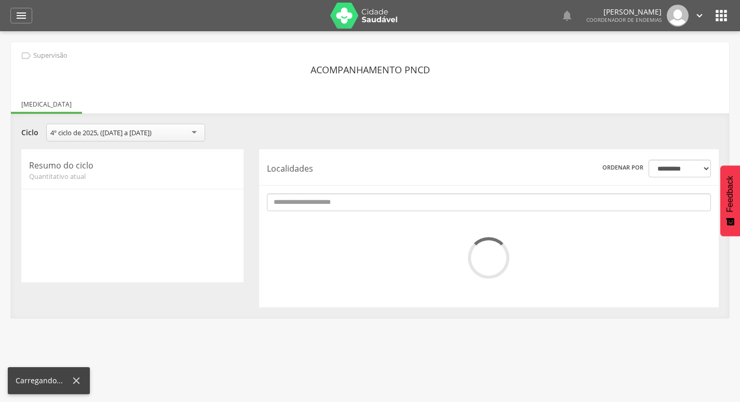
scroll to position [31, 0]
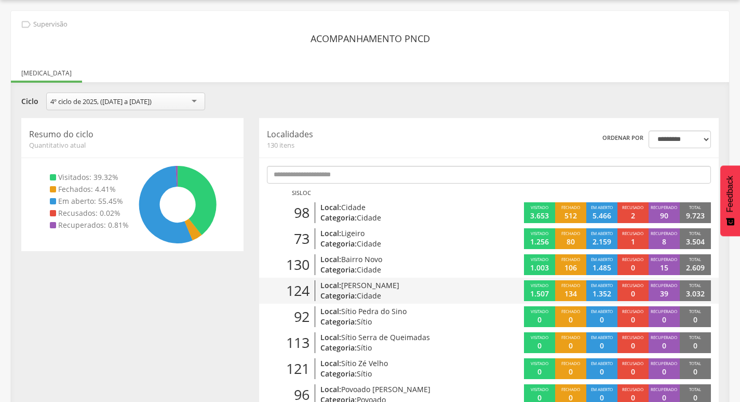
click at [462, 296] on p "Categoria: Cidade" at bounding box center [394, 295] width 147 height 10
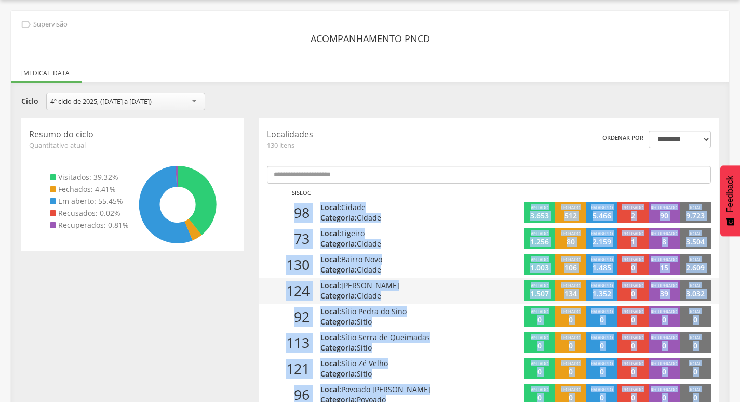
click at [462, 296] on div " Usuários  Perfil do Usuário [PERSON_NAME] CPF: 056.212.184-69 , CNS: 702 507…" at bounding box center [370, 201] width 740 height 402
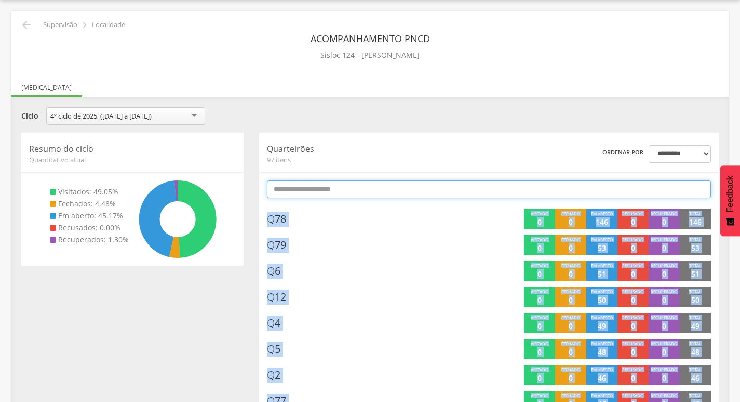
click at [427, 193] on input "text" at bounding box center [489, 189] width 444 height 18
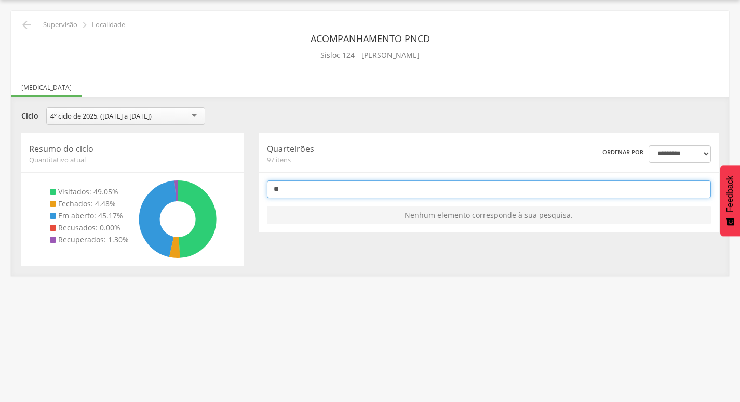
type input "*"
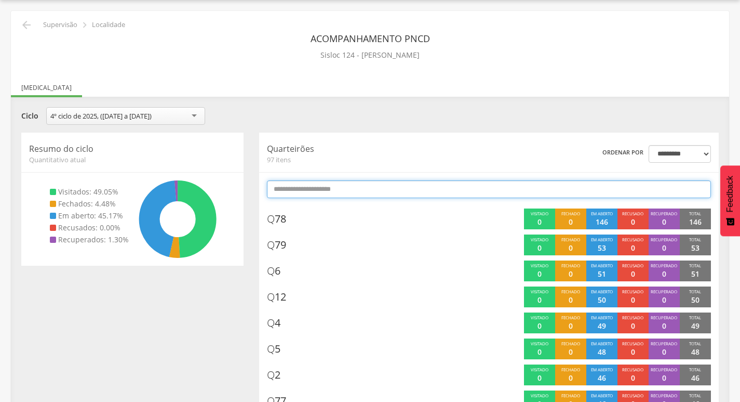
type input "*"
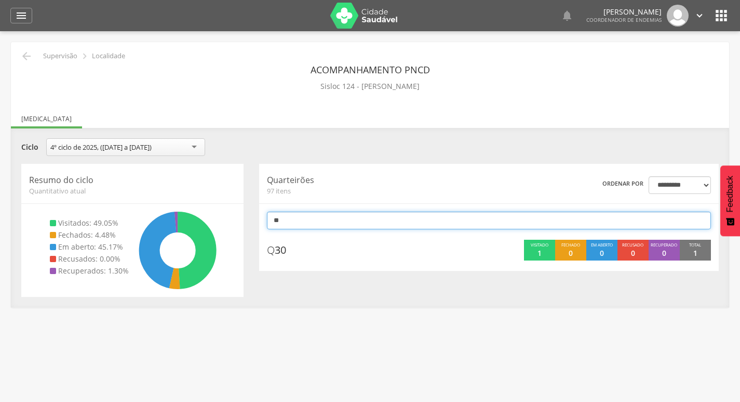
type input "*"
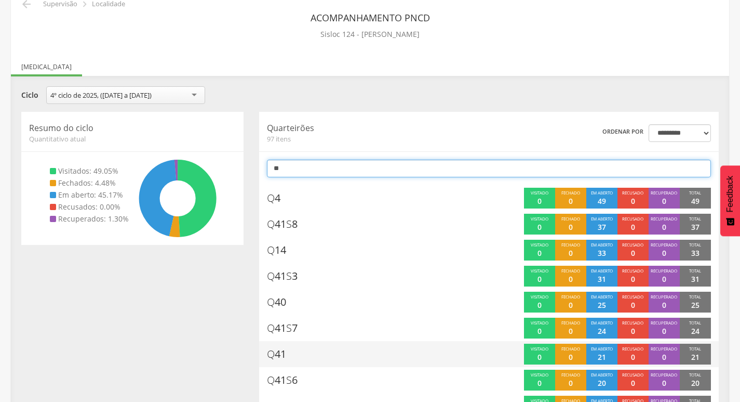
scroll to position [31, 0]
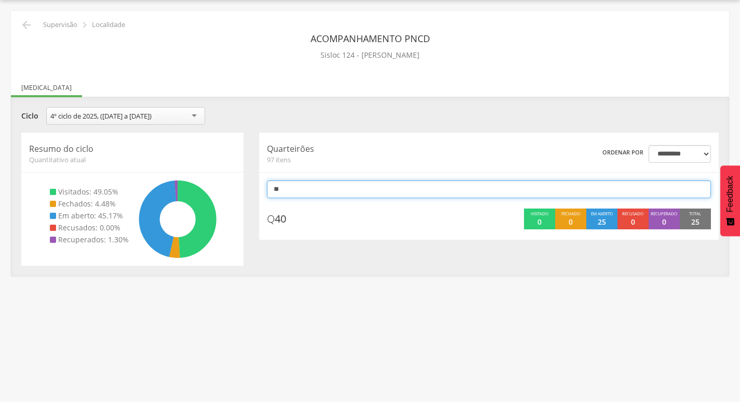
type input "*"
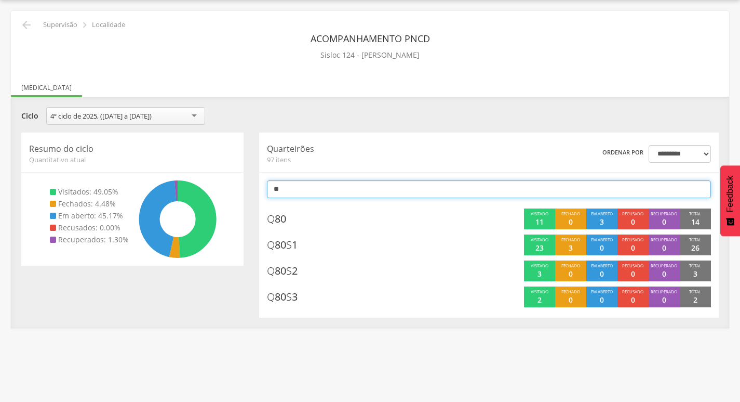
type input "*"
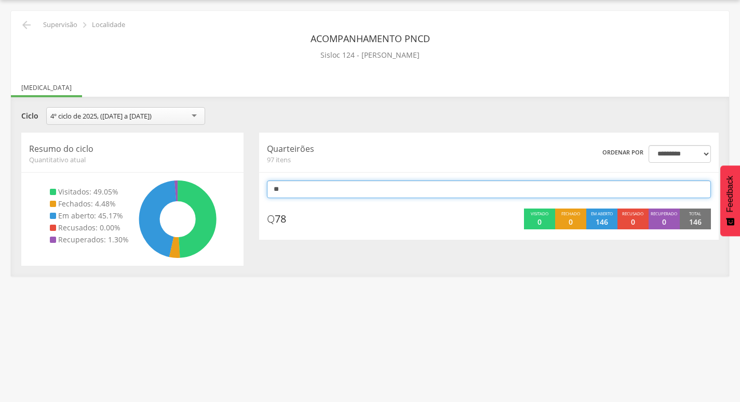
type input "*"
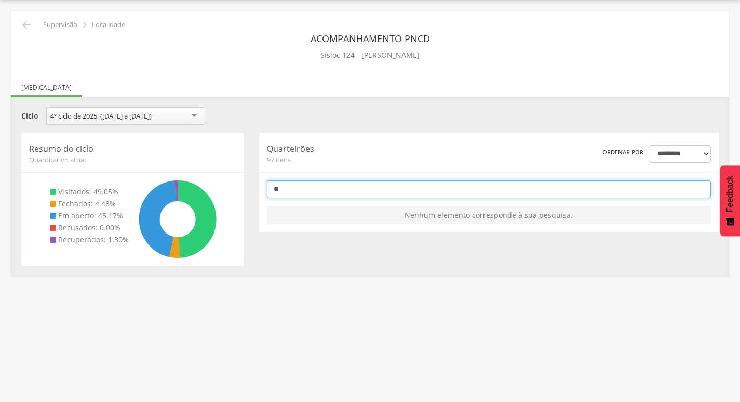
type input "*"
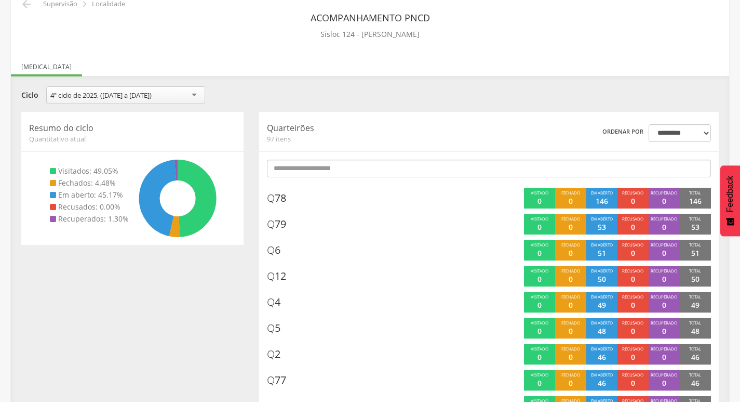
click at [503, 106] on div "**********" at bounding box center [370, 96] width 713 height 20
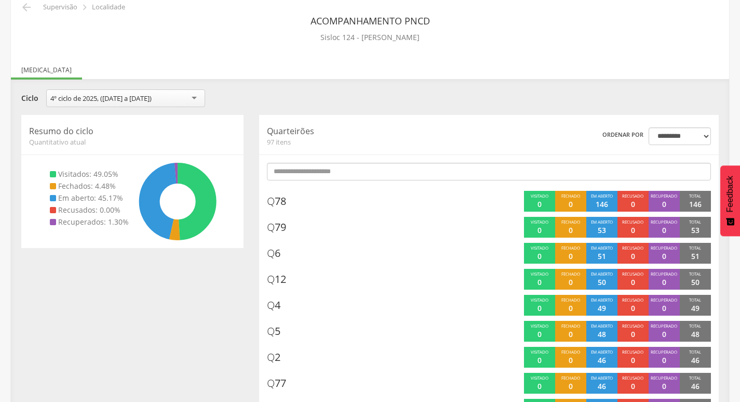
scroll to position [0, 0]
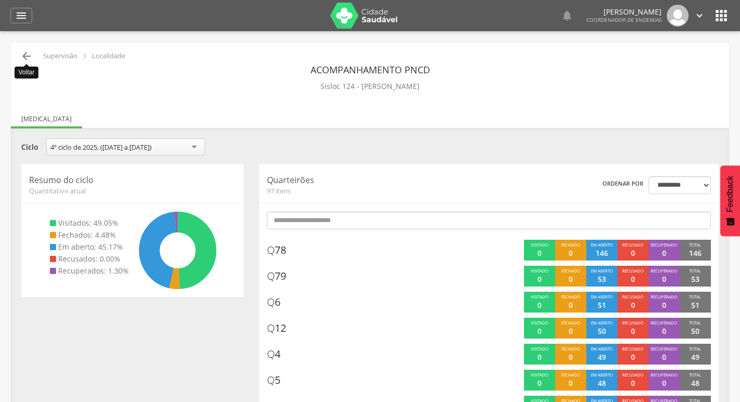
click at [28, 57] on icon "" at bounding box center [26, 56] width 12 height 12
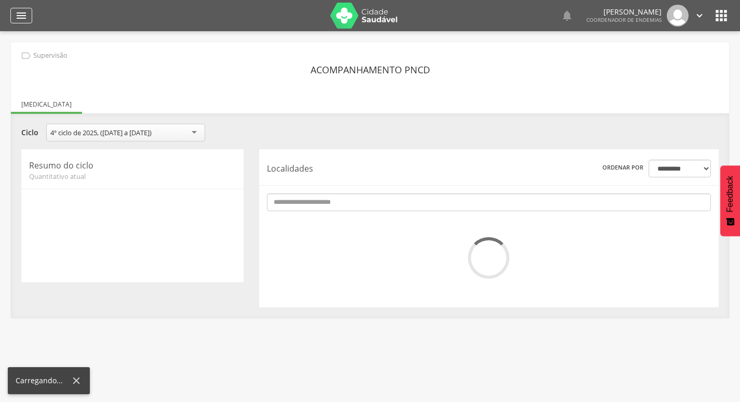
click at [13, 17] on div "" at bounding box center [21, 16] width 22 height 16
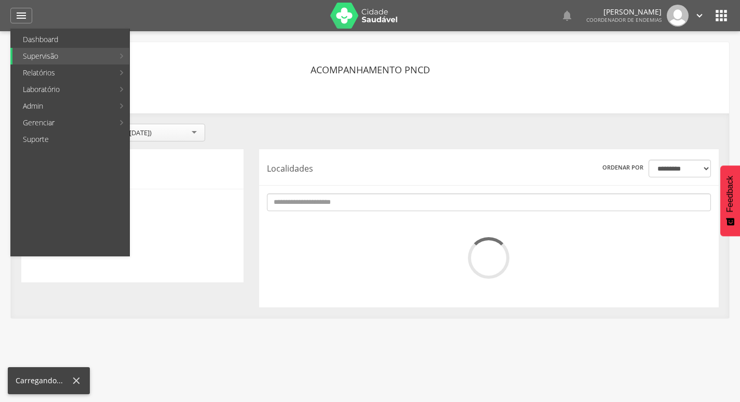
click at [360, 112] on div "**********" at bounding box center [370, 179] width 719 height 275
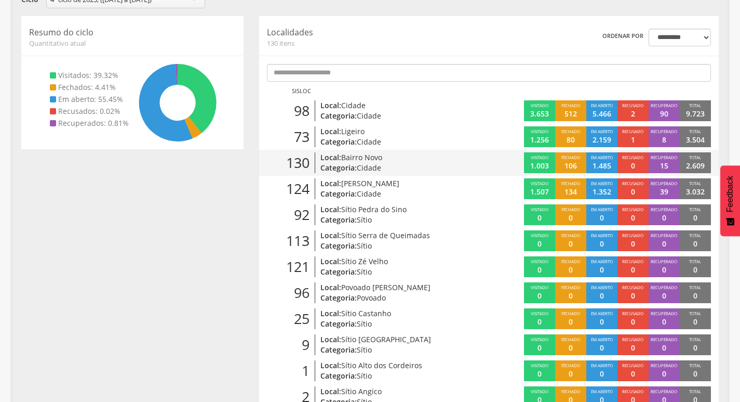
scroll to position [135, 0]
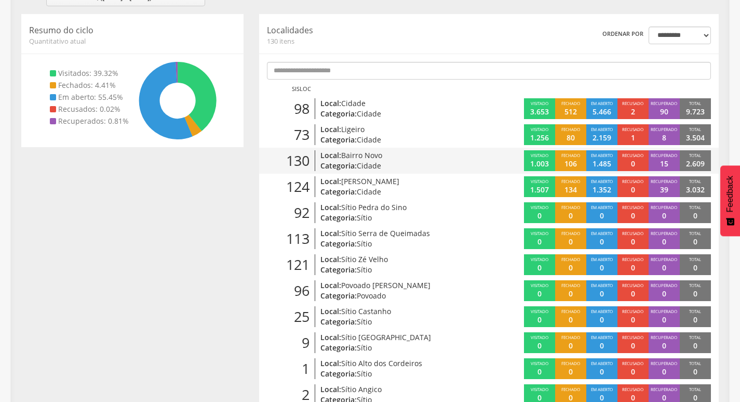
click at [396, 165] on p "Categoria: Cidade" at bounding box center [394, 166] width 147 height 10
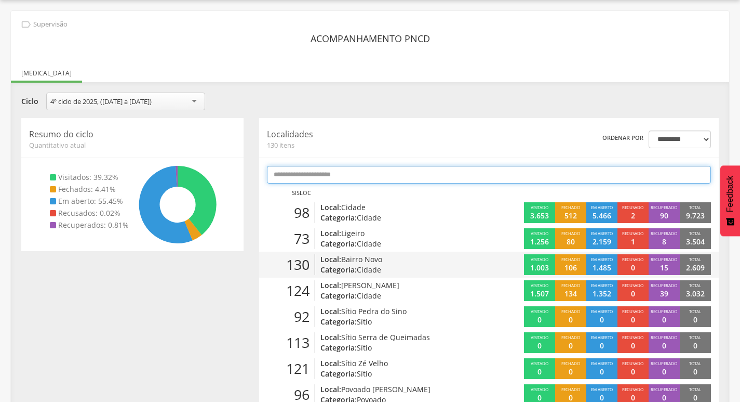
click at [396, 166] on input "text" at bounding box center [489, 175] width 444 height 18
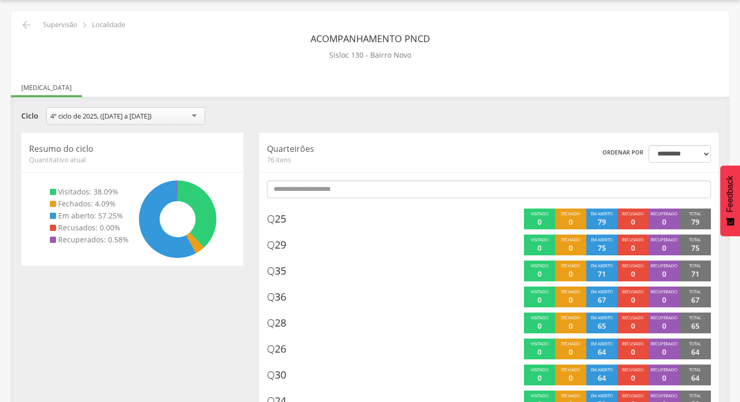
click at [419, 122] on div "**********" at bounding box center [370, 117] width 713 height 20
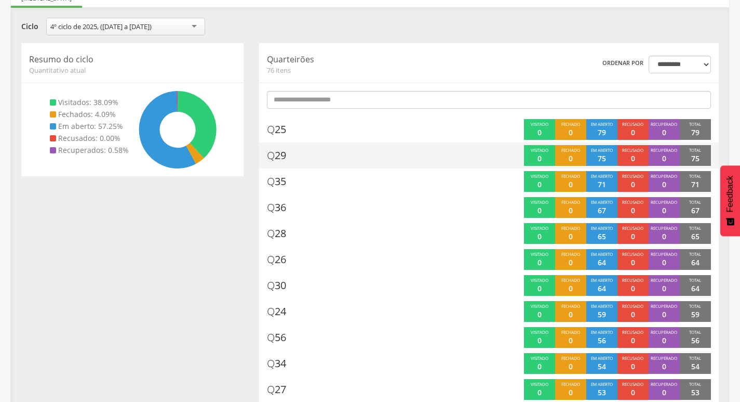
scroll to position [135, 0]
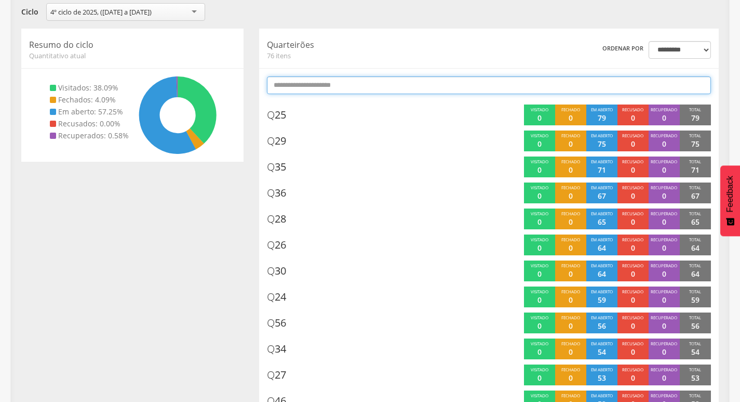
click at [446, 85] on input "text" at bounding box center [489, 85] width 444 height 18
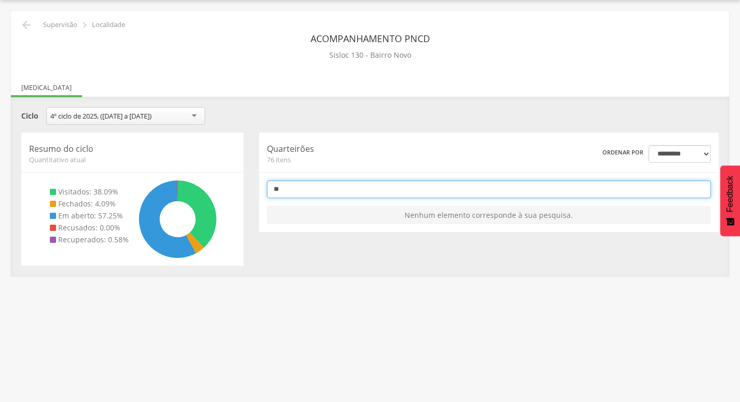
scroll to position [31, 0]
type input "*"
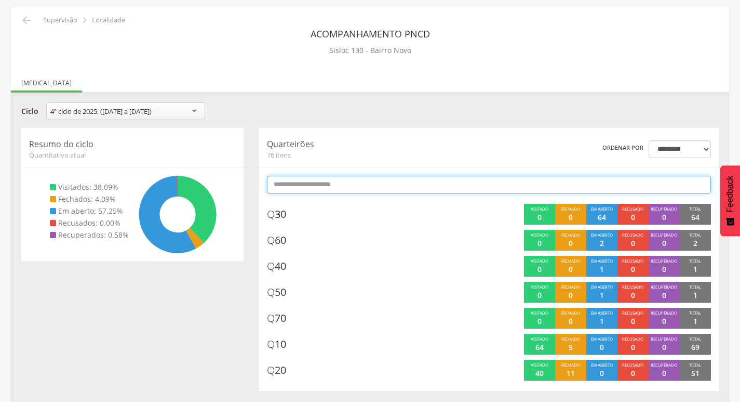
type input "*"
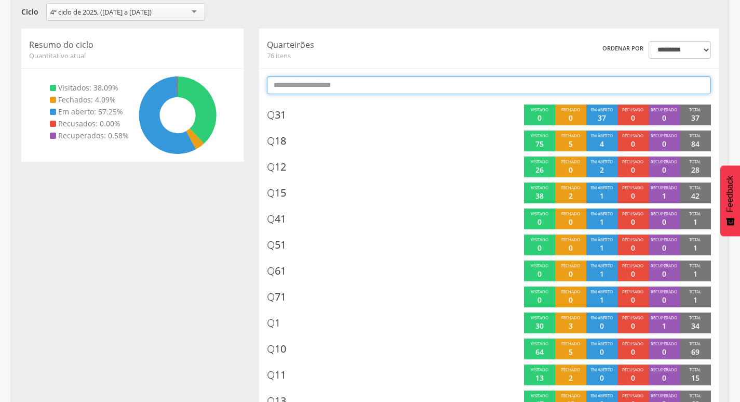
type input "*"
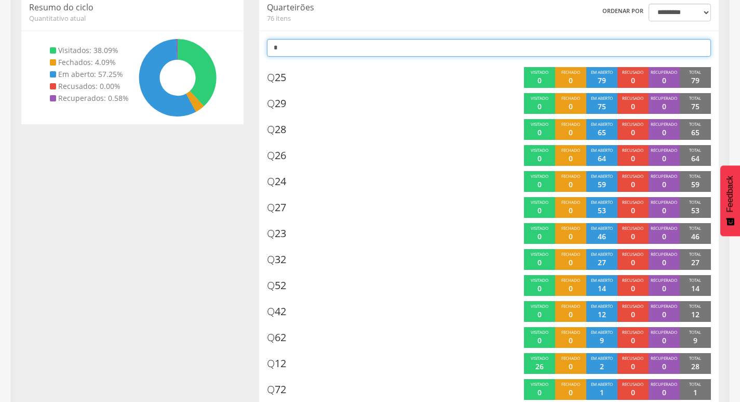
scroll to position [0, 0]
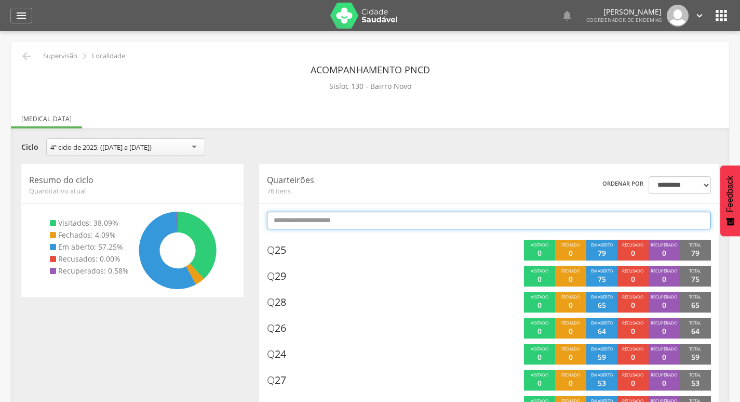
type input "*"
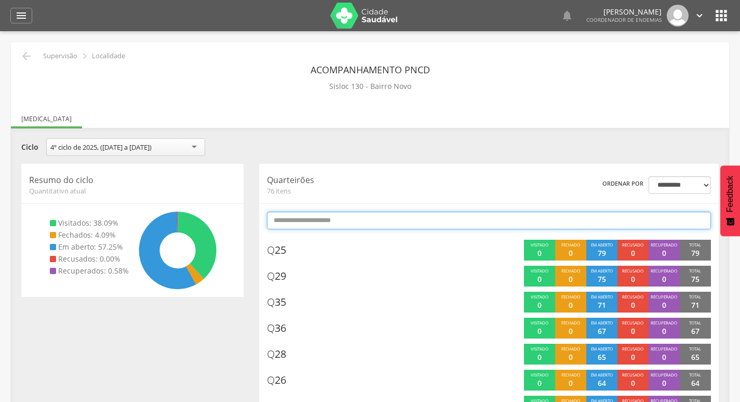
type input "*"
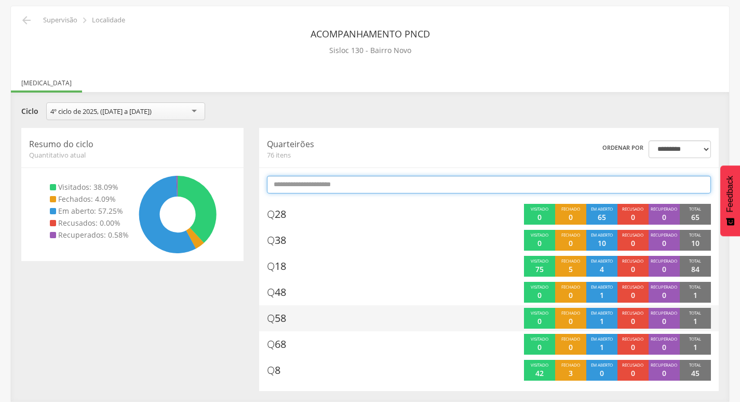
type input "*"
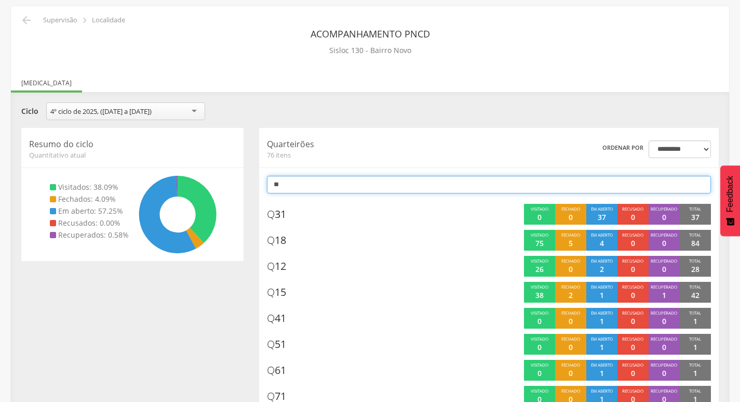
scroll to position [31, 0]
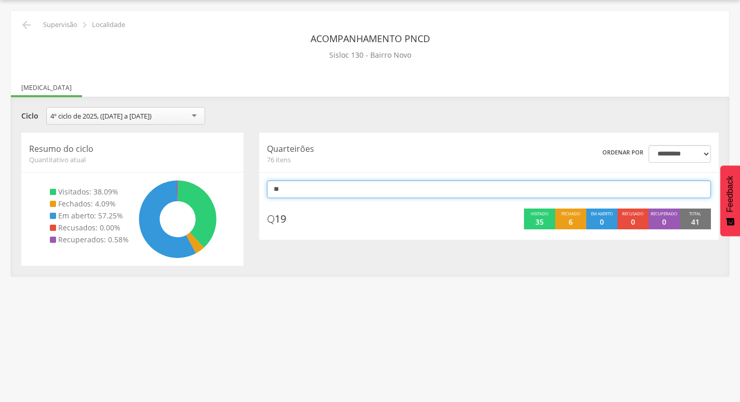
type input "*"
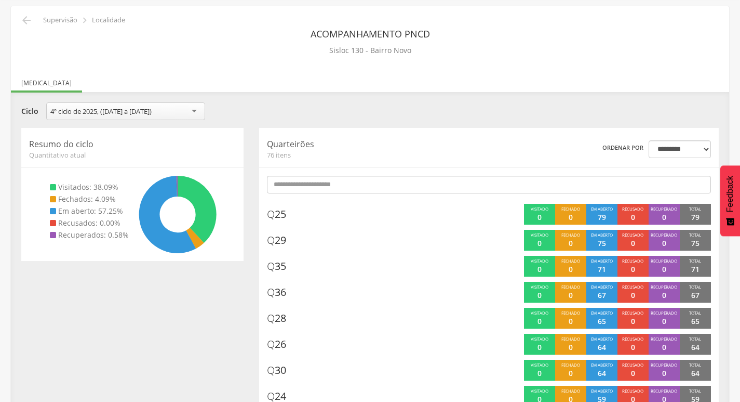
click at [21, 17] on icon "" at bounding box center [26, 20] width 12 height 12
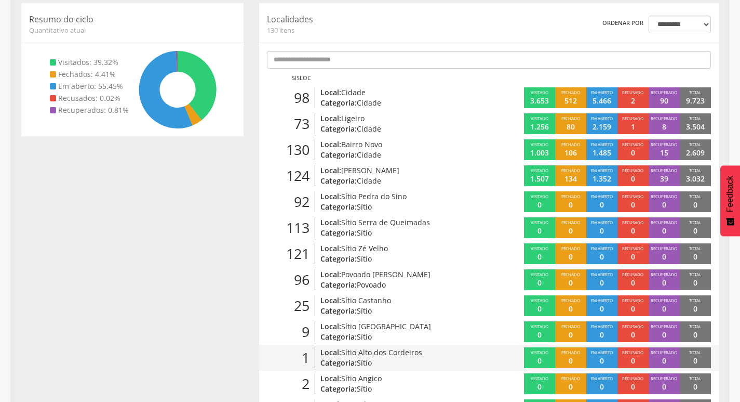
scroll to position [135, 0]
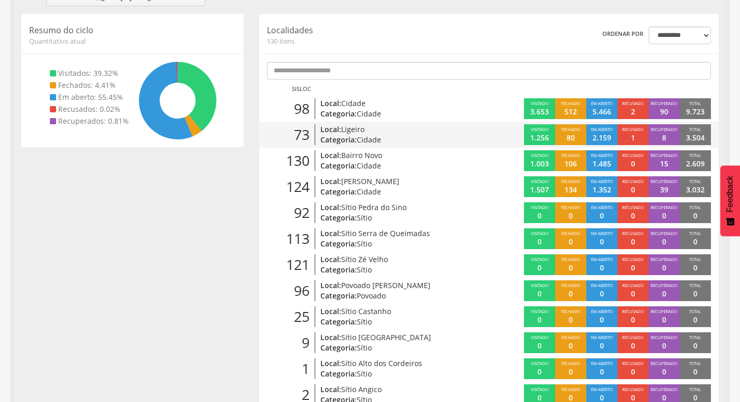
click at [449, 139] on p "Categoria: Cidade" at bounding box center [394, 140] width 147 height 10
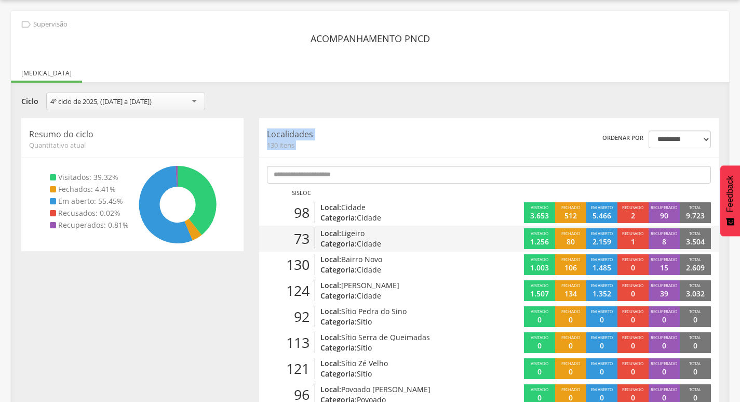
click at [449, 139] on p "Localidades" at bounding box center [362, 134] width 191 height 12
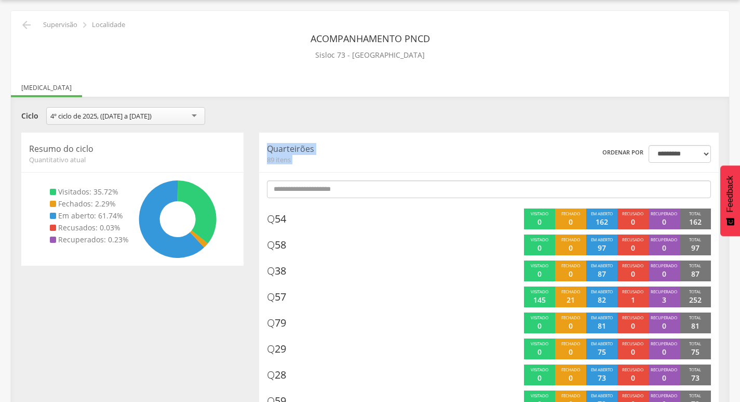
scroll to position [135, 0]
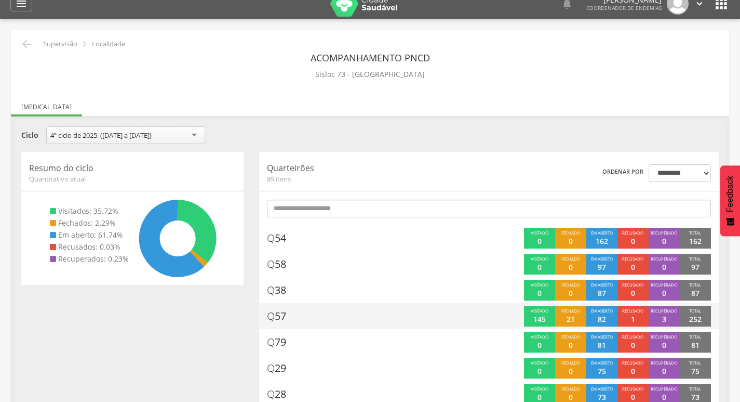
scroll to position [0, 0]
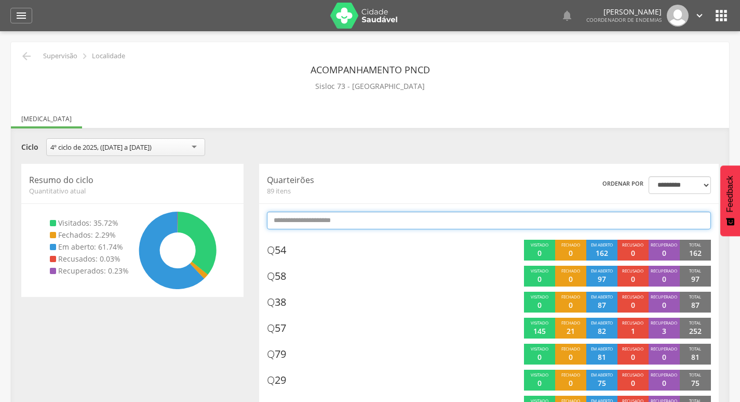
click at [439, 222] on input "text" at bounding box center [489, 220] width 444 height 18
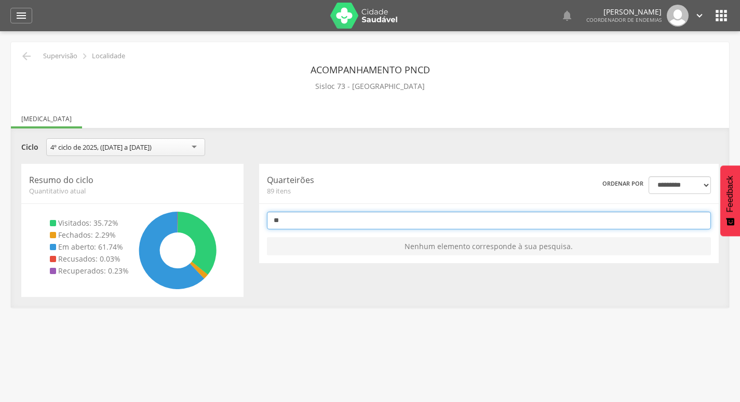
type input "*"
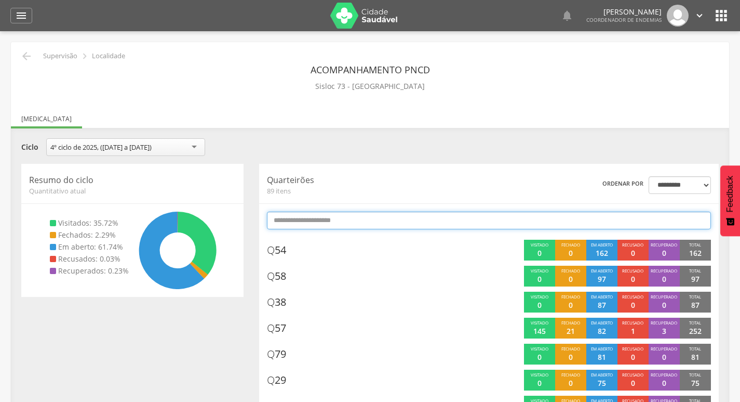
type input "*"
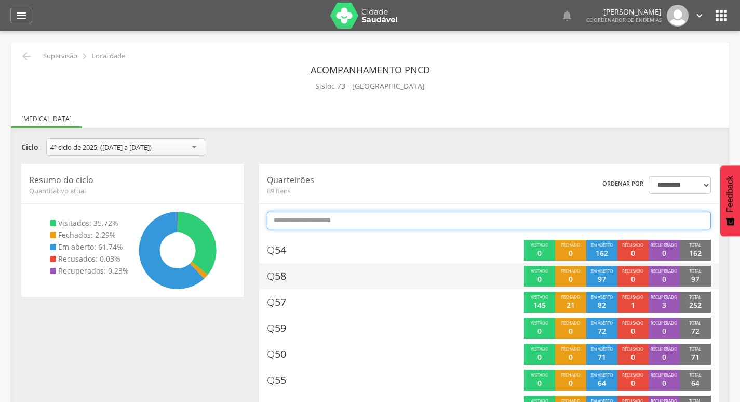
type input "*"
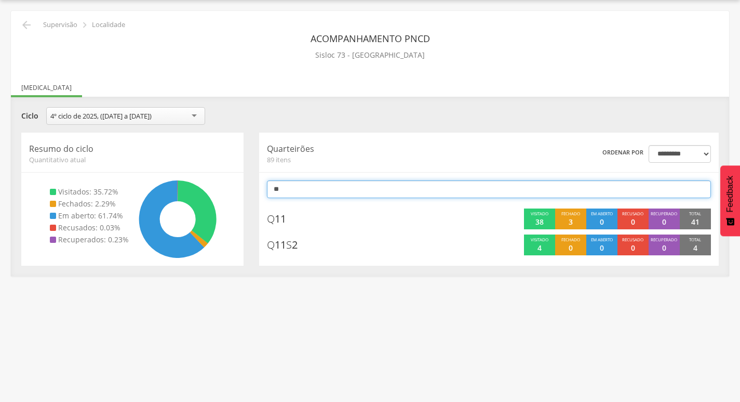
scroll to position [31, 0]
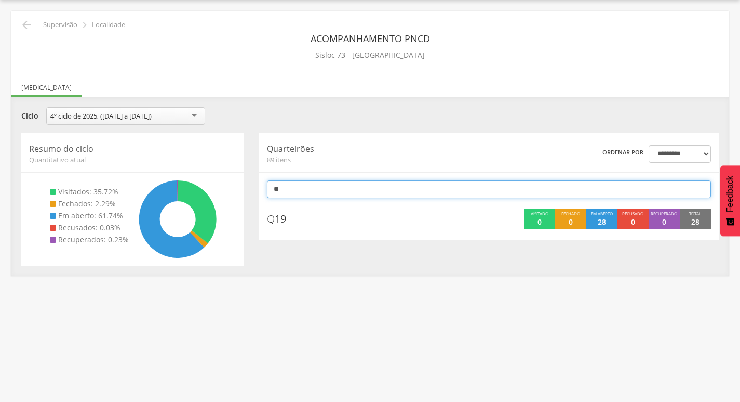
type input "*"
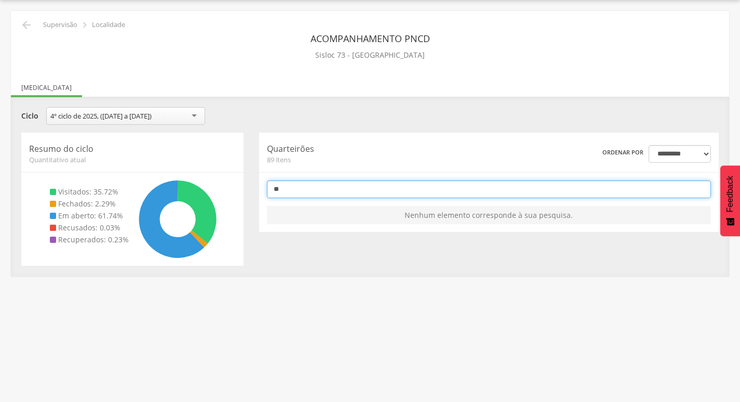
type input "*"
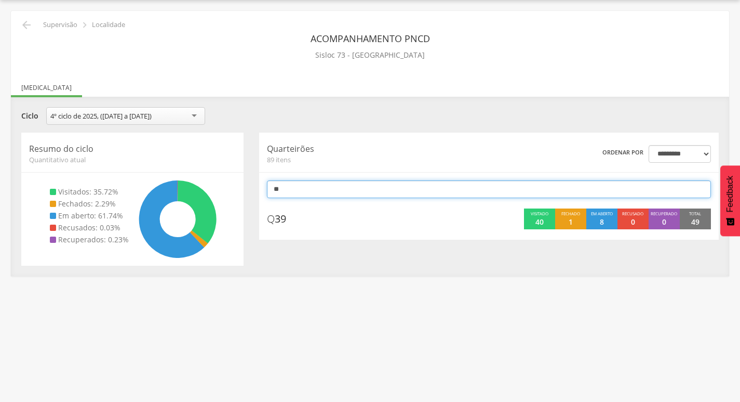
type input "*"
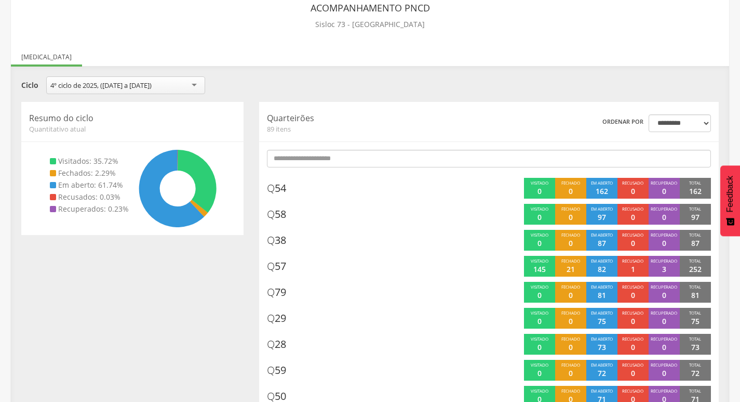
click at [540, 100] on div "**********" at bounding box center [370, 88] width 713 height 25
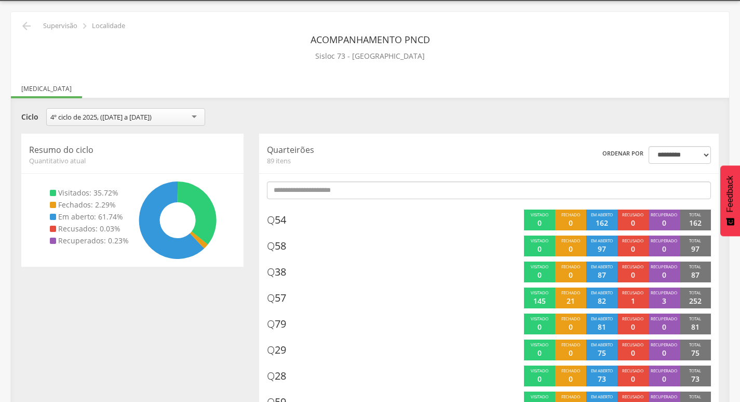
scroll to position [0, 0]
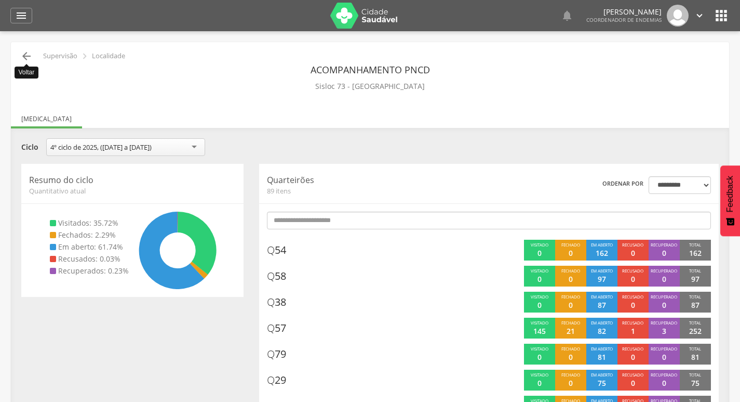
click at [22, 54] on icon "" at bounding box center [26, 56] width 12 height 12
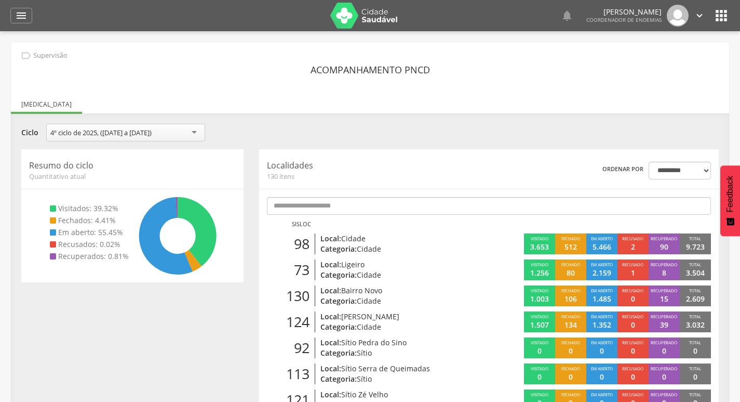
click at [697, 18] on icon "" at bounding box center [699, 15] width 11 height 11
click at [680, 61] on link "Sair" at bounding box center [664, 60] width 82 height 13
